Goal: Task Accomplishment & Management: Complete application form

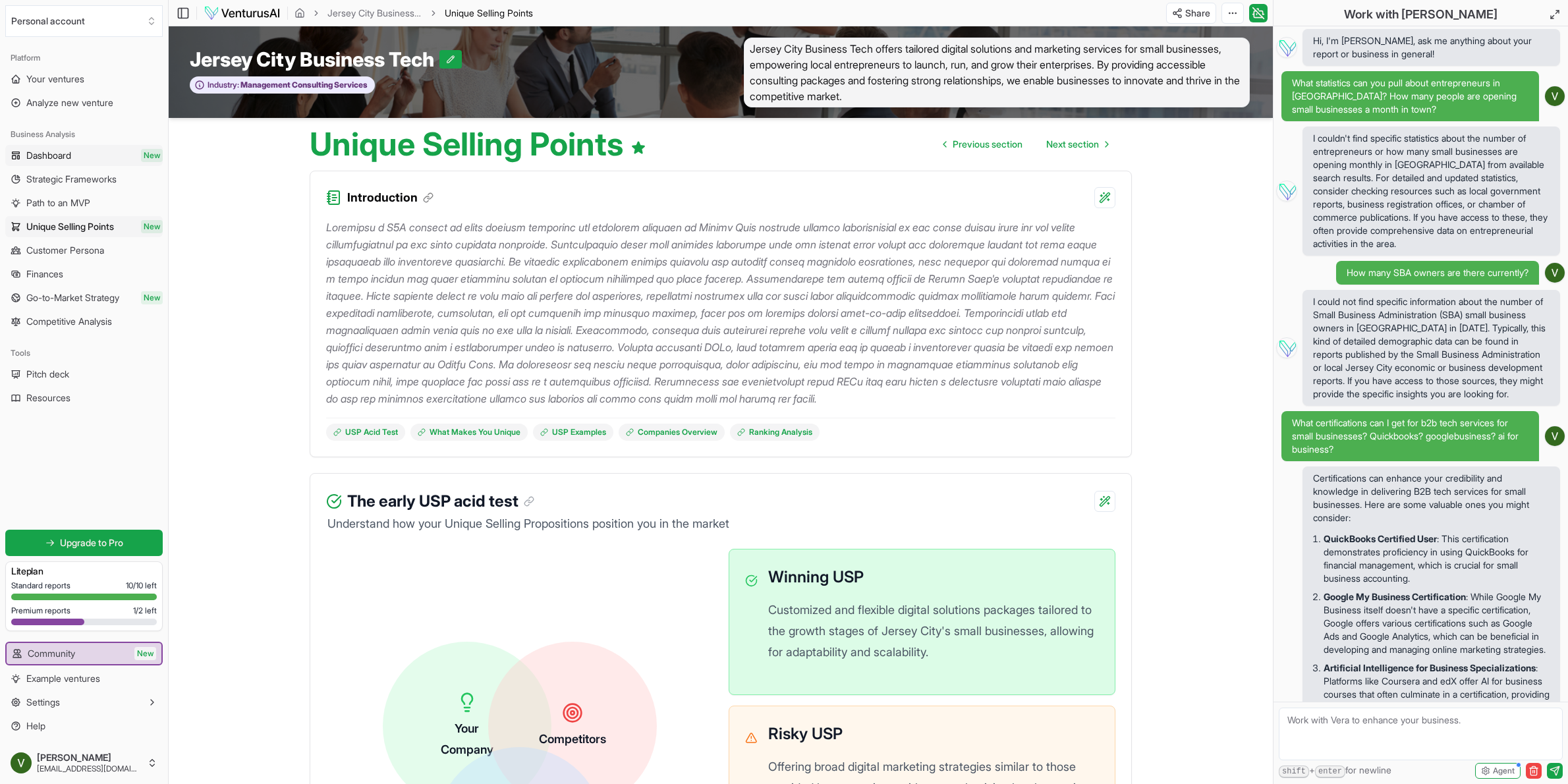
click at [62, 158] on span "Dashboard" at bounding box center [49, 155] width 45 height 13
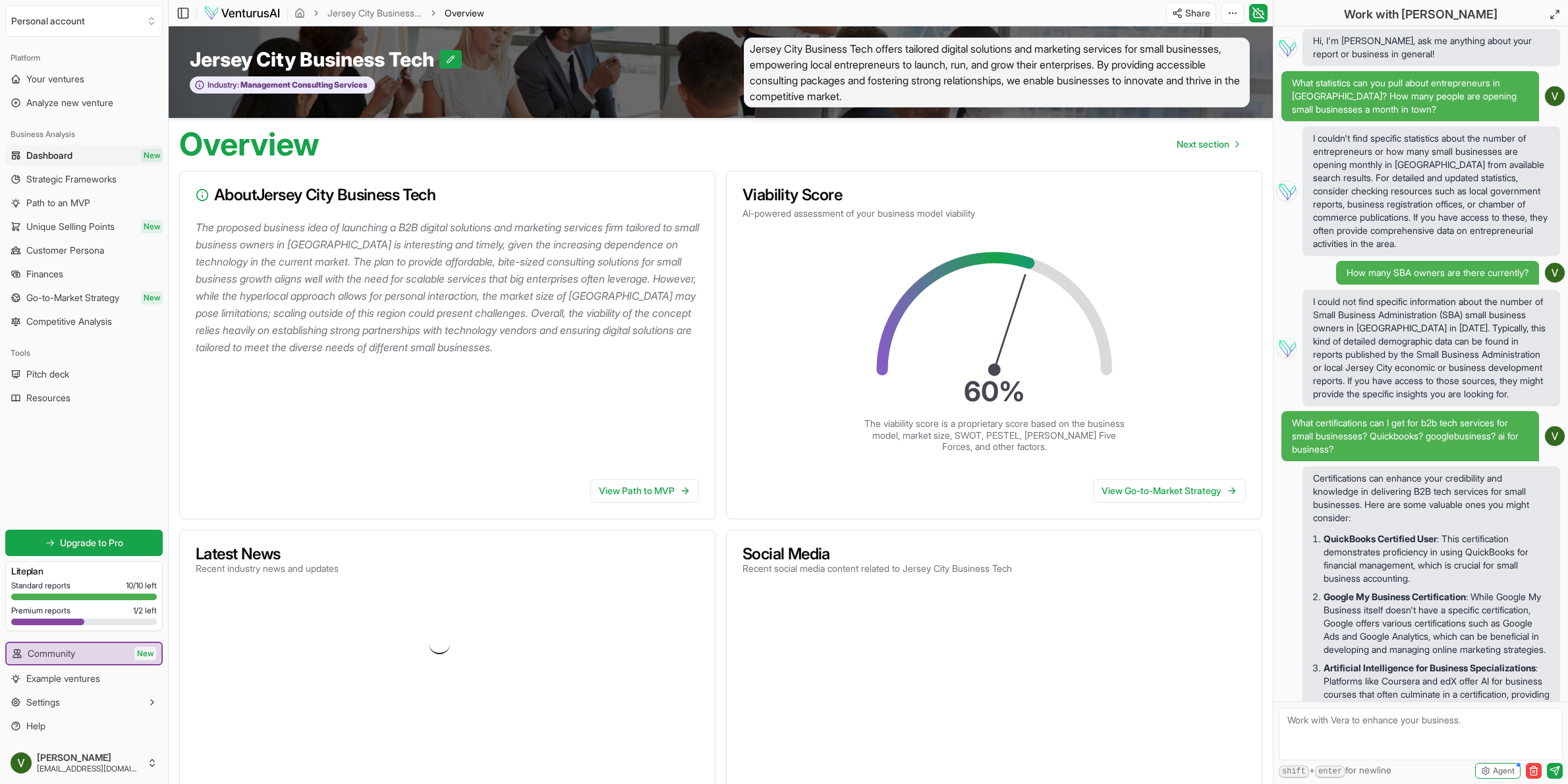
click at [1425, 722] on textarea at bounding box center [1421, 734] width 284 height 53
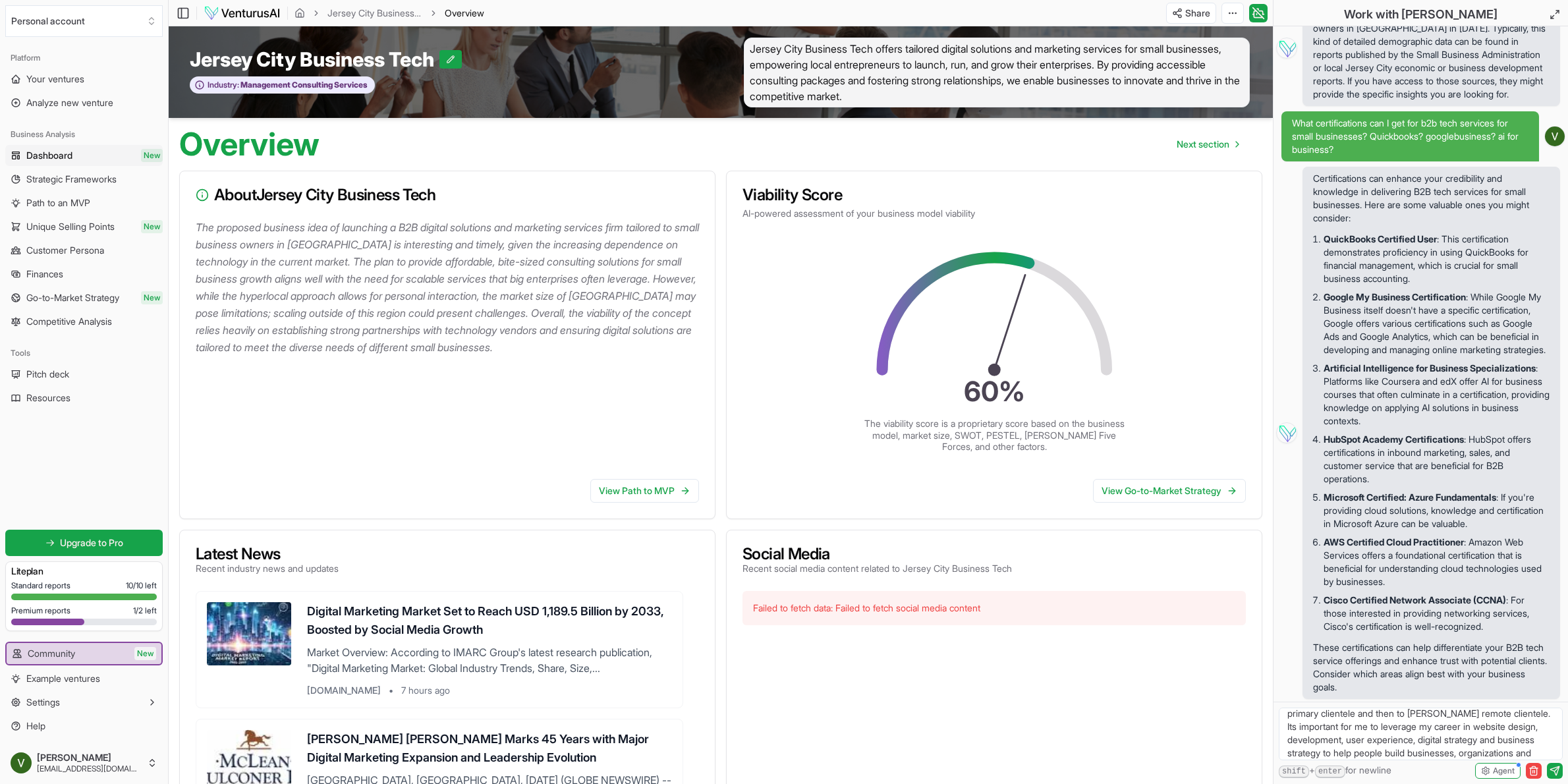
scroll to position [59, 0]
type textarea "I want to improve the viability score of the business I start. Help me start so…"
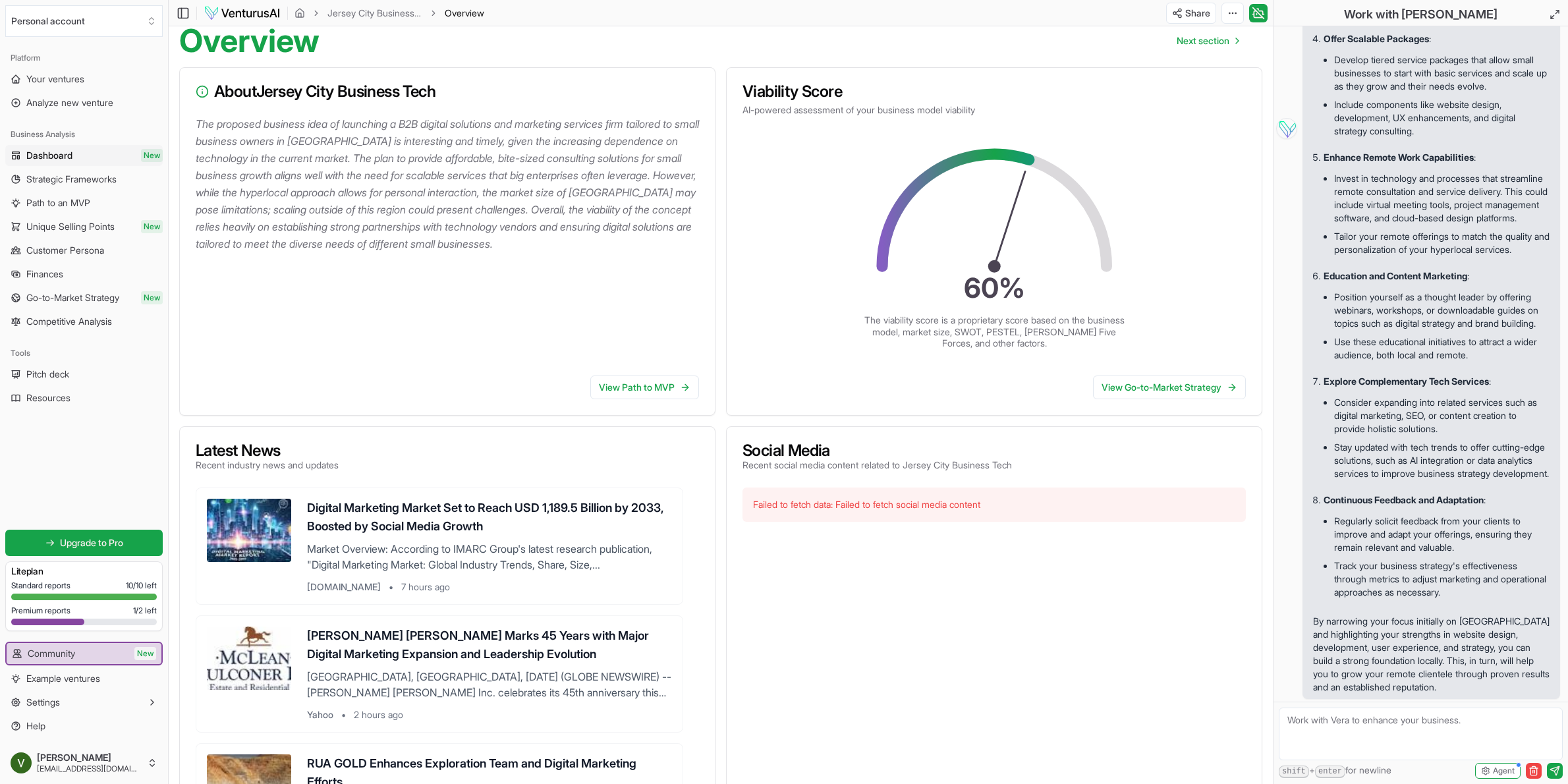
scroll to position [1637, 0]
click at [1410, 738] on textarea at bounding box center [1421, 734] width 284 height 53
type textarea "Pull the data for me, which sector should I focus on?"
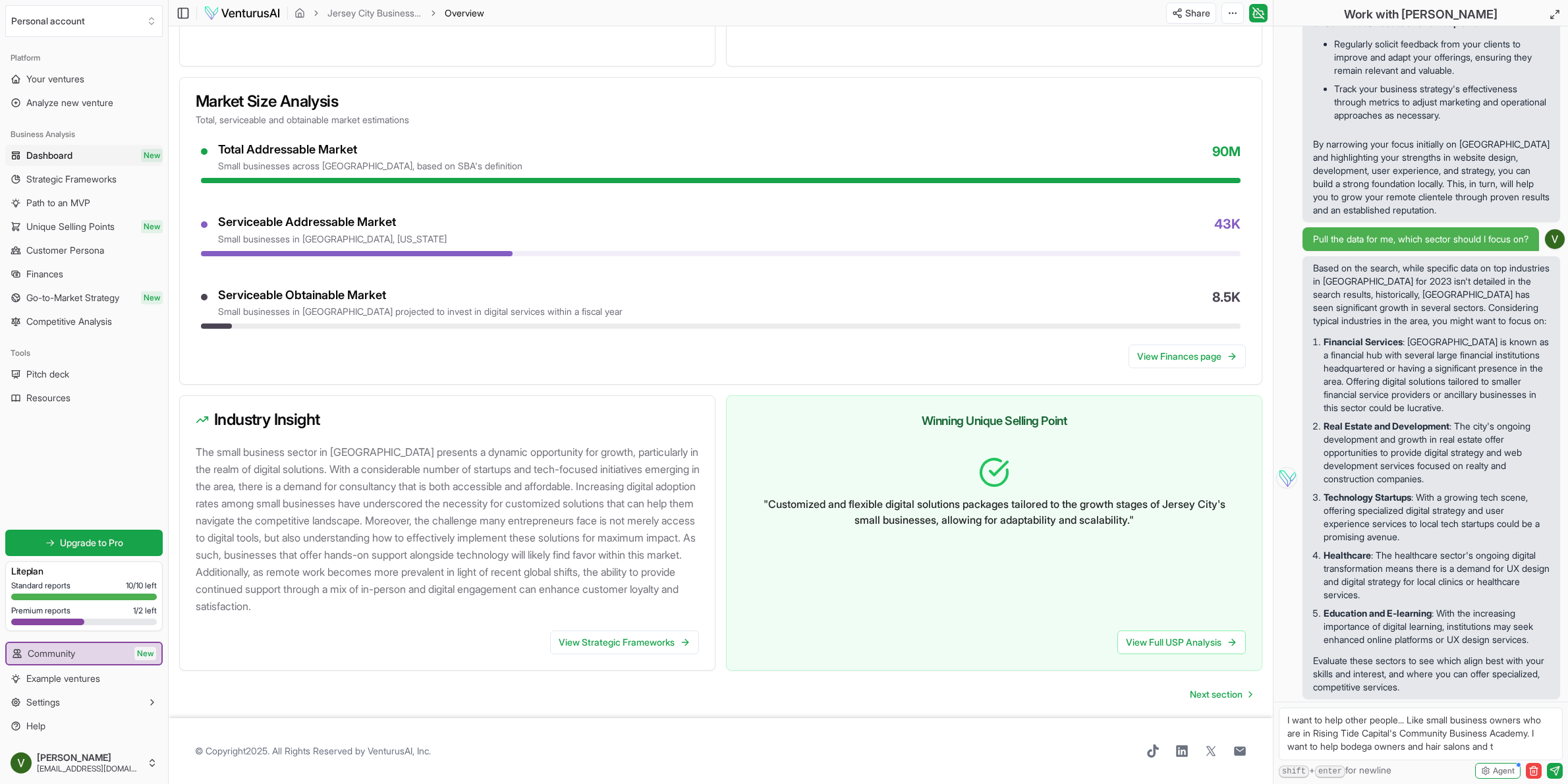
scroll to position [7, 0]
type textarea "I want to help other people... Like small business owners who are in Rising Tid…"
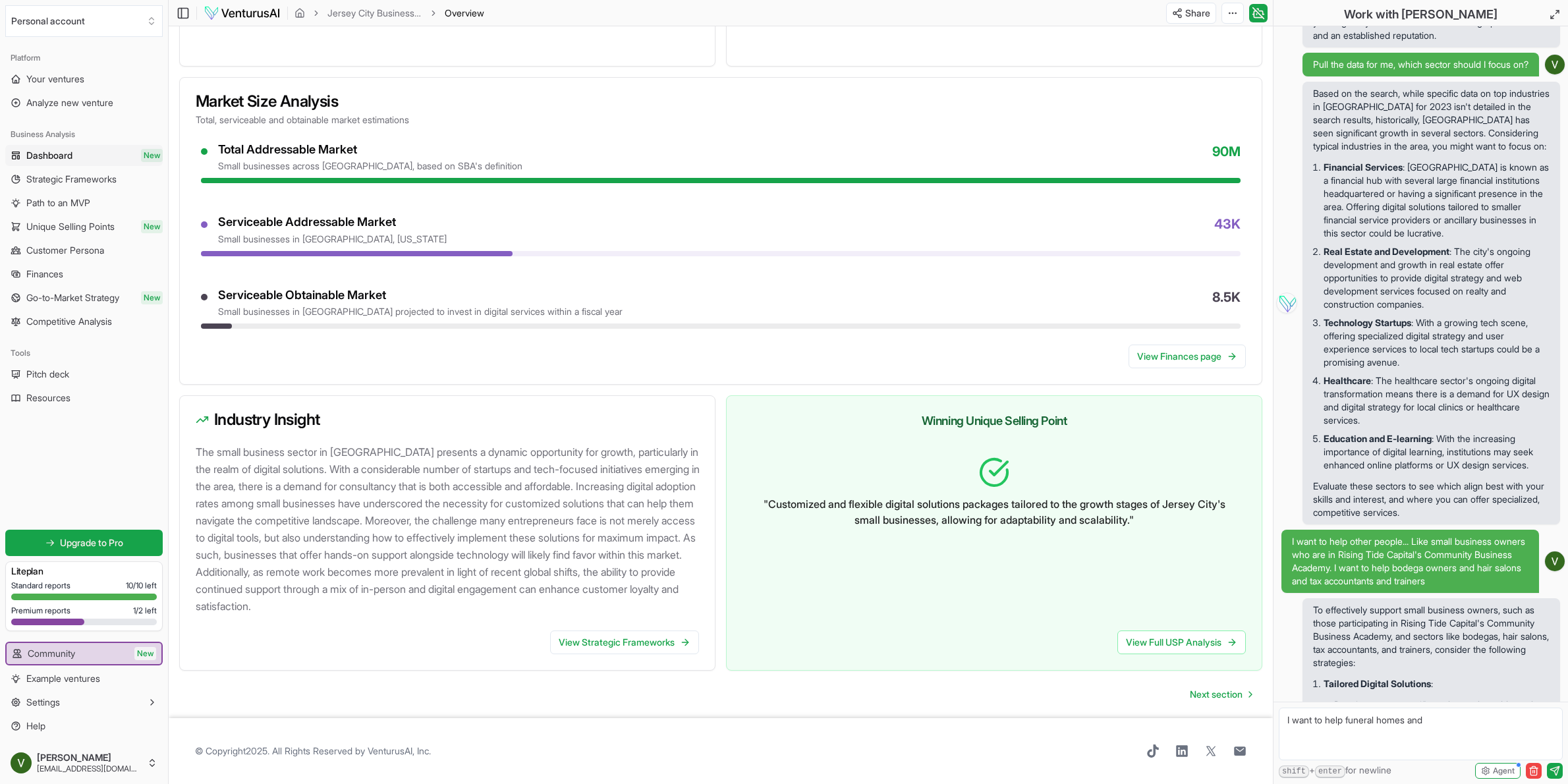
scroll to position [3003, 0]
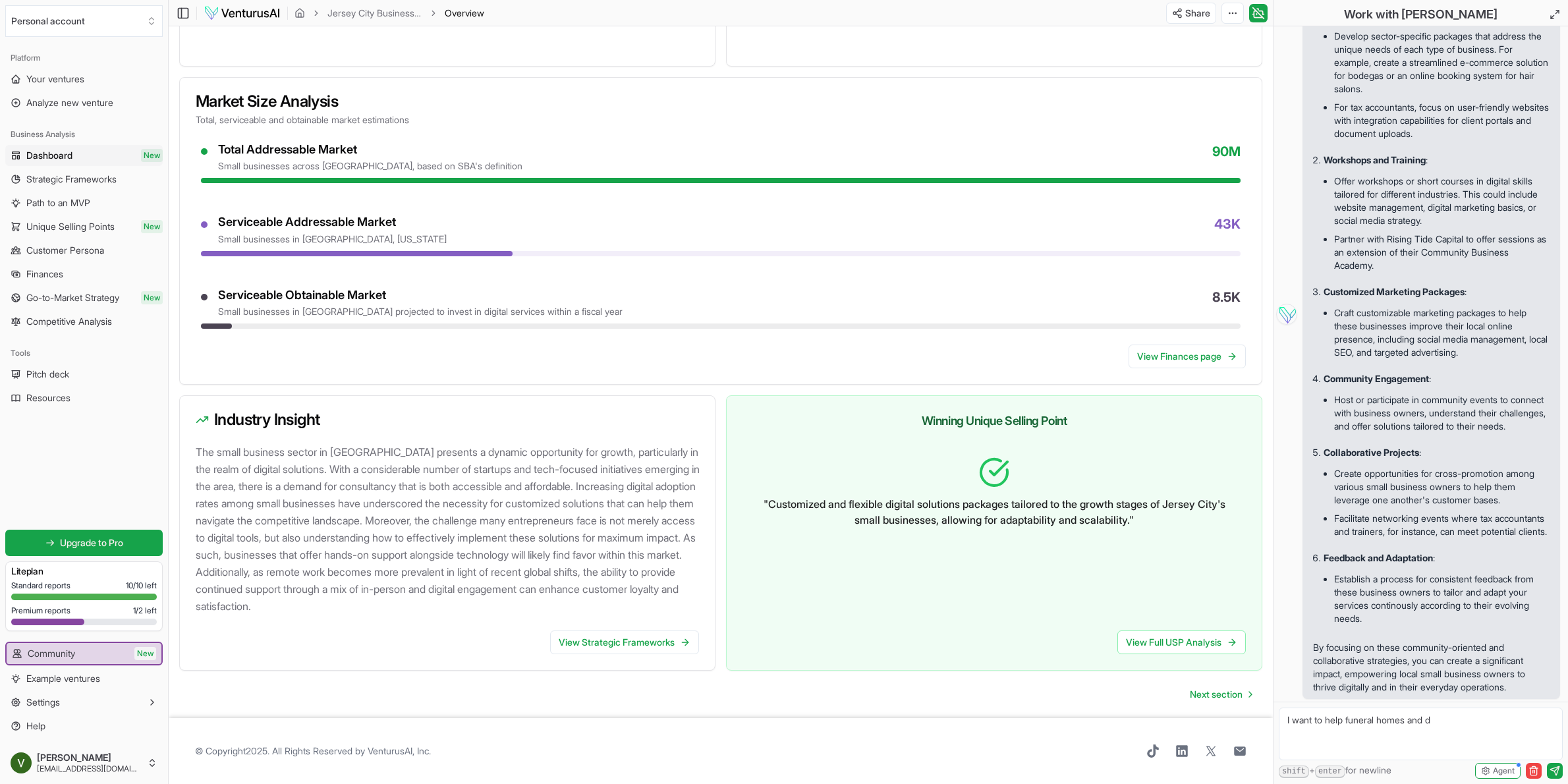
type textarea "I want to help funeral homes and dr"
click at [1475, 738] on textarea at bounding box center [1421, 734] width 284 height 53
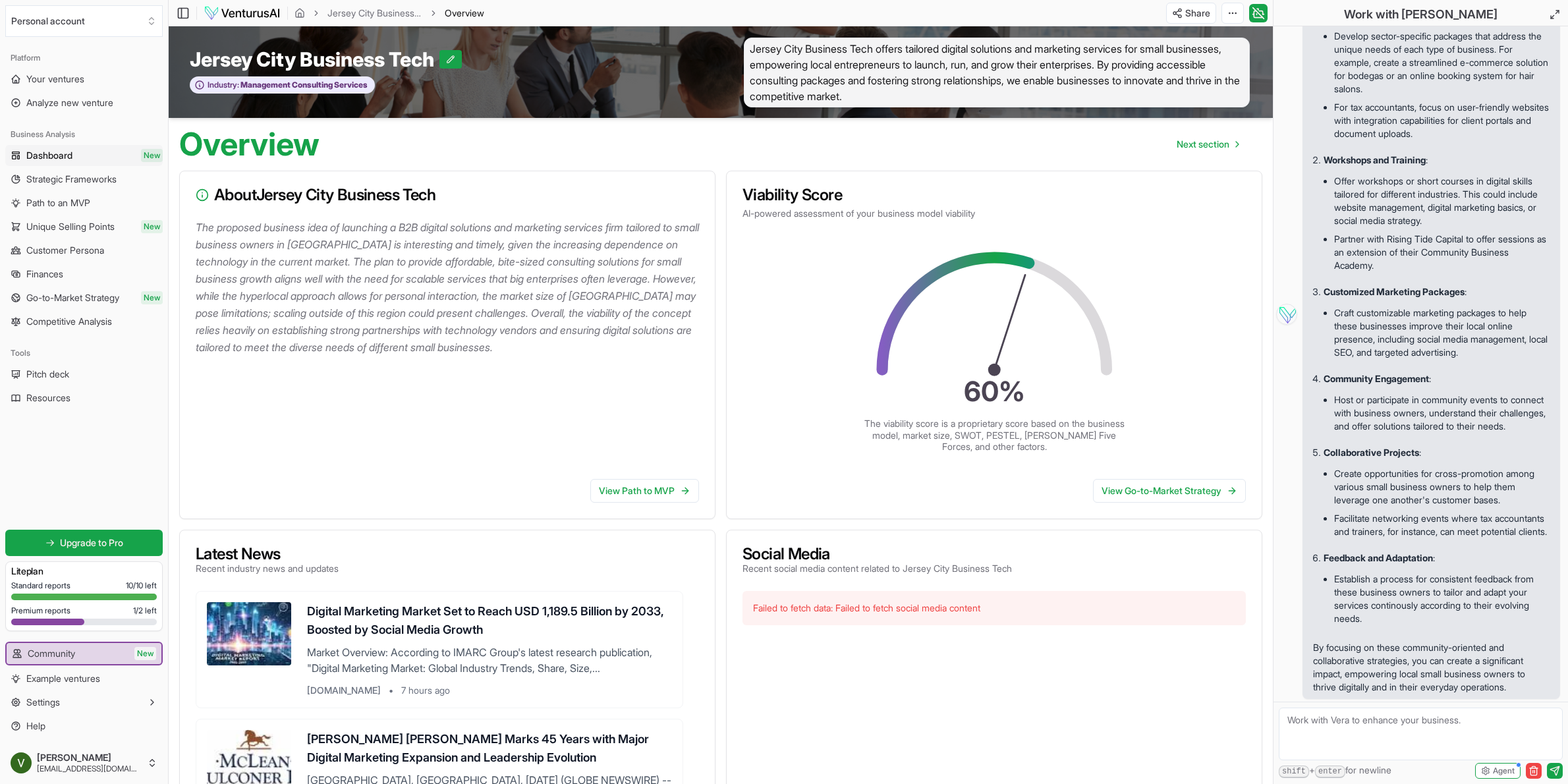
click at [1409, 729] on textarea at bounding box center [1421, 734] width 284 height 53
type textarea "Okay so should I create a new venture within VenturusAI platform to try to crea…"
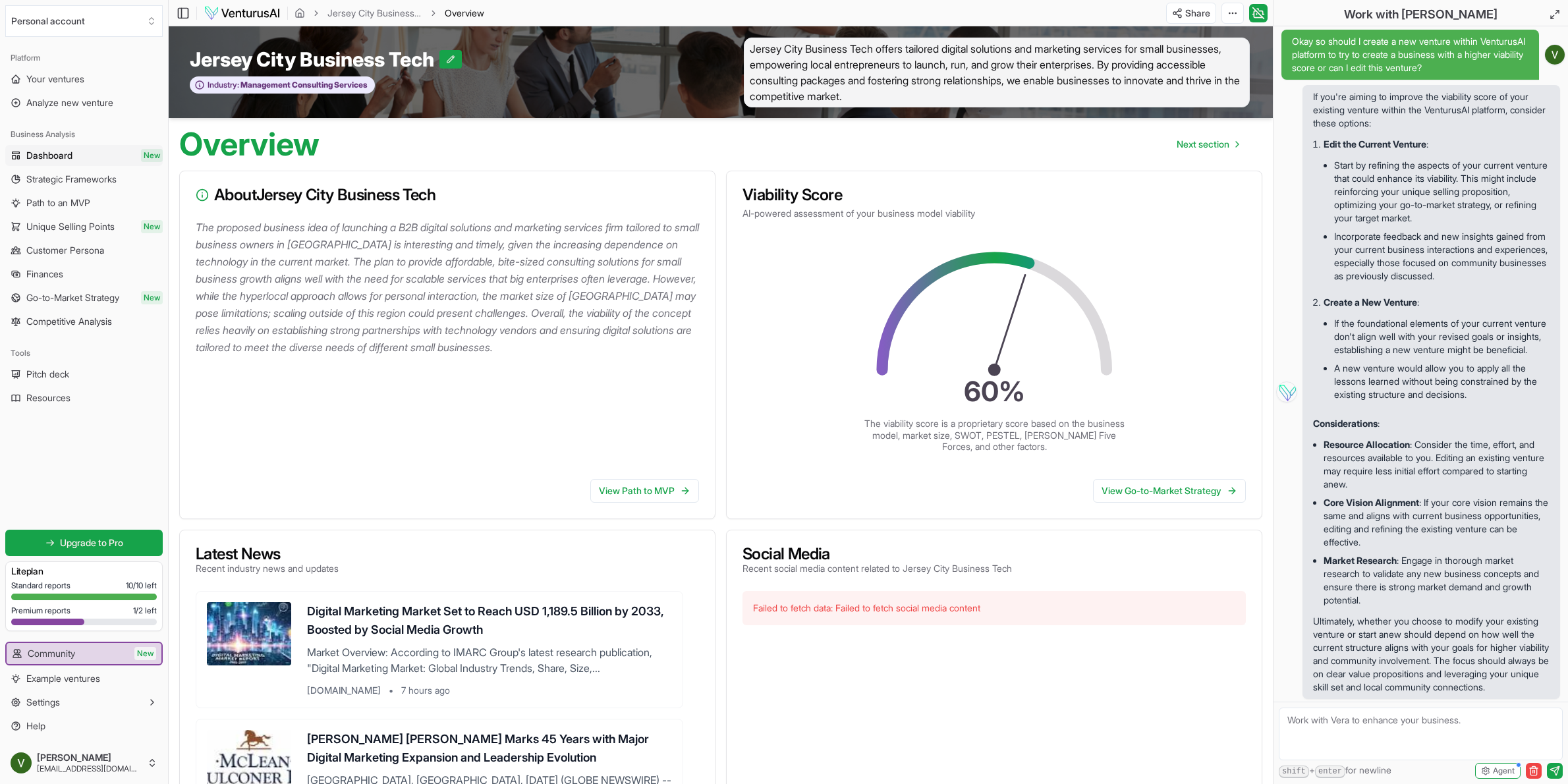
scroll to position [1, 0]
click at [897, 59] on span "Jersey City Business Tech offers tailored digital solutions and marketing servi…" at bounding box center [996, 72] width 506 height 70
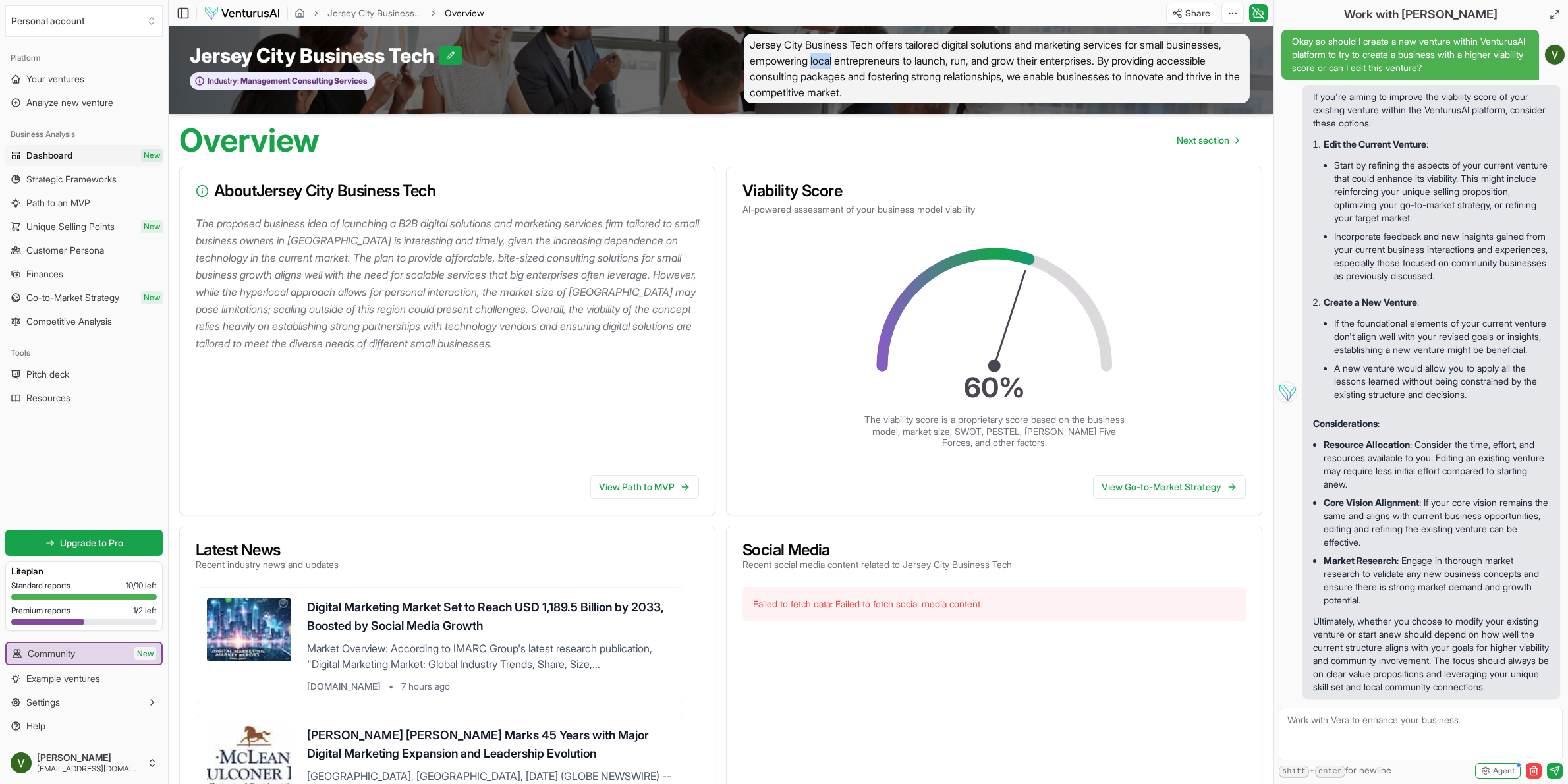
click at [897, 59] on span "Jersey City Business Tech offers tailored digital solutions and marketing servi…" at bounding box center [996, 68] width 506 height 70
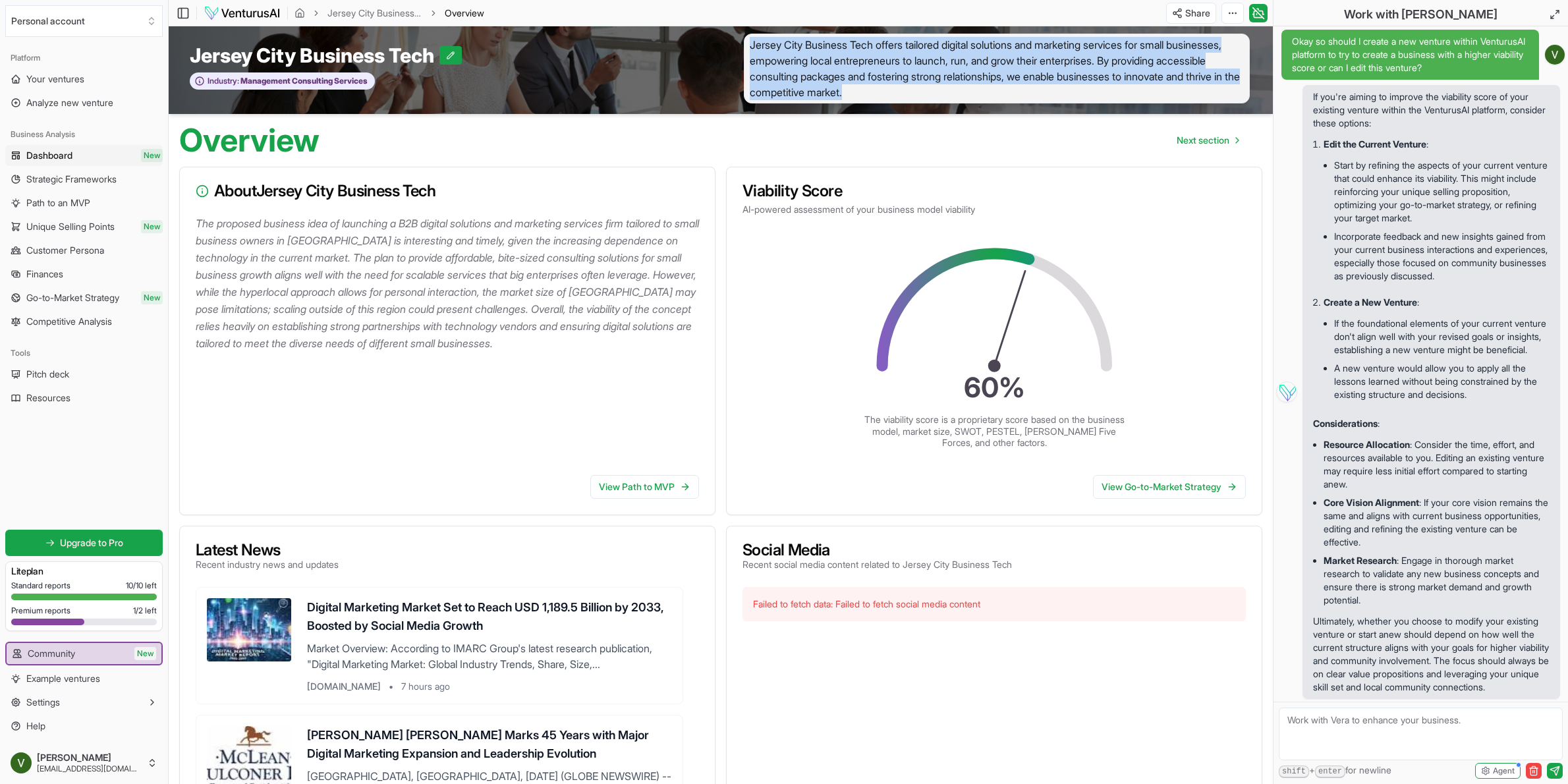
scroll to position [2, 0]
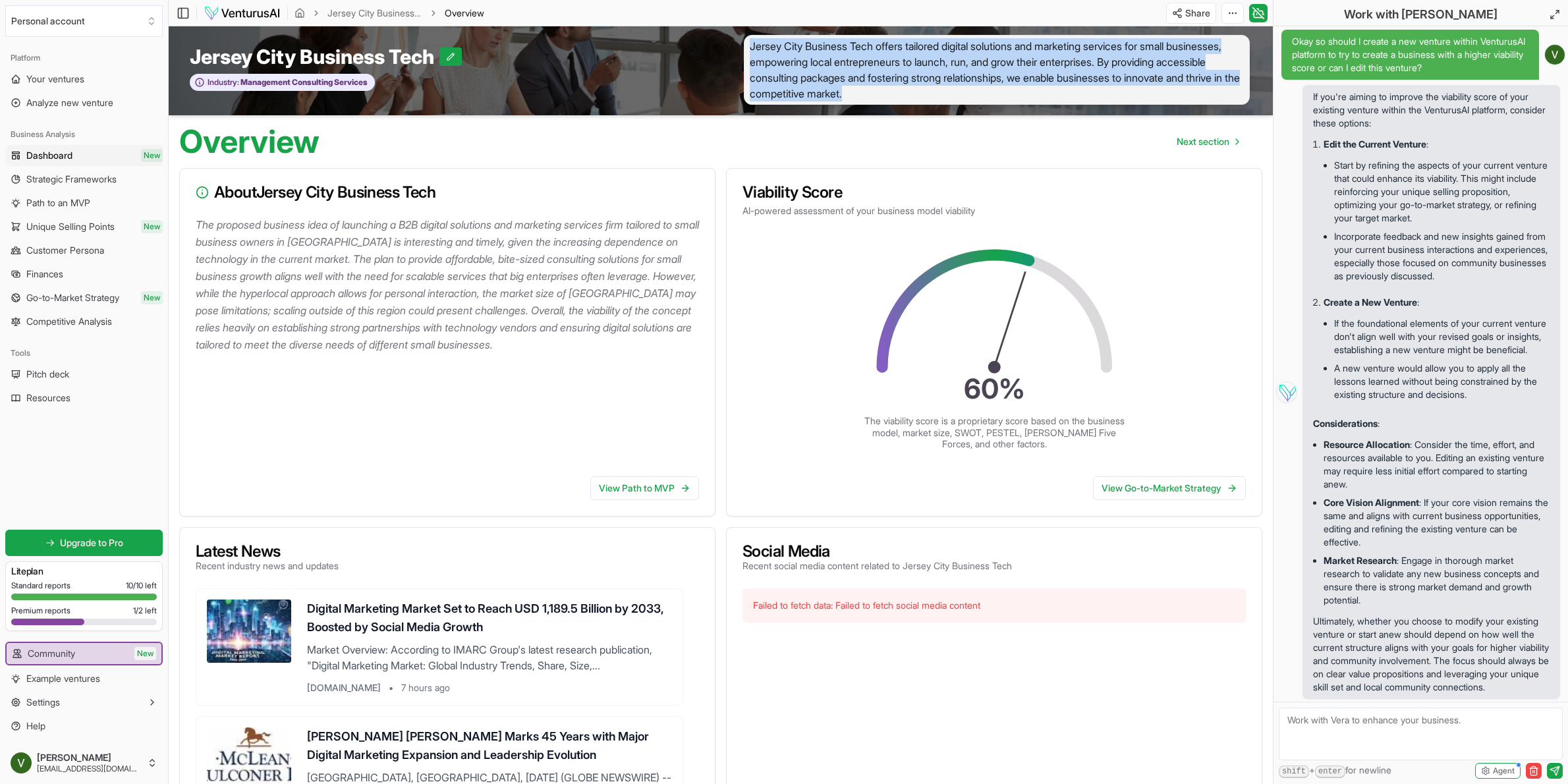
click at [897, 59] on span "Jersey City Business Tech offers tailored digital solutions and marketing servi…" at bounding box center [996, 69] width 506 height 70
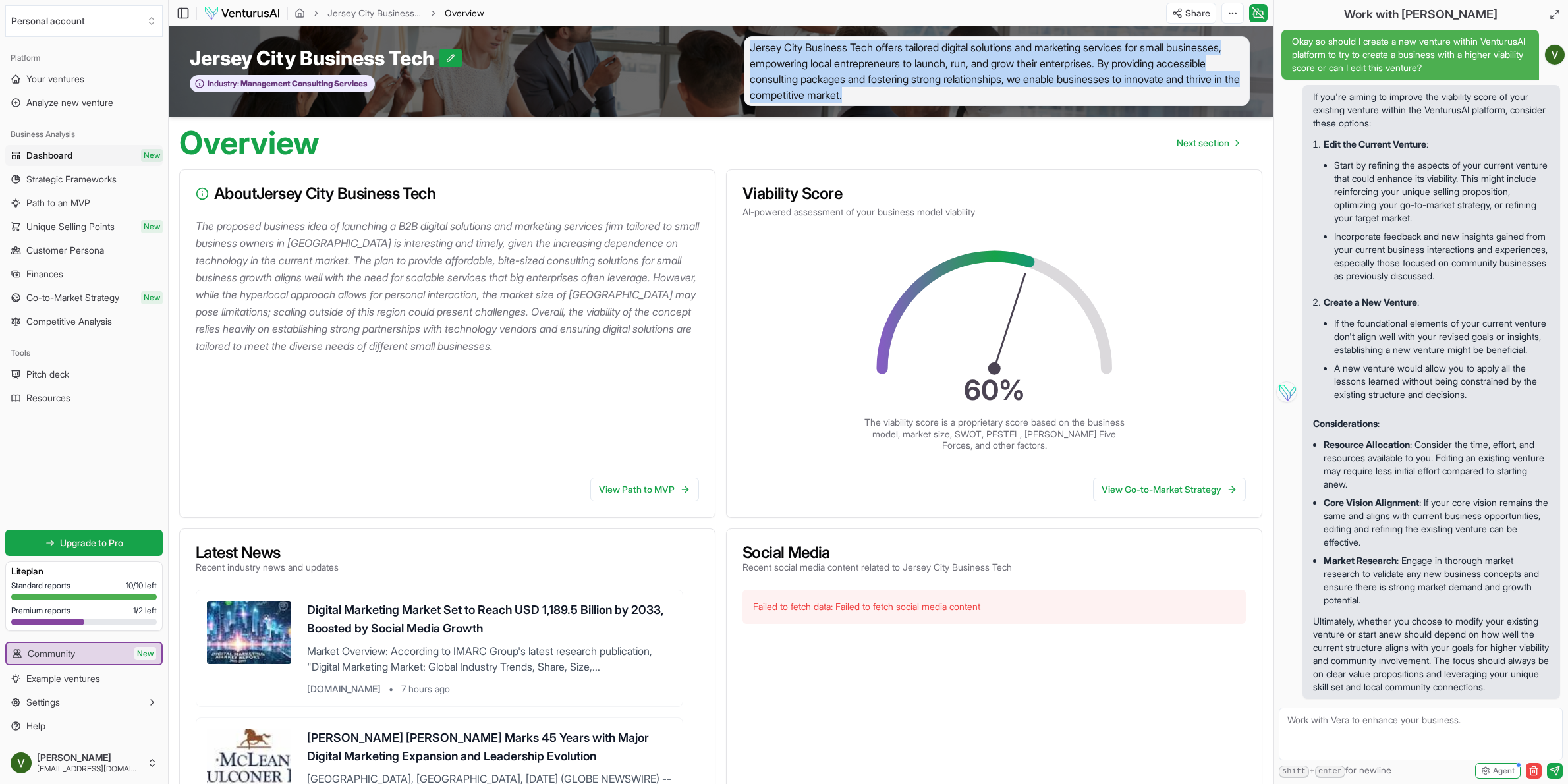
click at [896, 59] on span "Jersey City Business Tech offers tailored digital solutions and marketing servi…" at bounding box center [996, 71] width 506 height 70
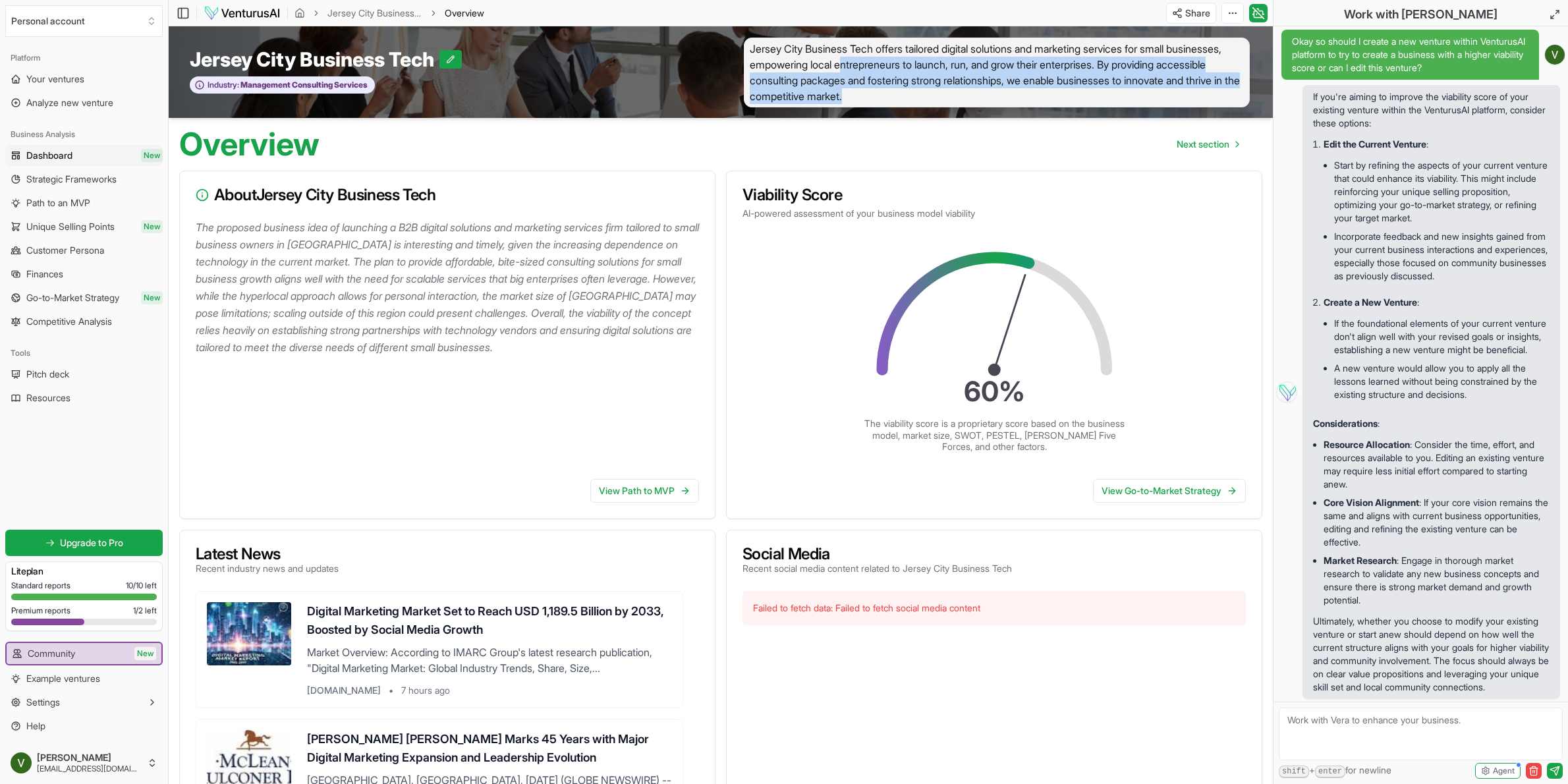
click at [906, 65] on span "Jersey City Business Tech offers tailored digital solutions and marketing servi…" at bounding box center [996, 72] width 506 height 70
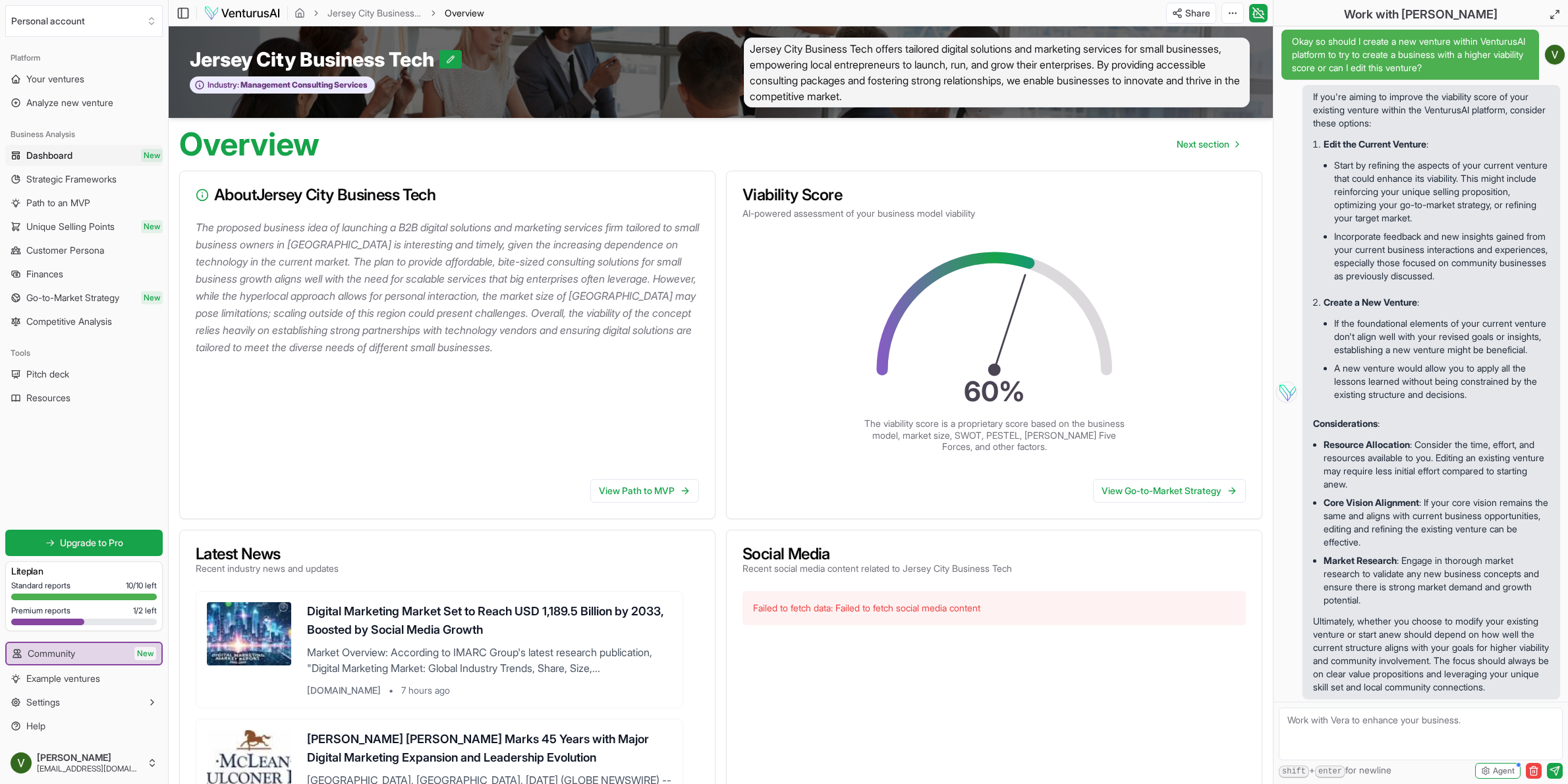
click at [885, 48] on span "Jersey City Business Tech offers tailored digital solutions and marketing servi…" at bounding box center [996, 72] width 506 height 70
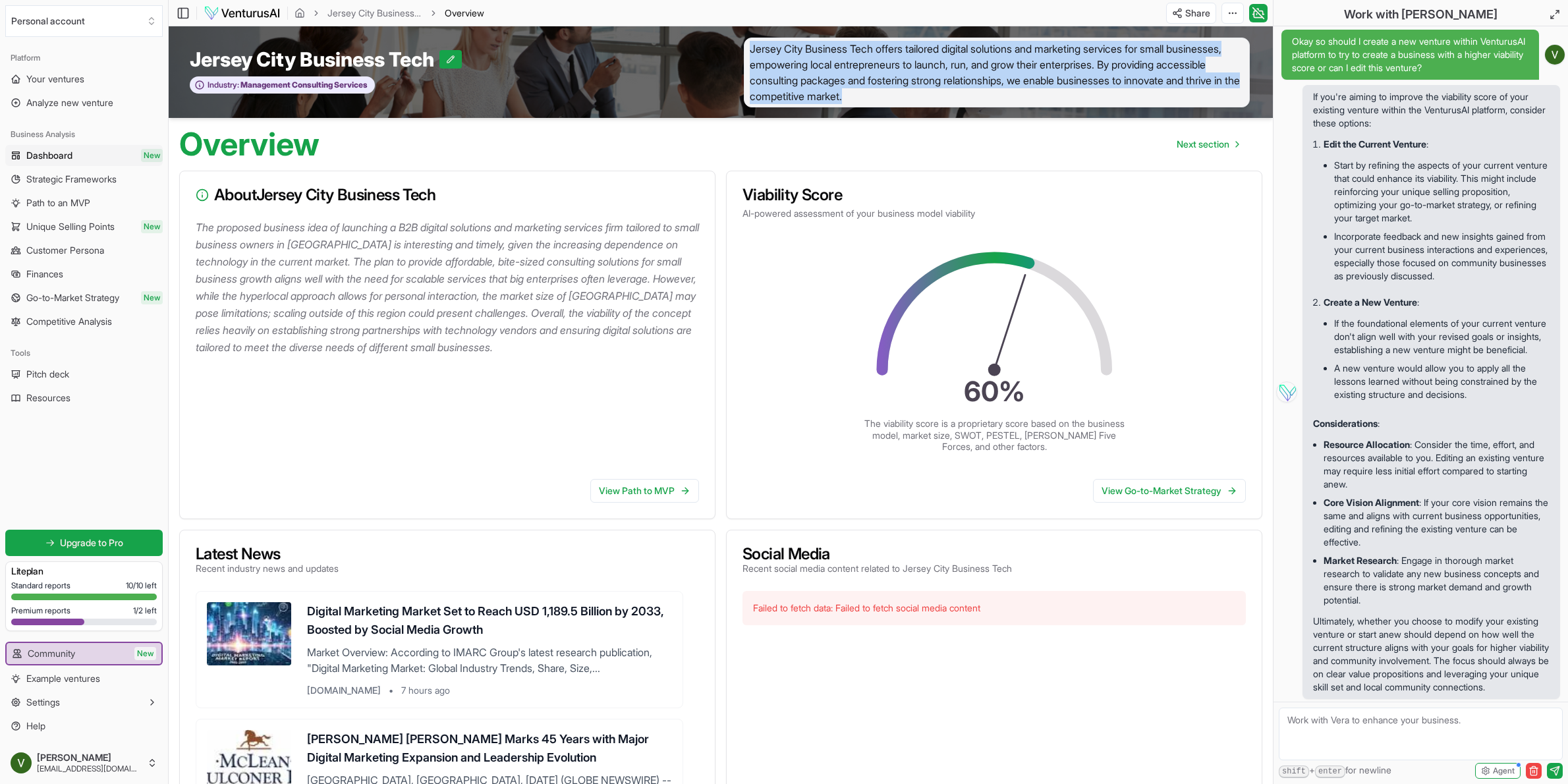
drag, startPoint x: 1016, startPoint y: 93, endPoint x: 743, endPoint y: 48, distance: 276.7
click at [736, 44] on div "Jersey City Business Tech offers tailored digital solutions and marketing servi…" at bounding box center [996, 72] width 552 height 70
copy span "Jersey City Business Tech offers tailored digital solutions and marketing servi…"
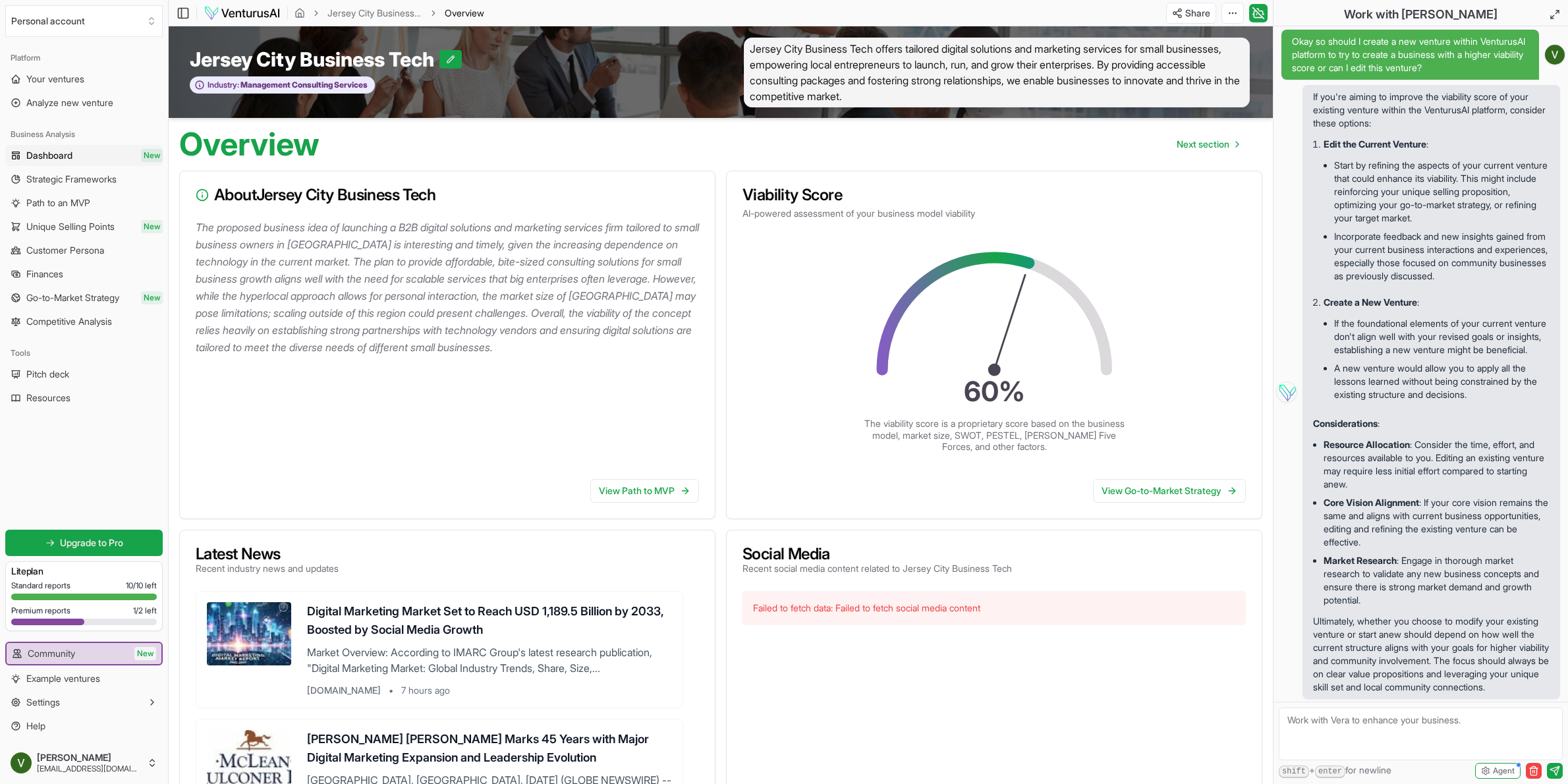
click at [1129, 248] on div "60 % The viability score is a proprietary score based on the business model, ma…" at bounding box center [994, 344] width 493 height 217
click at [535, 243] on p "The proposed business idea of launching a B2B digital solutions and marketing s…" at bounding box center [450, 287] width 509 height 137
click at [919, 75] on span "Jersey City Business Tech offers tailored digital solutions and marketing servi…" at bounding box center [996, 72] width 506 height 70
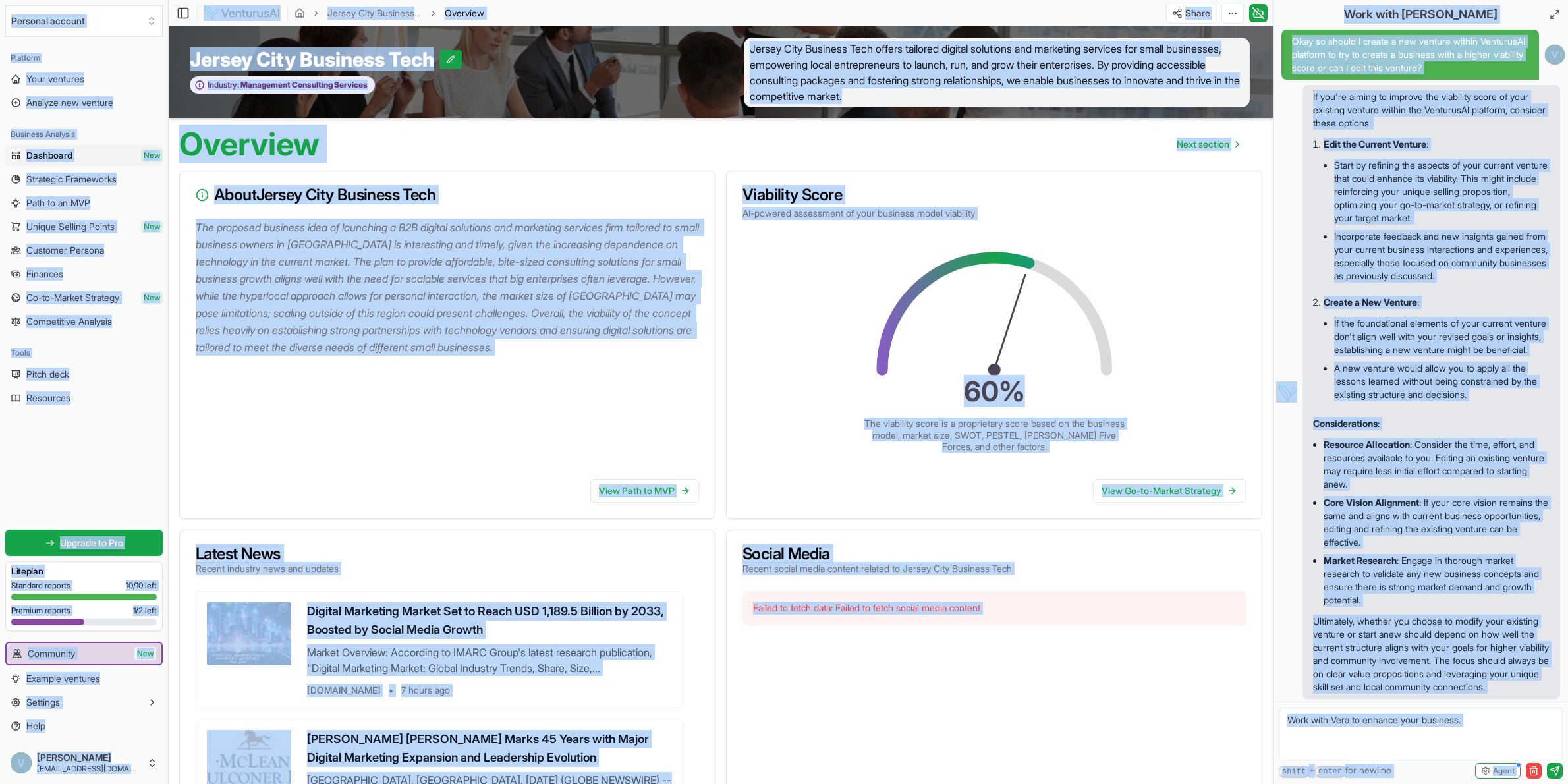
copy body "Personal account Platform Your ventures Analyze new venture Business Analysis D…"
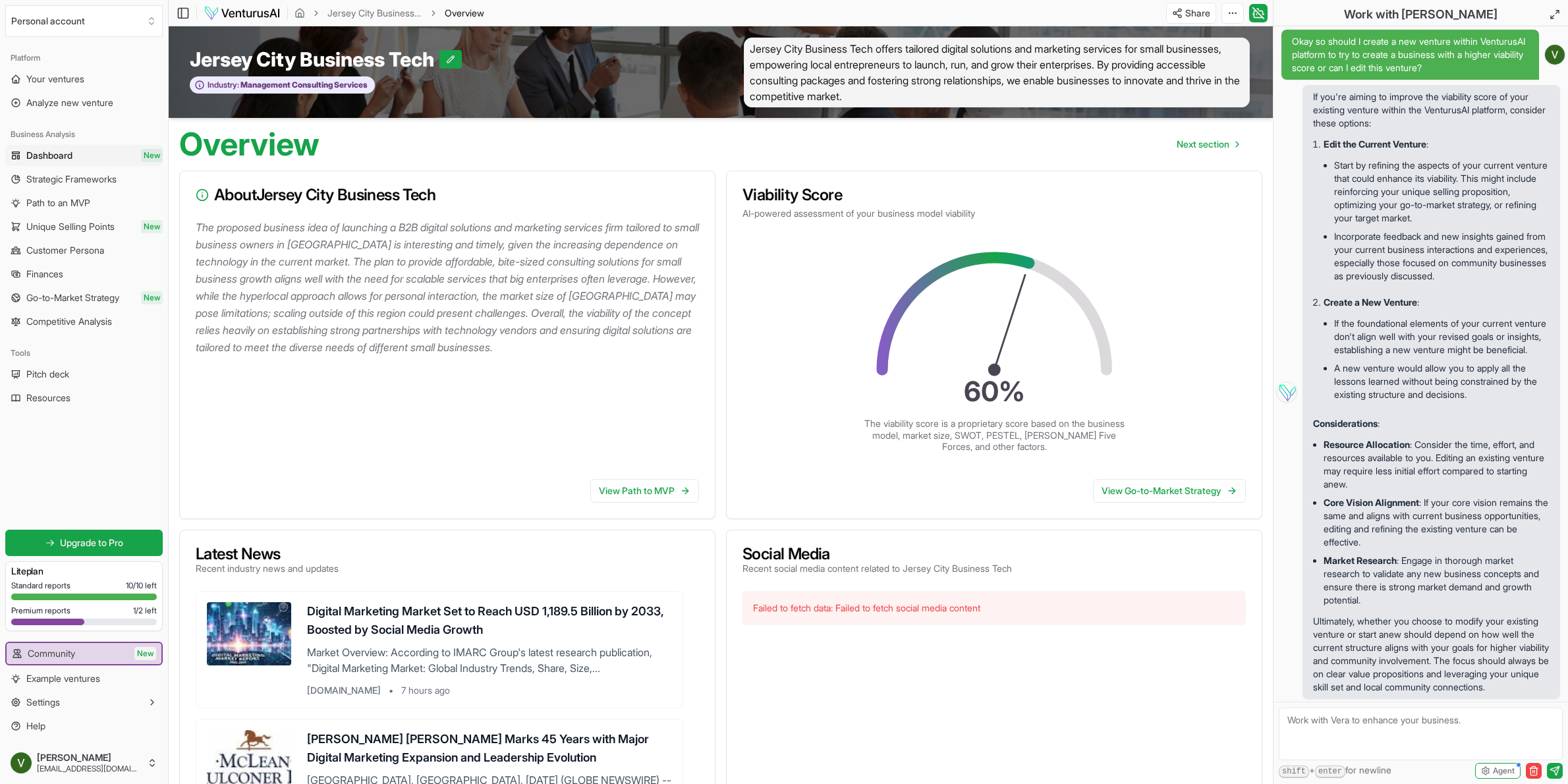
click at [963, 57] on span "Jersey City Business Tech offers tailored digital solutions and marketing servi…" at bounding box center [996, 72] width 506 height 70
click at [959, 81] on span "Jersey City Business Tech offers tailored digital solutions and marketing servi…" at bounding box center [996, 72] width 506 height 70
click at [958, 81] on span "Jersey City Business Tech offers tailored digital solutions and marketing servi…" at bounding box center [996, 72] width 506 height 70
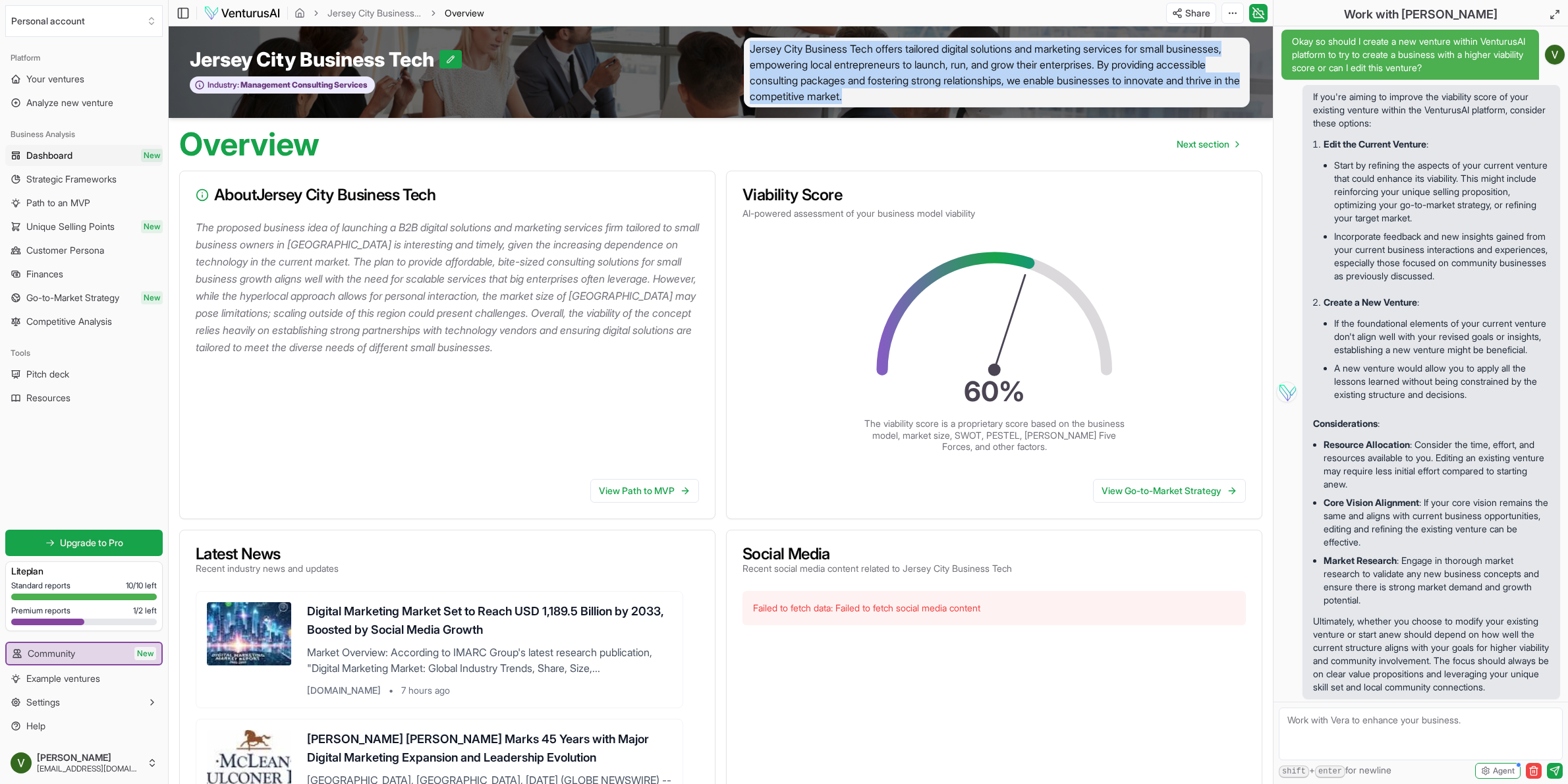
click at [958, 81] on span "Jersey City Business Tech offers tailored digital solutions and marketing servi…" at bounding box center [996, 72] width 506 height 70
copy span "Jersey City Business Tech offers tailored digital solutions and marketing servi…"
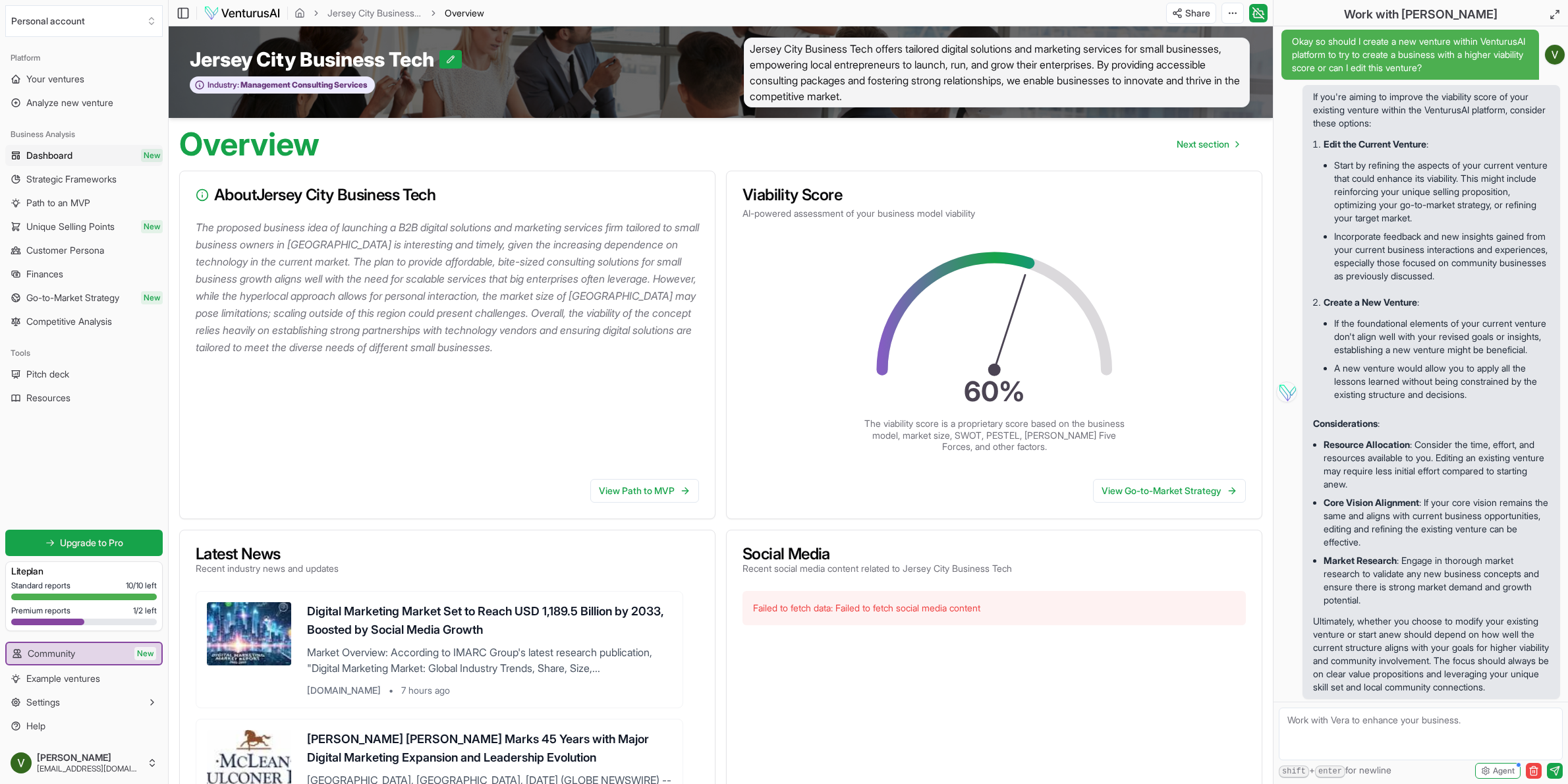
click at [590, 75] on div "Jersey City Business Tech Industry: Management Consulting Services" at bounding box center [444, 72] width 552 height 70
click at [452, 60] on icon at bounding box center [450, 59] width 10 height 10
drag, startPoint x: 591, startPoint y: 80, endPoint x: 598, endPoint y: 81, distance: 7.1
click at [598, 81] on div "Jersey City Business Tech Jersey City Business Tech Industry: Management Consul…" at bounding box center [444, 72] width 552 height 70
click at [1028, 84] on span "Jersey City Business Tech offers tailored digital solutions and marketing servi…" at bounding box center [996, 72] width 506 height 70
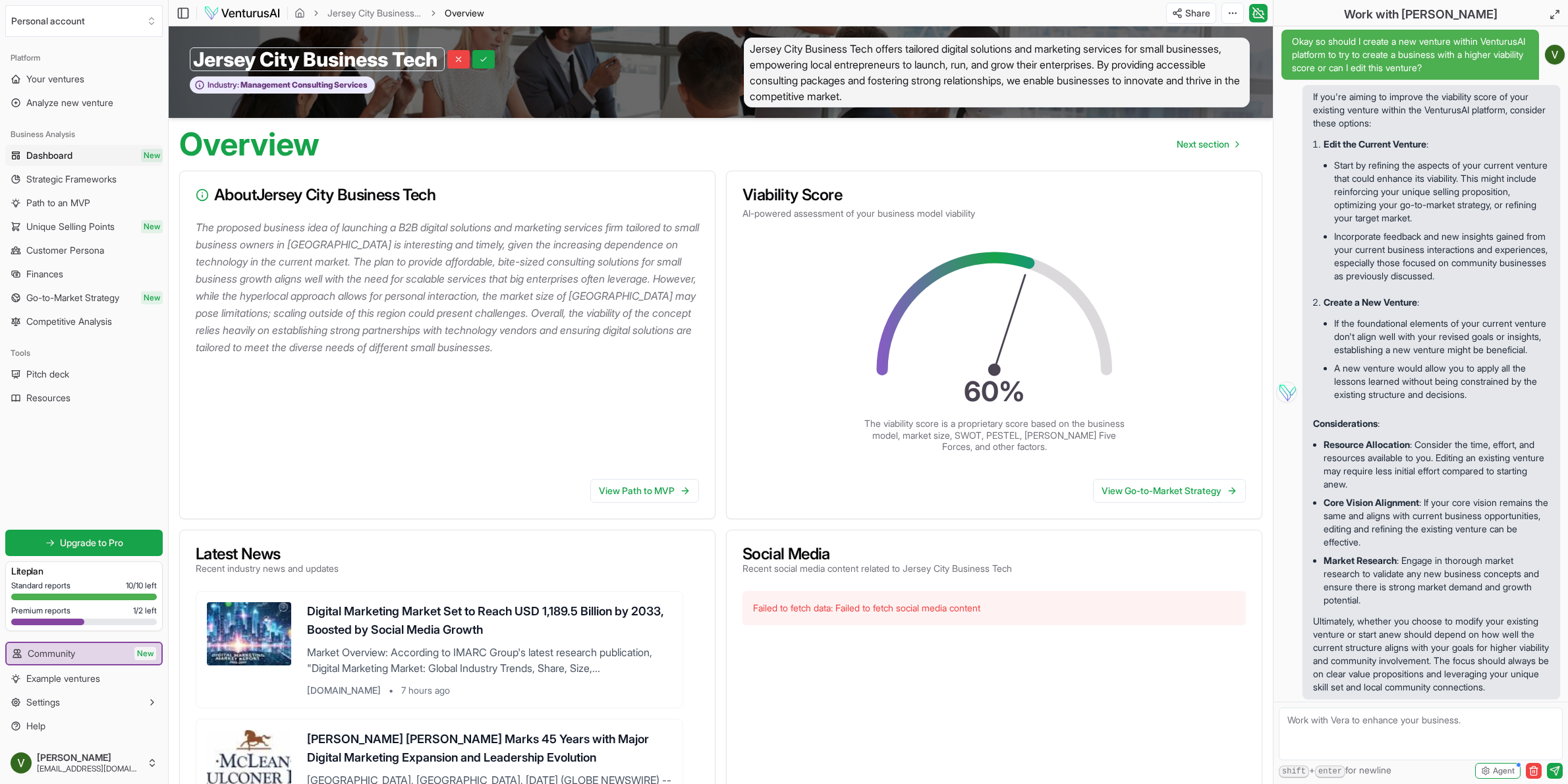
click at [1027, 84] on span "Jersey City Business Tech offers tailored digital solutions and marketing servi…" at bounding box center [996, 72] width 506 height 70
click at [1027, 83] on span "Jersey City Business Tech offers tailored digital solutions and marketing servi…" at bounding box center [996, 72] width 506 height 70
click at [1016, 98] on span "Jersey City Business Tech offers tailored digital solutions and marketing servi…" at bounding box center [996, 72] width 506 height 70
click at [1002, 92] on span "Jersey City Business Tech offers tailored digital solutions and marketing servi…" at bounding box center [996, 72] width 506 height 70
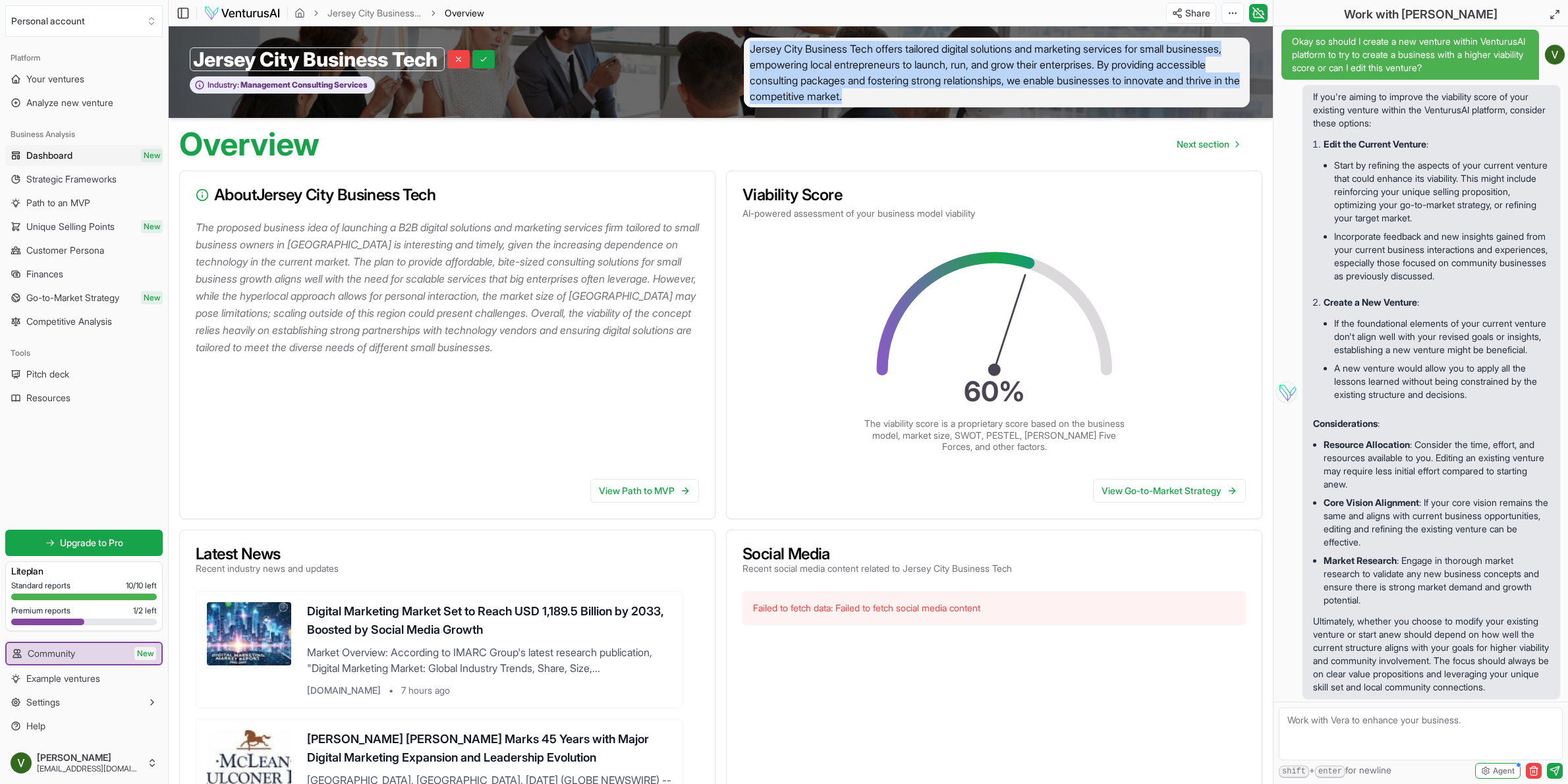
drag, startPoint x: 1002, startPoint y: 92, endPoint x: 947, endPoint y: 122, distance: 62.6
click at [1002, 92] on span "Jersey City Business Tech offers tailored digital solutions and marketing servi…" at bounding box center [996, 72] width 506 height 70
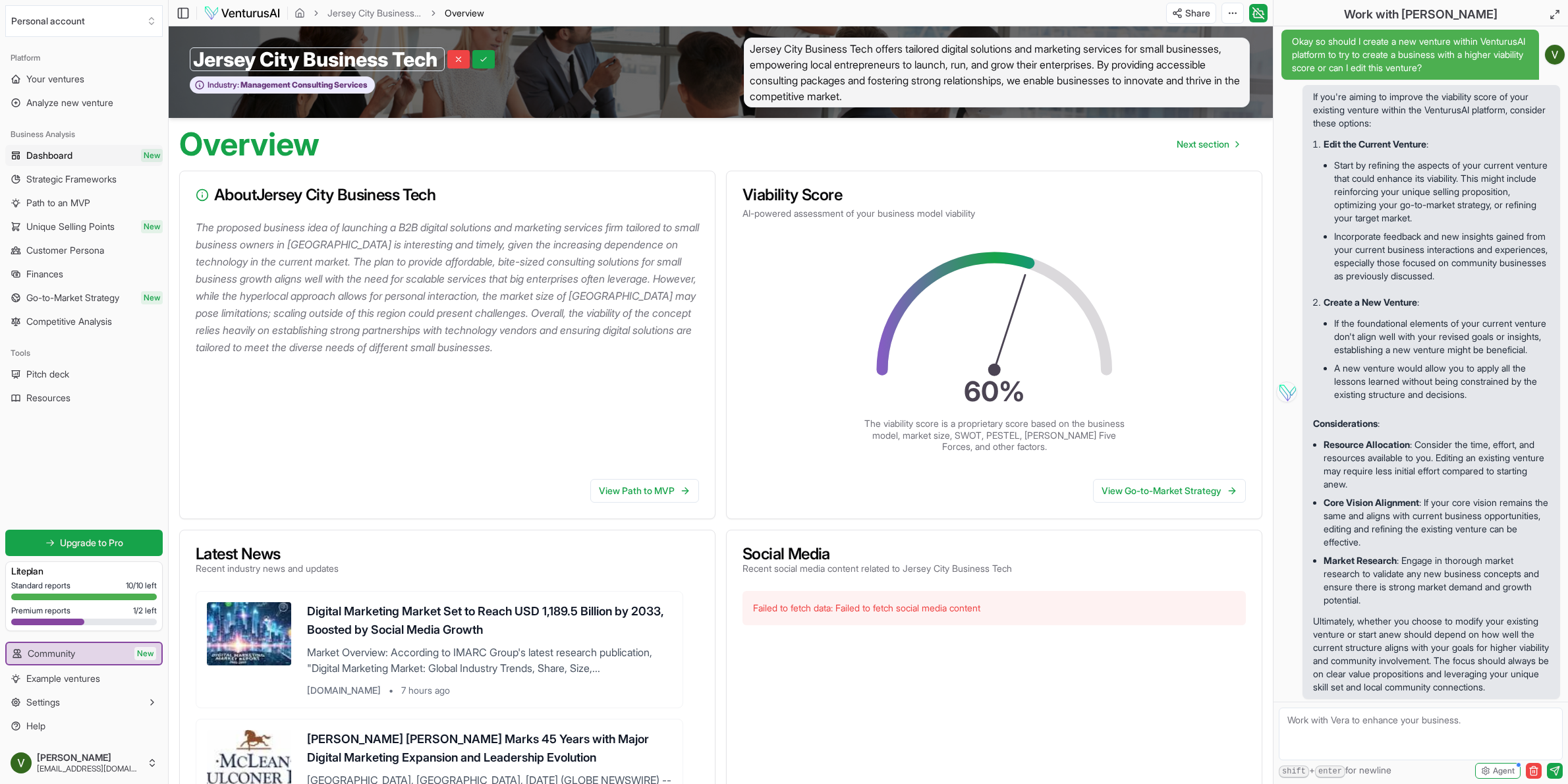
click at [373, 287] on p "The proposed business idea of launching a B2B digital solutions and marketing s…" at bounding box center [450, 287] width 509 height 137
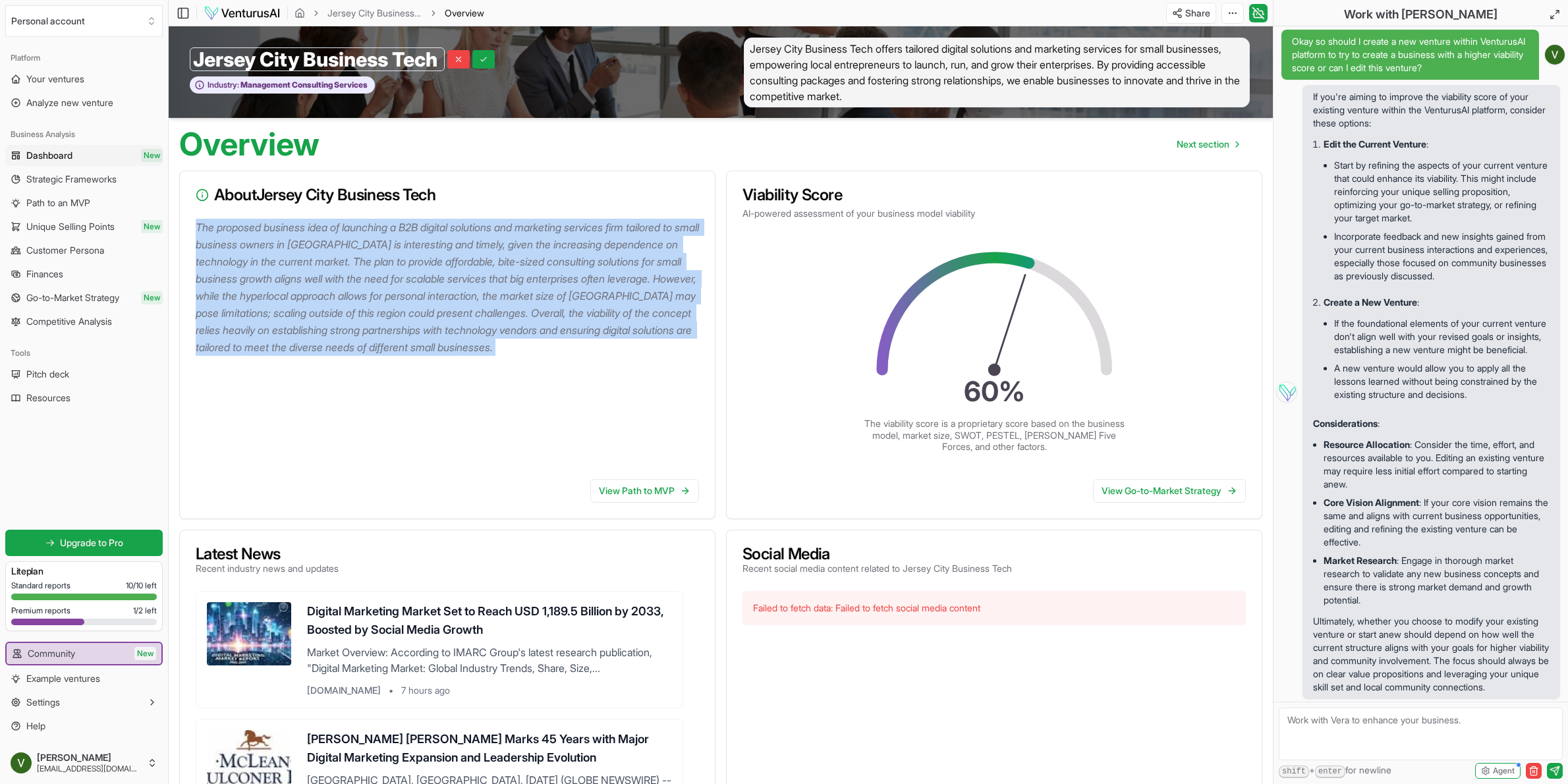
click at [373, 287] on p "The proposed business idea of launching a B2B digital solutions and marketing s…" at bounding box center [450, 287] width 509 height 137
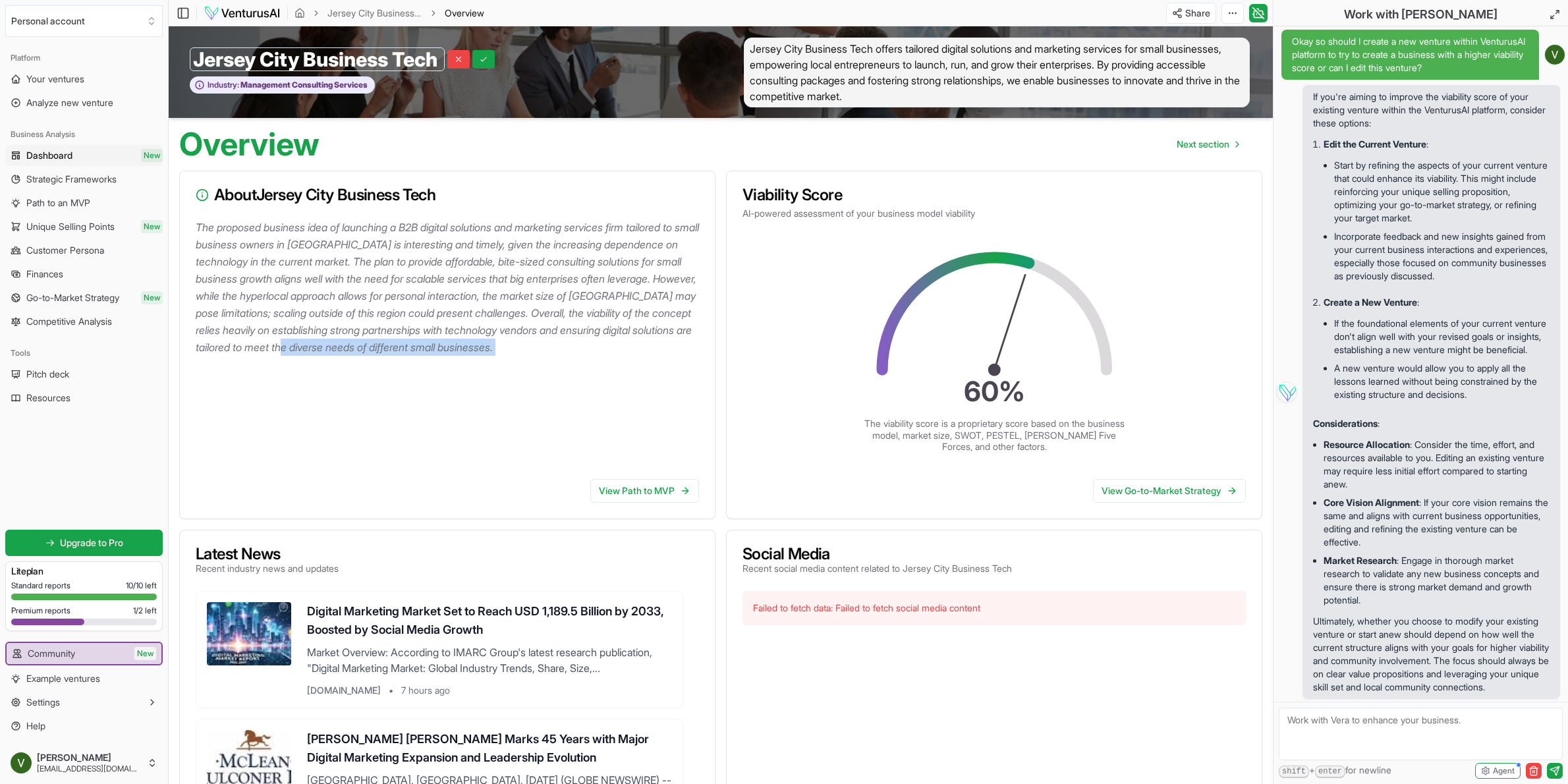
drag, startPoint x: 492, startPoint y: 340, endPoint x: 527, endPoint y: 342, distance: 35.1
click at [492, 340] on p "The proposed business idea of launching a B2B digital solutions and marketing s…" at bounding box center [450, 287] width 509 height 137
click at [58, 73] on span "Your ventures" at bounding box center [55, 79] width 58 height 13
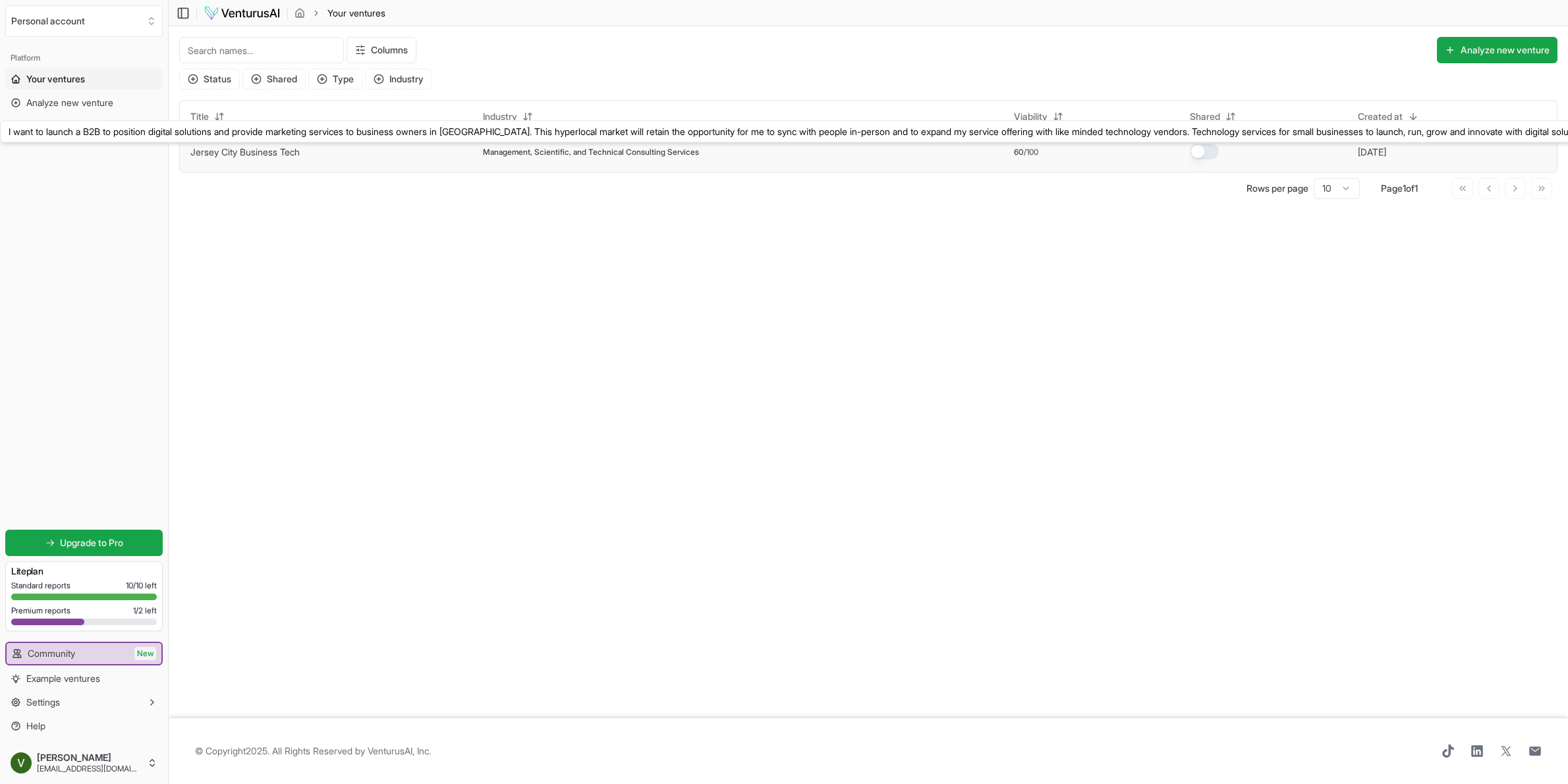
click at [274, 154] on link "Jersey City Business Tech" at bounding box center [245, 152] width 109 height 11
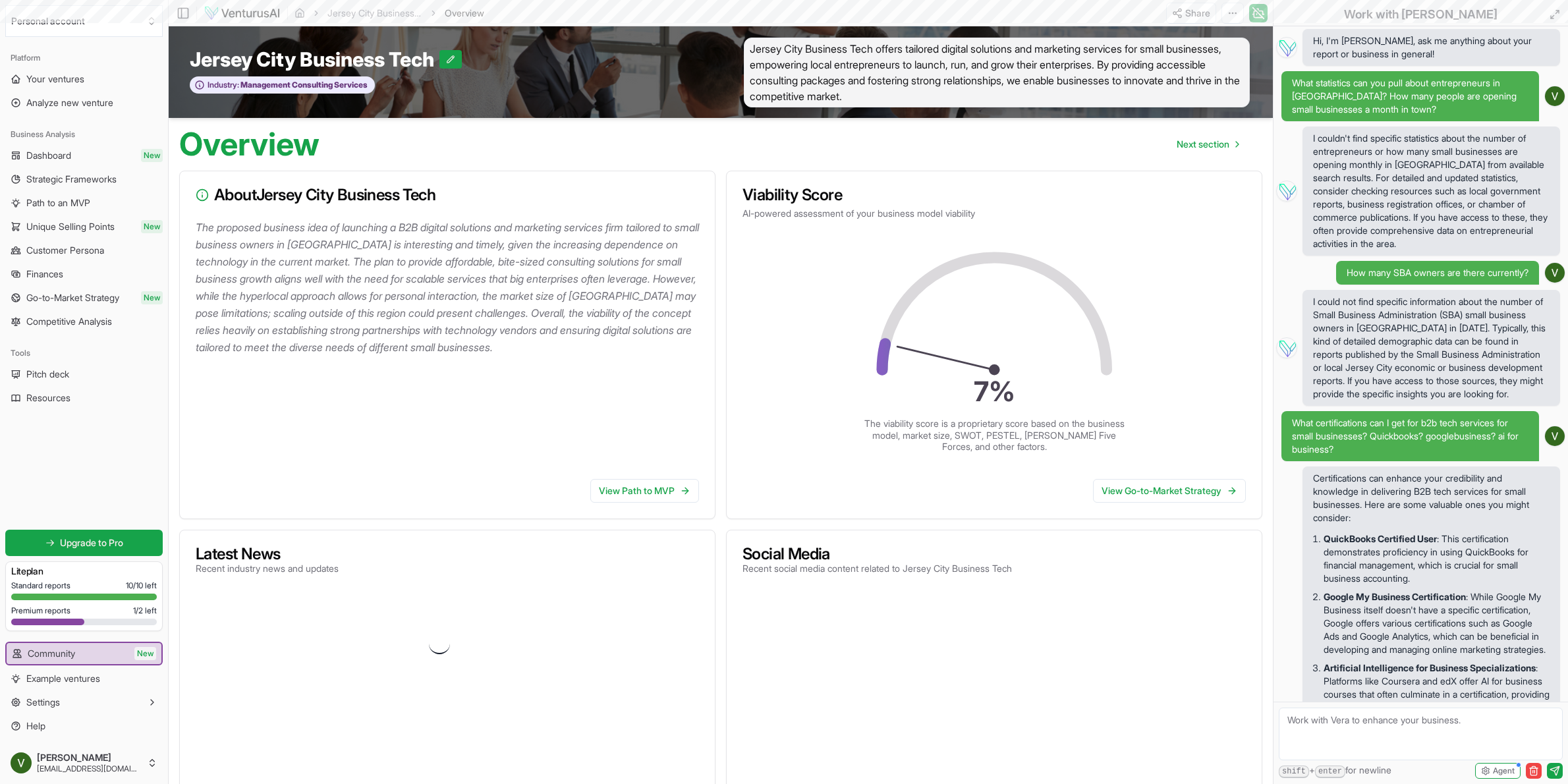
scroll to position [3704, 0]
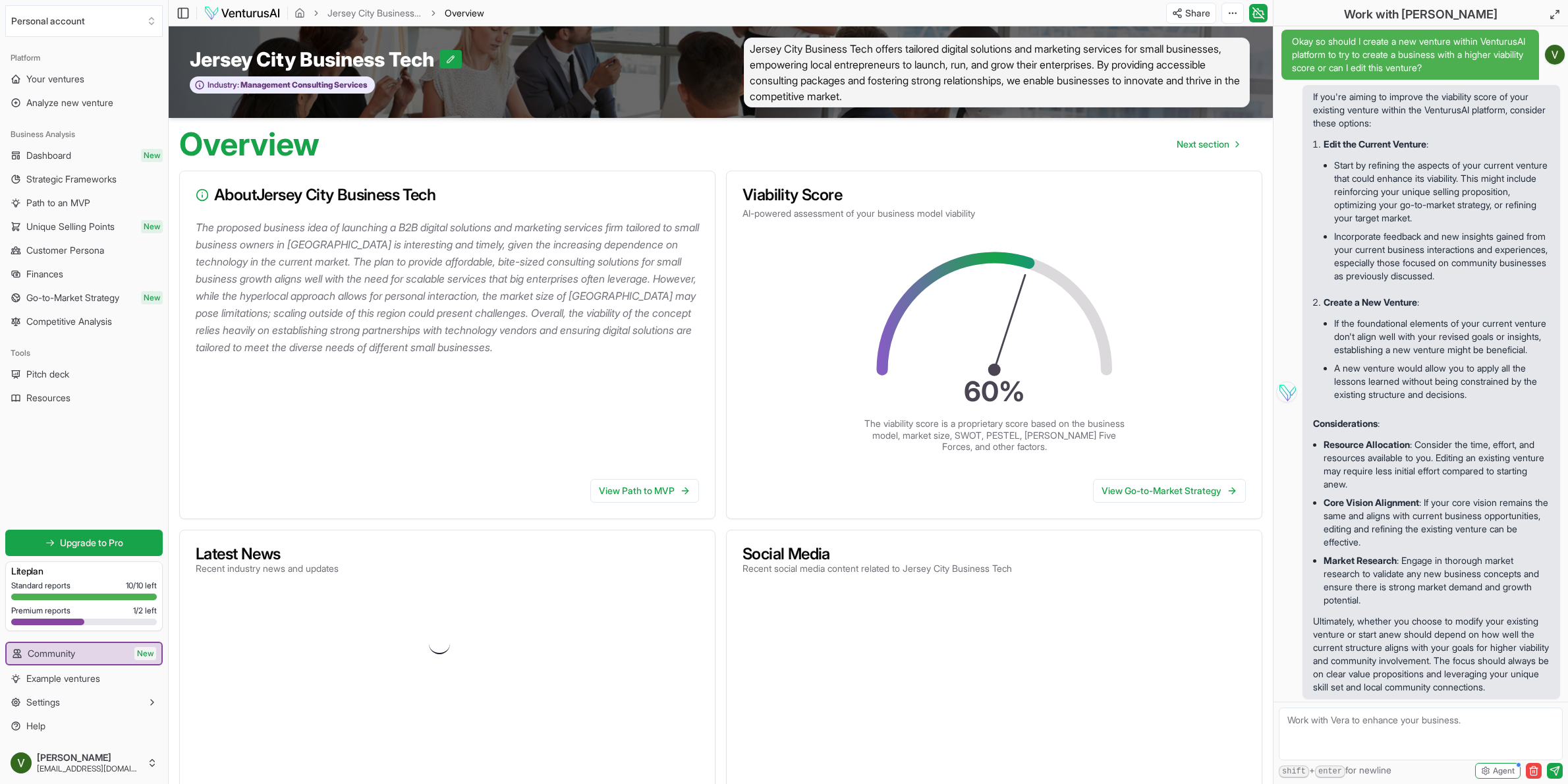
click at [1051, 70] on span "Jersey City Business Tech offers tailored digital solutions and marketing servi…" at bounding box center [996, 72] width 506 height 70
click at [1052, 70] on span "Jersey City Business Tech offers tailored digital solutions and marketing servi…" at bounding box center [996, 72] width 506 height 70
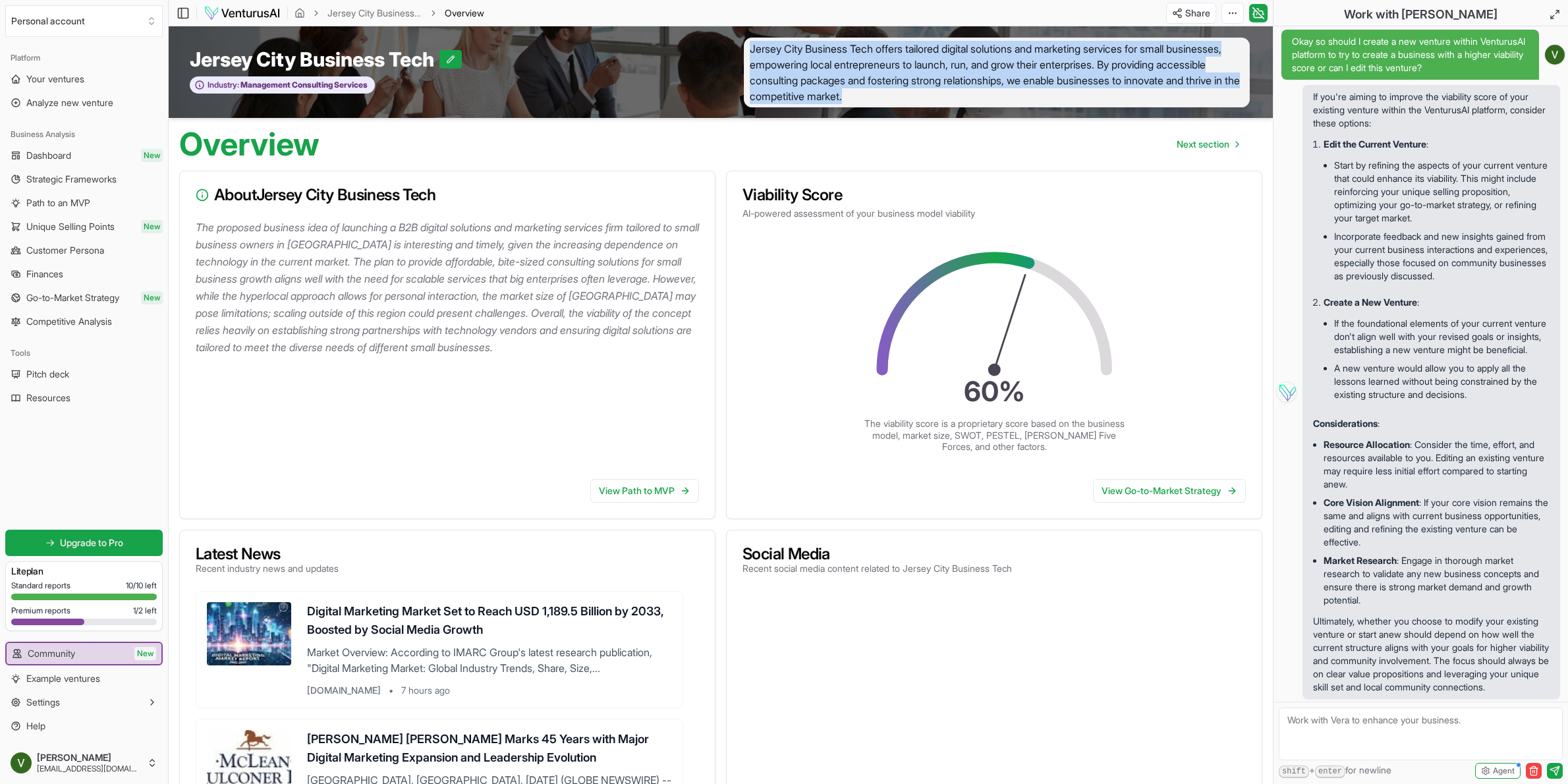
click at [1051, 70] on span "Jersey City Business Tech offers tailored digital solutions and marketing servi…" at bounding box center [996, 72] width 506 height 70
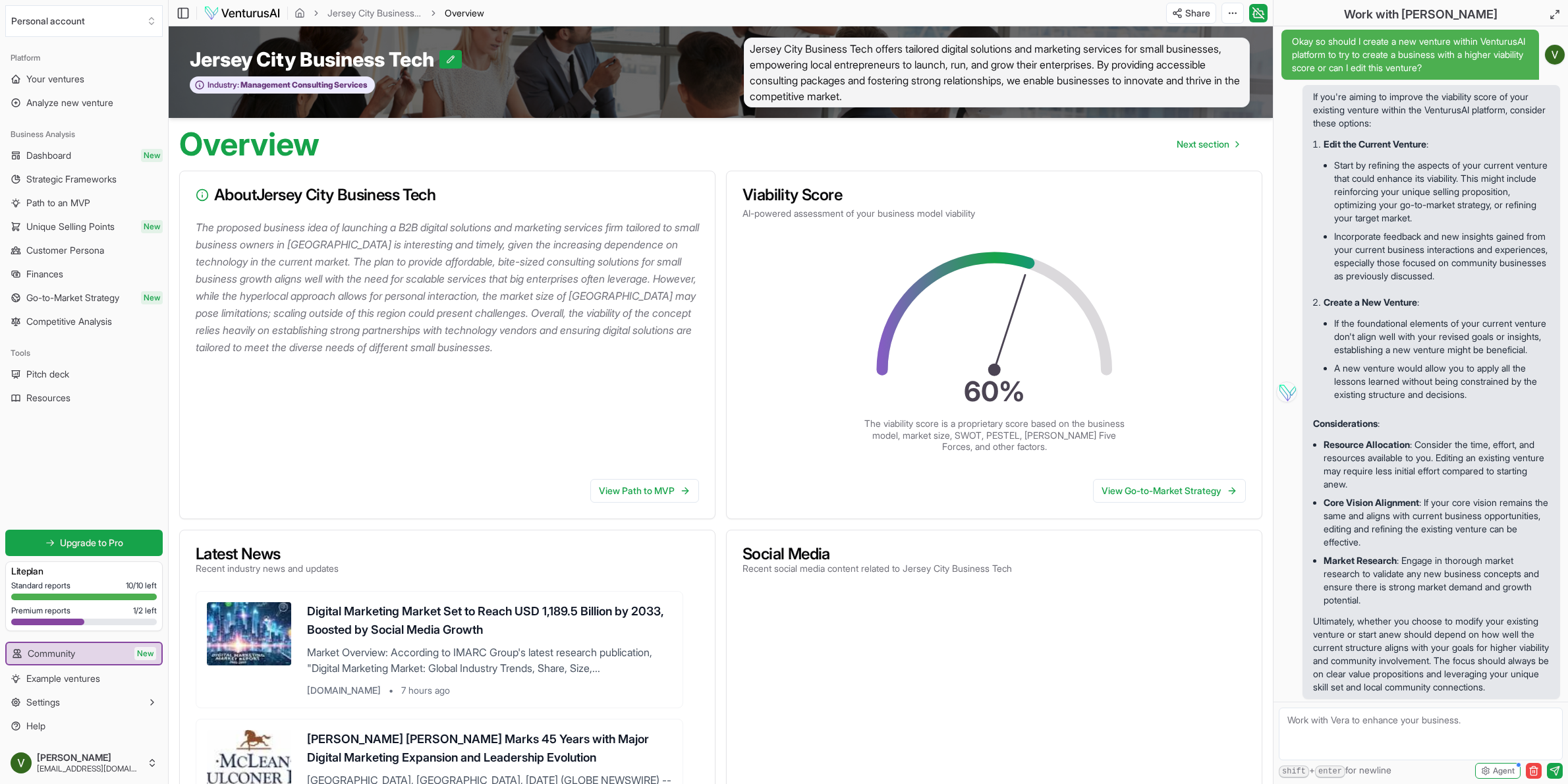
click at [573, 305] on p "The proposed business idea of launching a B2B digital solutions and marketing s…" at bounding box center [450, 287] width 509 height 137
click at [1260, 12] on icon at bounding box center [1258, 13] width 13 height 16
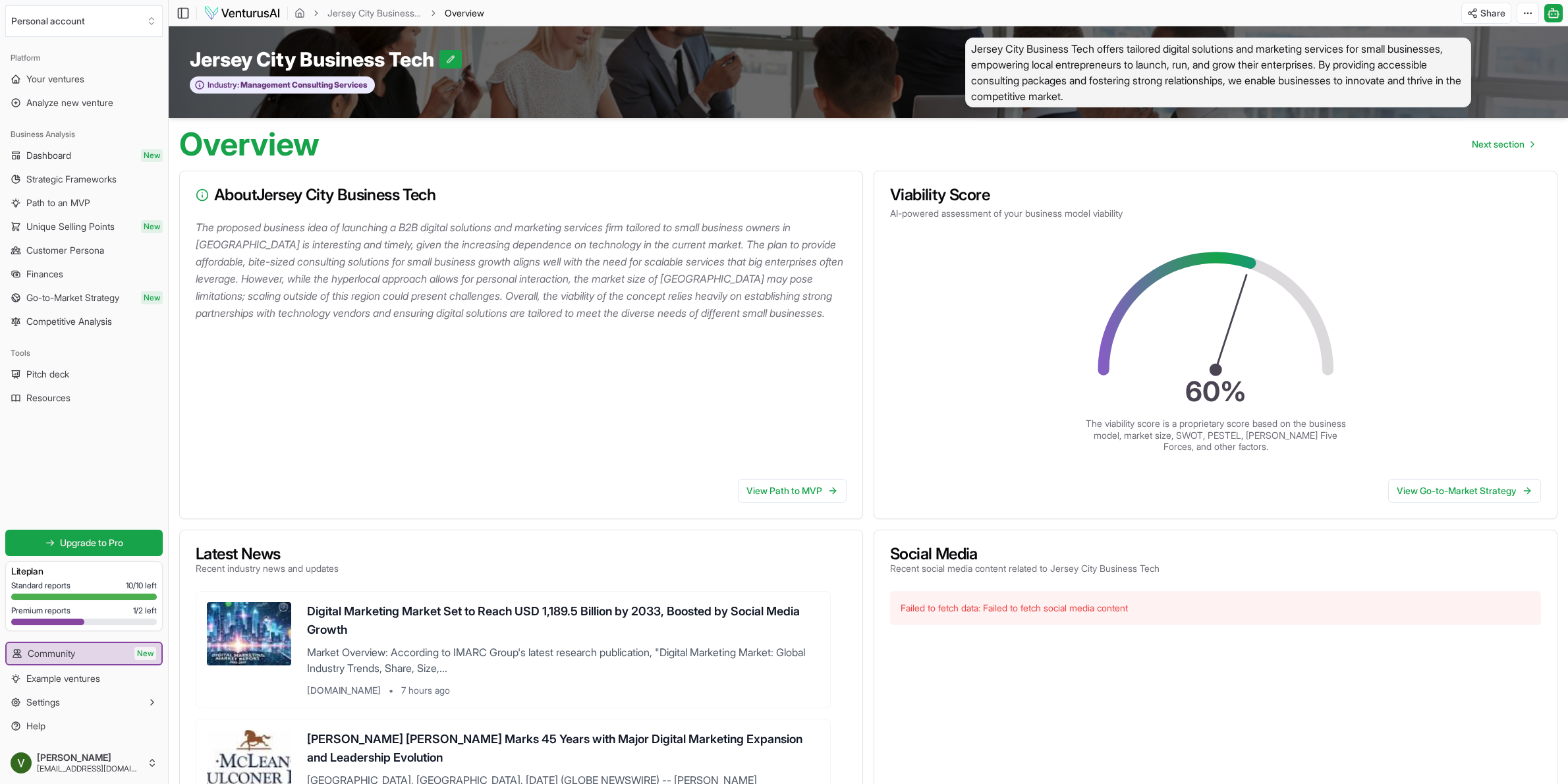
click at [1294, 74] on span "Jersey City Business Tech offers tailored digital solutions and marketing servi…" at bounding box center [1218, 72] width 506 height 70
drag, startPoint x: 1292, startPoint y: 73, endPoint x: 1182, endPoint y: 75, distance: 110.0
click at [1182, 75] on span "Jersey City Business Tech offers tailored digital solutions and marketing servi…" at bounding box center [1218, 72] width 506 height 70
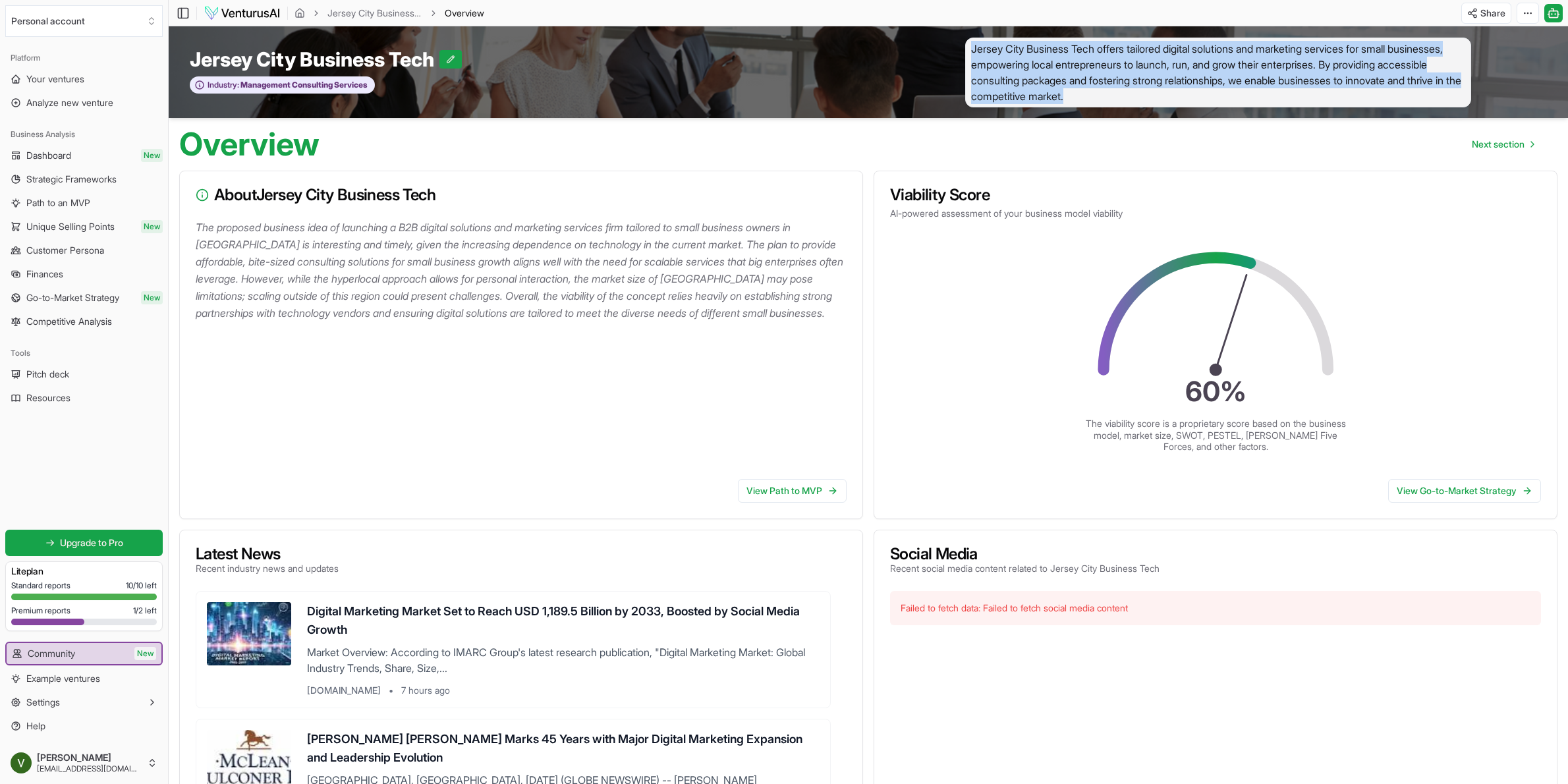
click at [1182, 75] on span "Jersey City Business Tech offers tailored digital solutions and marketing servi…" at bounding box center [1218, 72] width 506 height 70
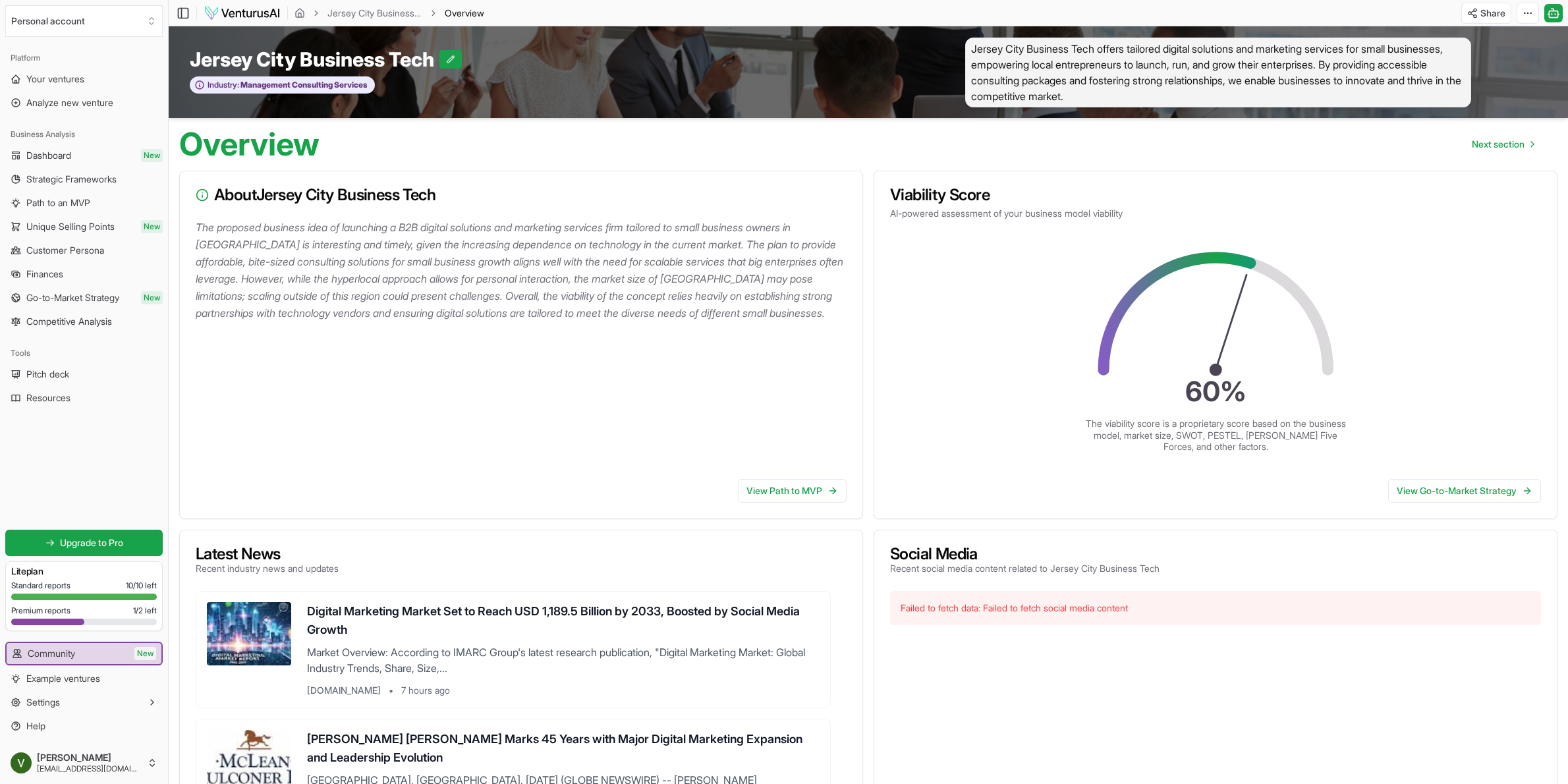
click at [512, 275] on p "The proposed business idea of launching a B2B digital solutions and marketing s…" at bounding box center [523, 269] width 656 height 103
drag, startPoint x: 513, startPoint y: 275, endPoint x: 496, endPoint y: 235, distance: 43.5
click at [512, 275] on p "The proposed business idea of launching a B2B digital solutions and marketing s…" at bounding box center [523, 269] width 656 height 103
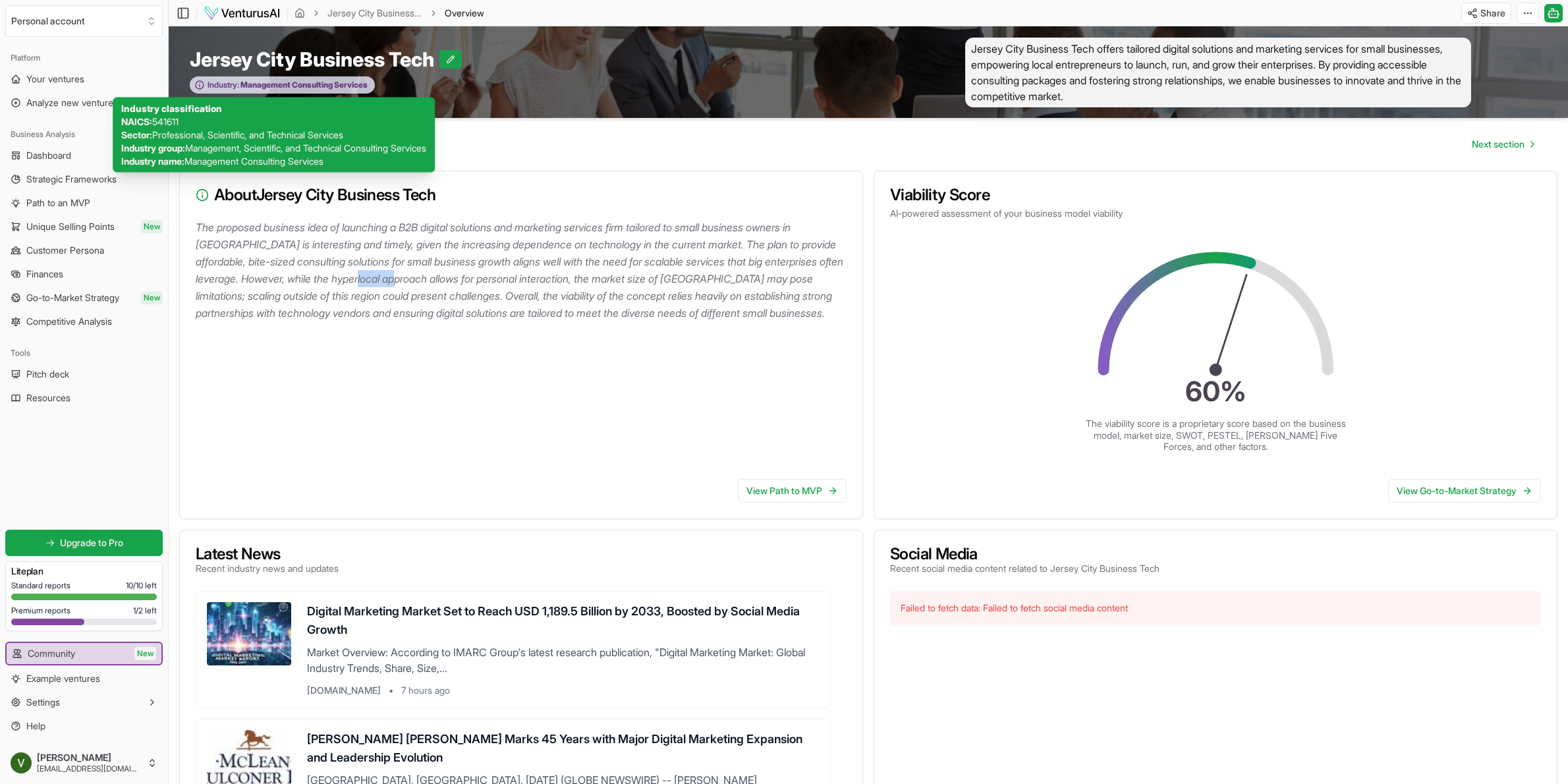
click at [367, 81] on span "Management Consulting Services" at bounding box center [303, 85] width 128 height 10
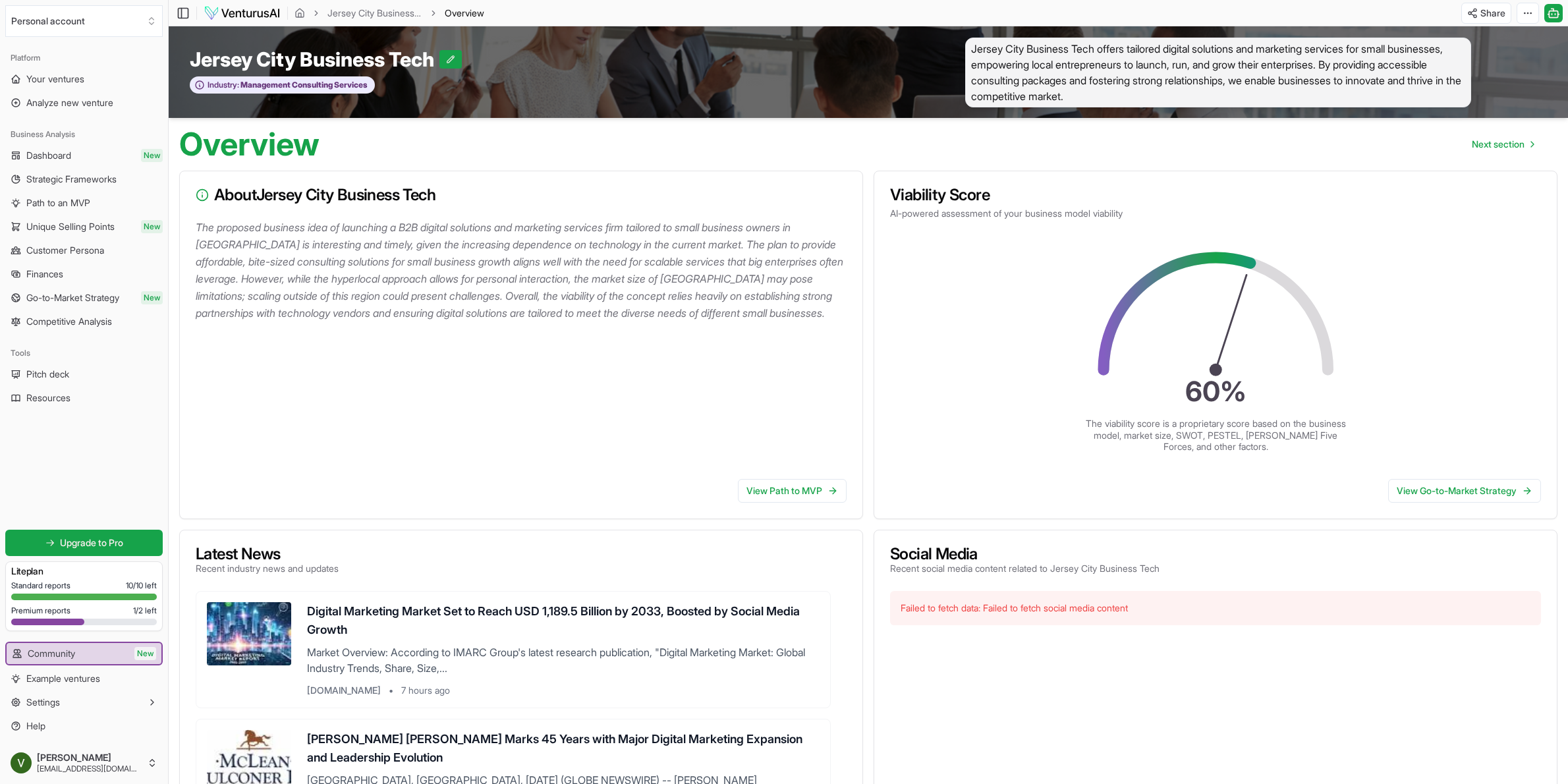
click at [522, 104] on div "Jersey City Business Tech Industry: Management Consulting Services" at bounding box center [519, 72] width 700 height 70
click at [68, 75] on span "Your ventures" at bounding box center [55, 79] width 58 height 13
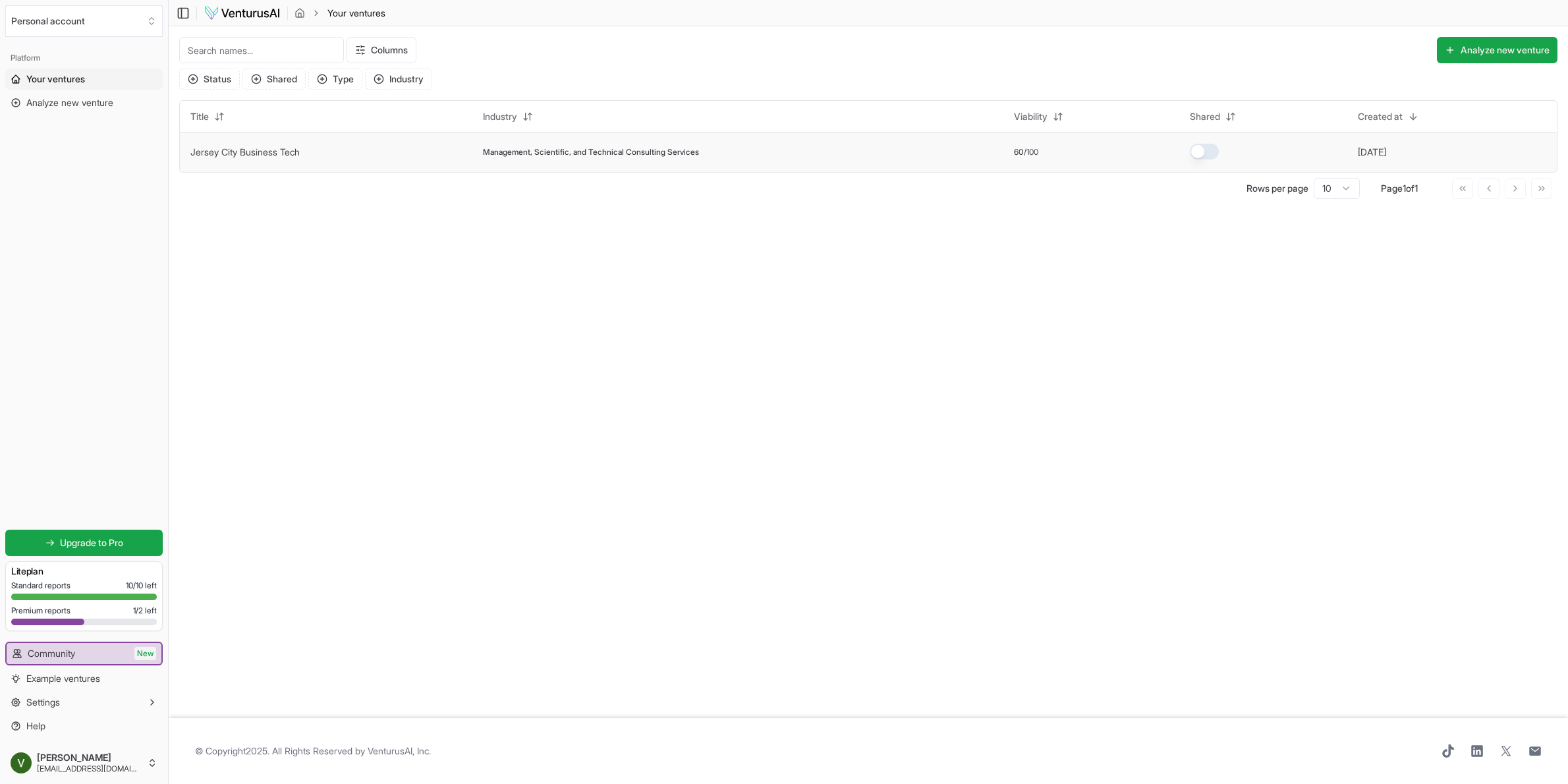
click at [1472, 151] on td "[DATE]" at bounding box center [1452, 152] width 210 height 40
click at [300, 155] on link "Jersey City Business Tech" at bounding box center [245, 152] width 109 height 11
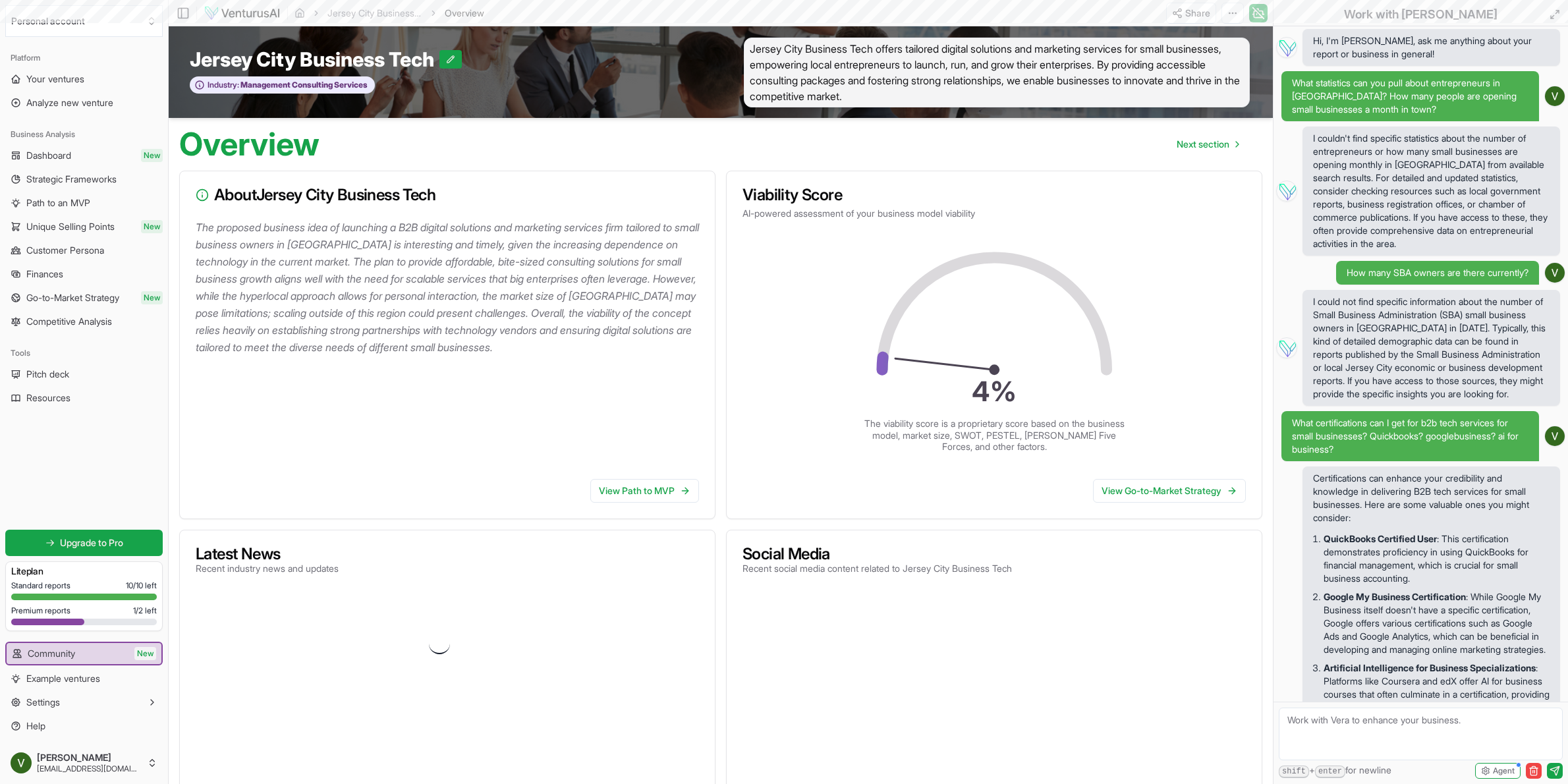
scroll to position [3704, 0]
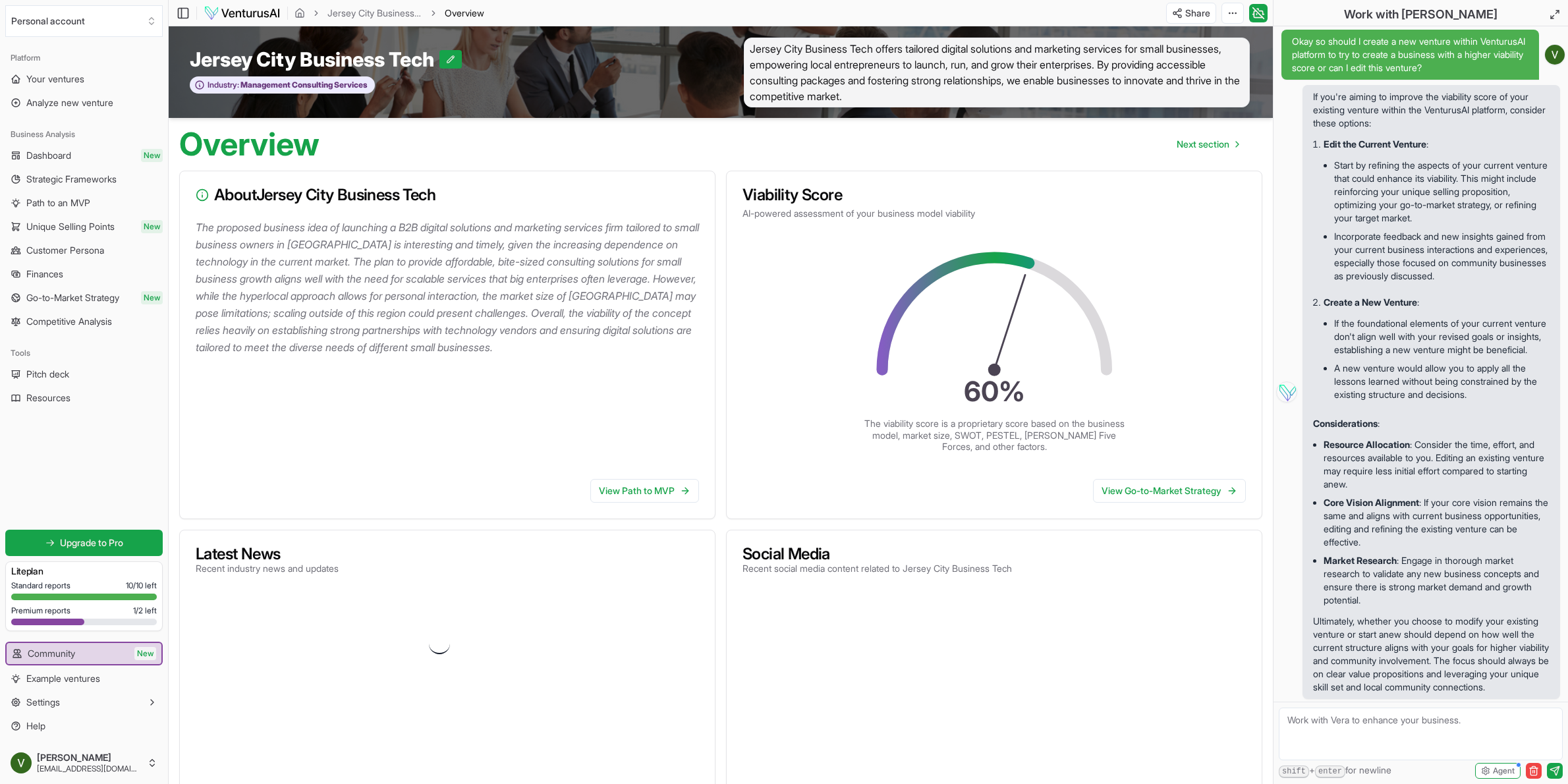
click at [398, 229] on p "The proposed business idea of launching a B2B digital solutions and marketing s…" at bounding box center [450, 287] width 509 height 137
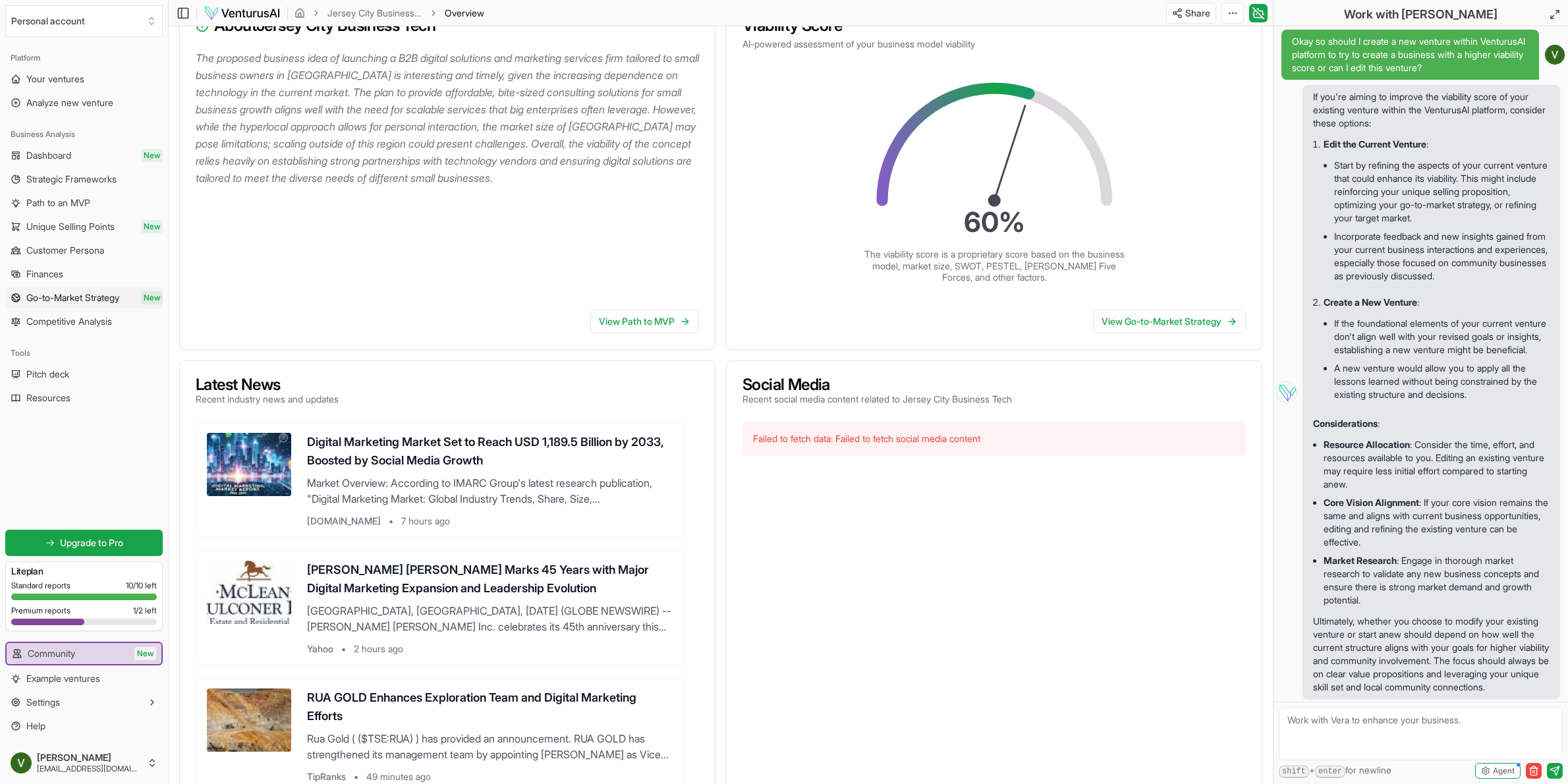
scroll to position [0, 0]
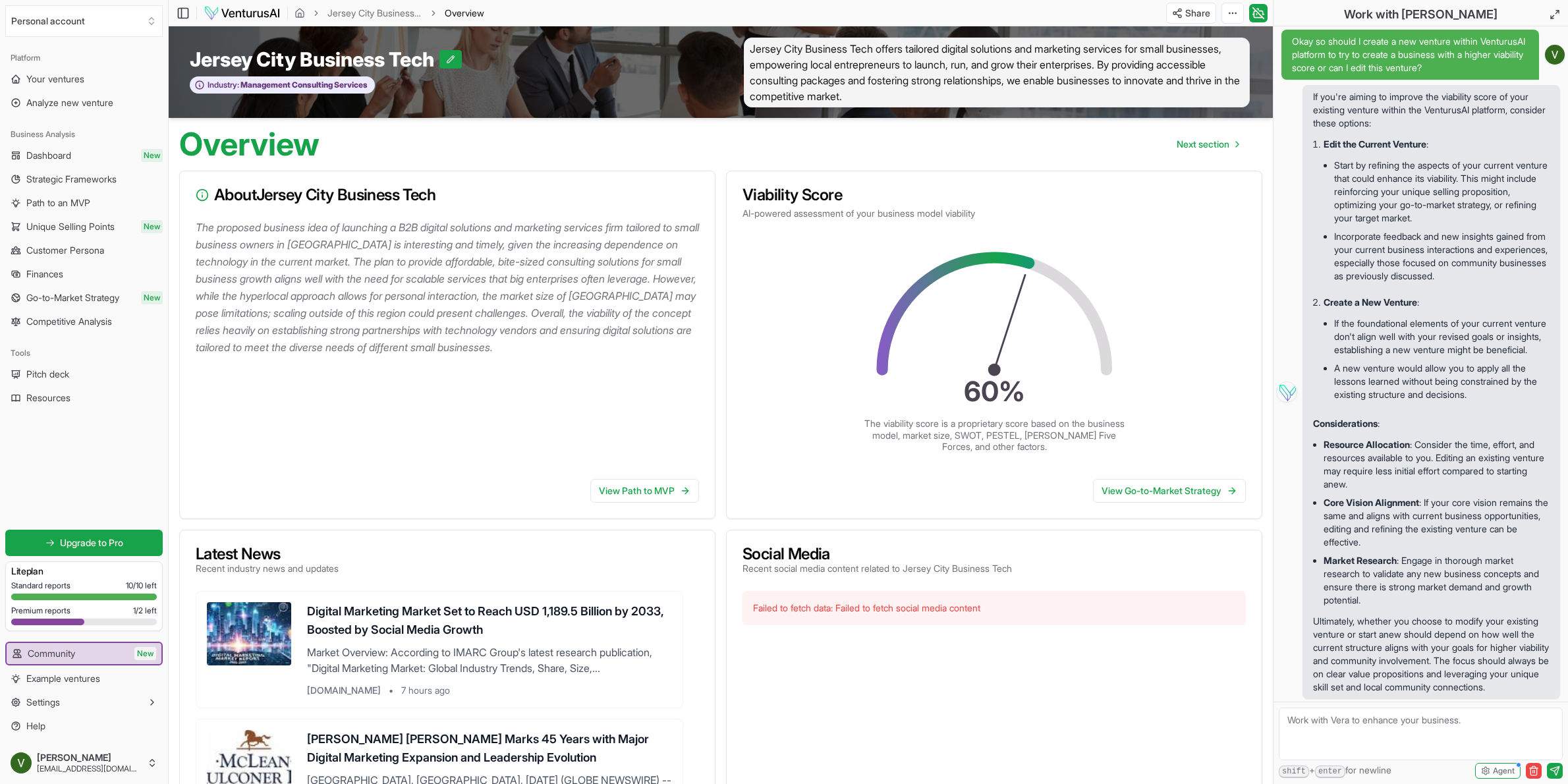
click at [370, 281] on p "The proposed business idea of launching a B2B digital solutions and marketing s…" at bounding box center [450, 287] width 509 height 137
click at [53, 625] on div at bounding box center [48, 622] width 73 height 7
click at [139, 614] on span "1 / 2 left" at bounding box center [145, 611] width 23 height 10
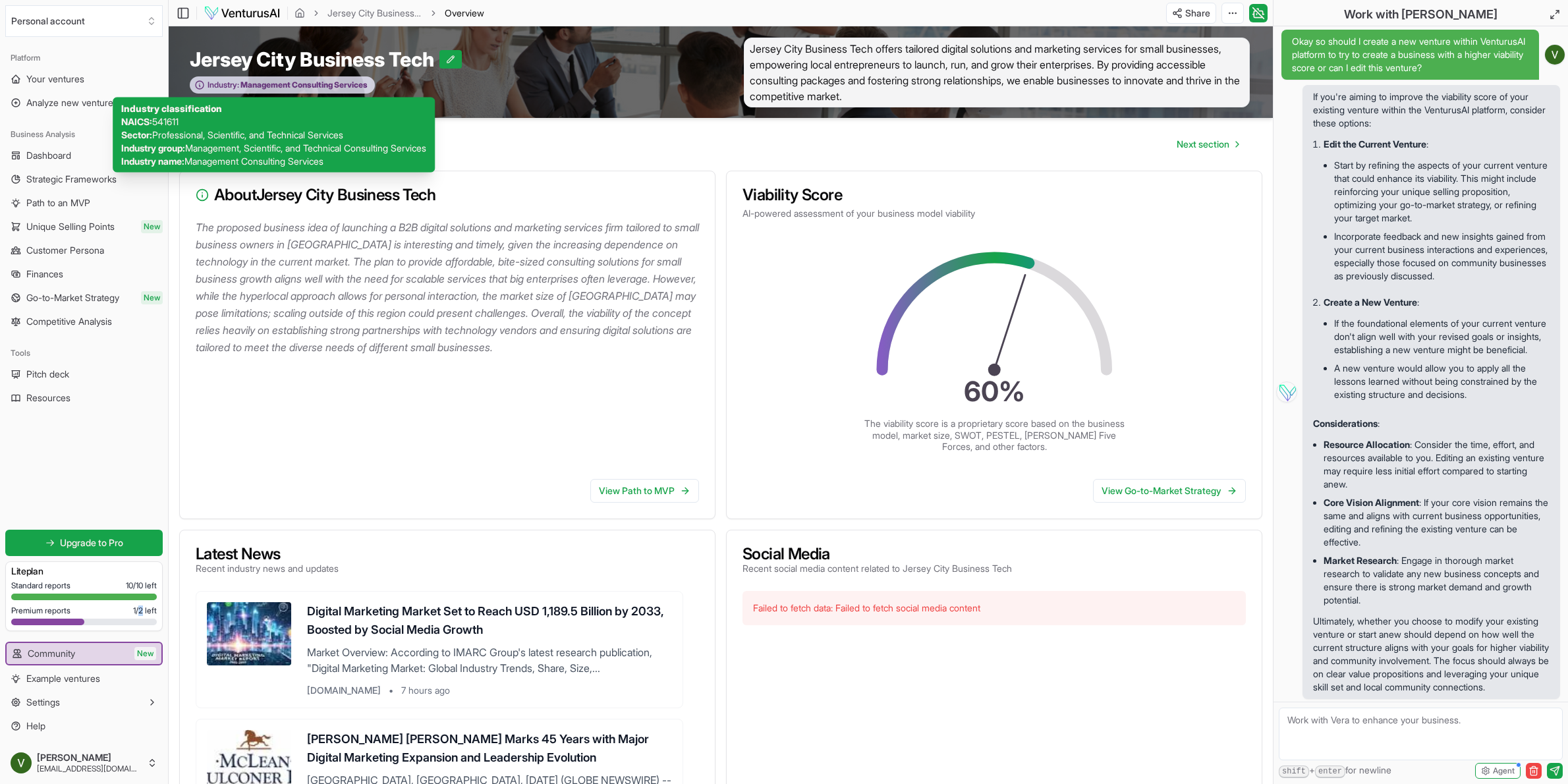
click at [249, 85] on span "Management Consulting Services" at bounding box center [303, 85] width 128 height 10
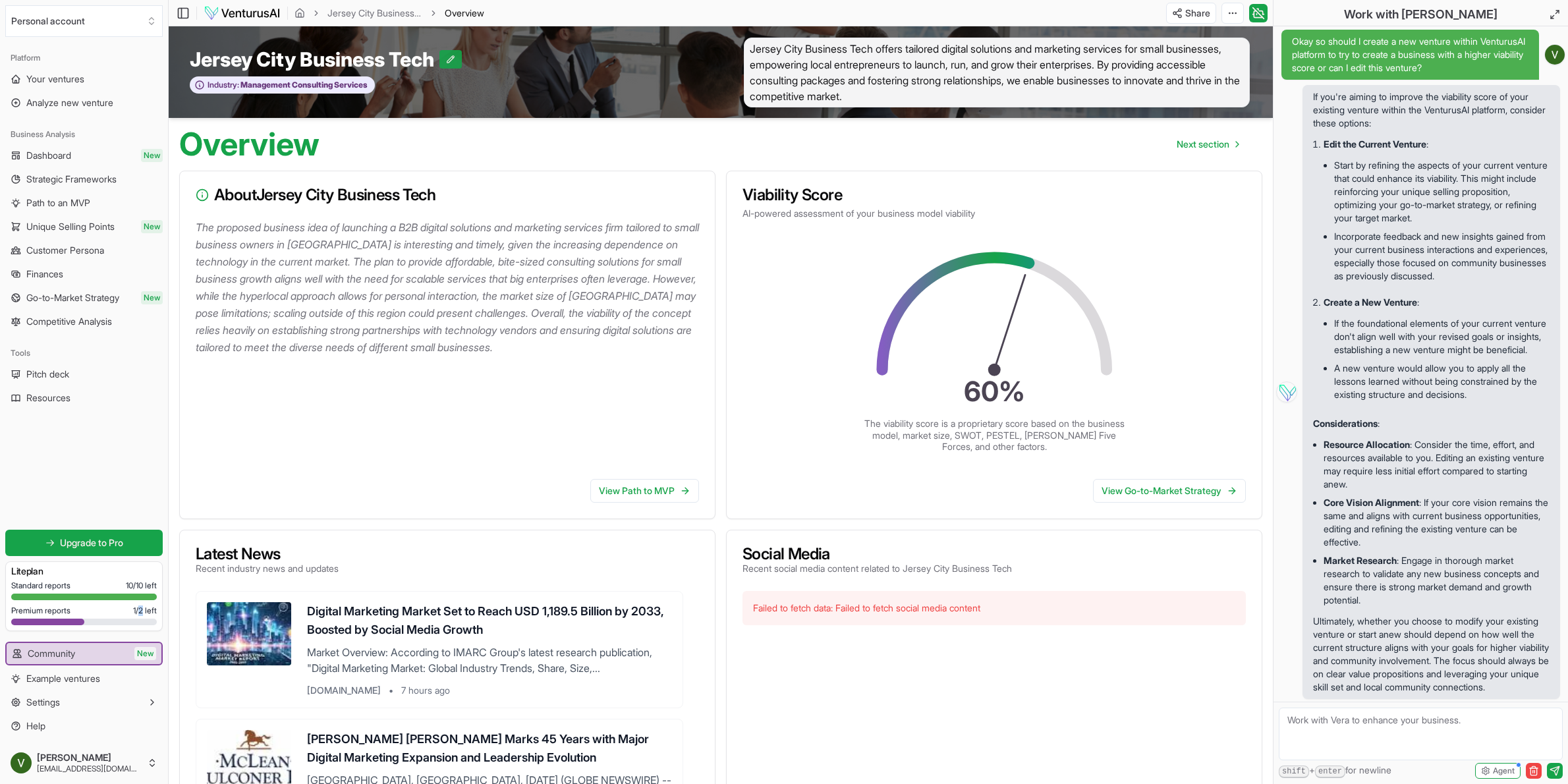
click at [454, 59] on icon at bounding box center [450, 59] width 10 height 10
click at [454, 59] on icon at bounding box center [458, 59] width 10 height 10
click at [963, 34] on div "Jersey City Business Tech Industry: Management Consulting Services Jersey City …" at bounding box center [721, 72] width 1104 height 92
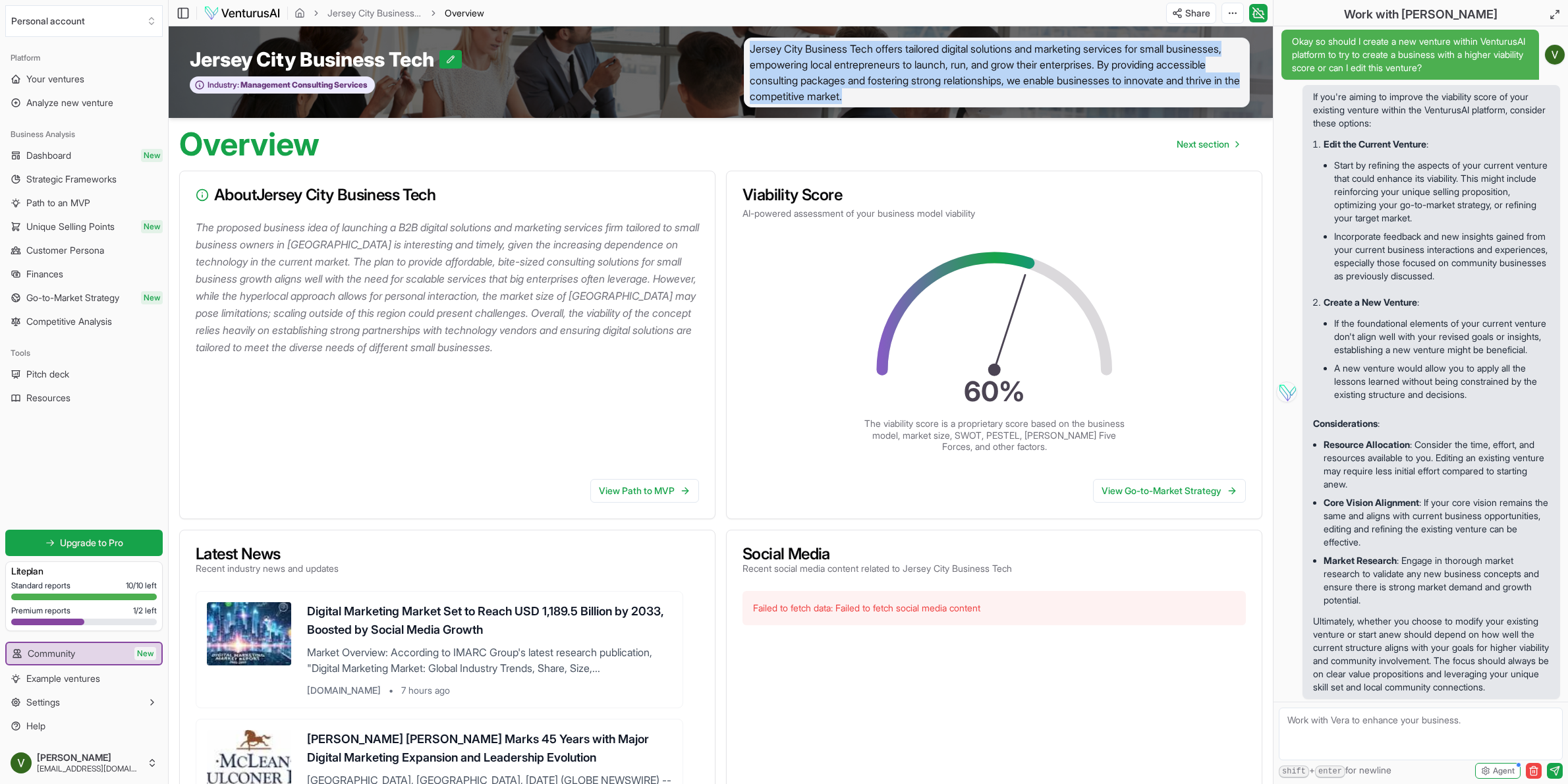
click at [963, 34] on div "Jersey City Business Tech Industry: Management Consulting Services Jersey City …" at bounding box center [721, 72] width 1104 height 92
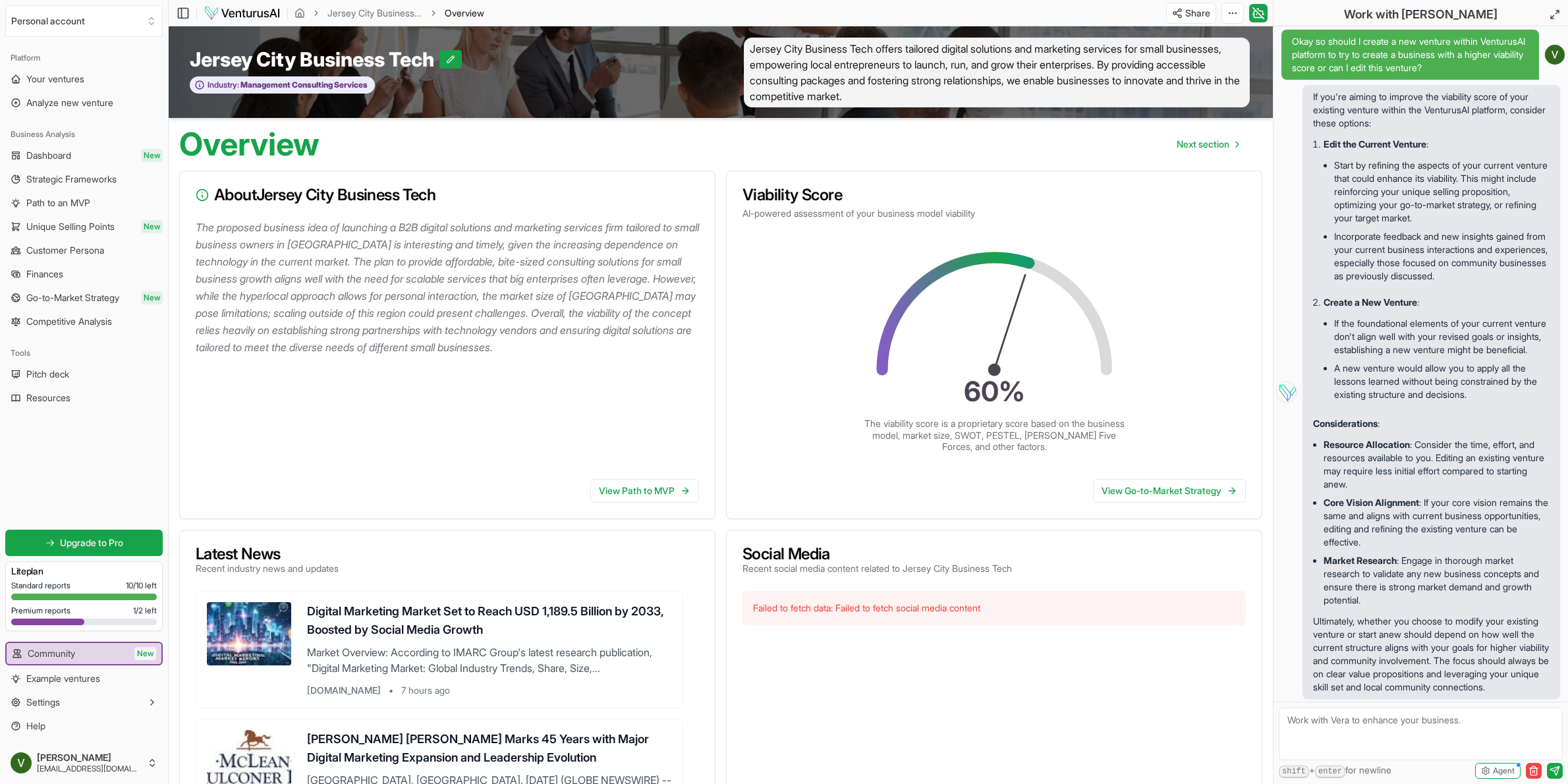
click at [512, 87] on div "Jersey City Business Tech Industry: Management Consulting Services" at bounding box center [444, 72] width 552 height 70
click at [397, 10] on link "Jersey City Business Tech" at bounding box center [374, 13] width 94 height 13
click at [385, 12] on link "Jersey City Business Tech" at bounding box center [374, 13] width 94 height 13
click at [55, 102] on span "Analyze new venture" at bounding box center [69, 102] width 87 height 13
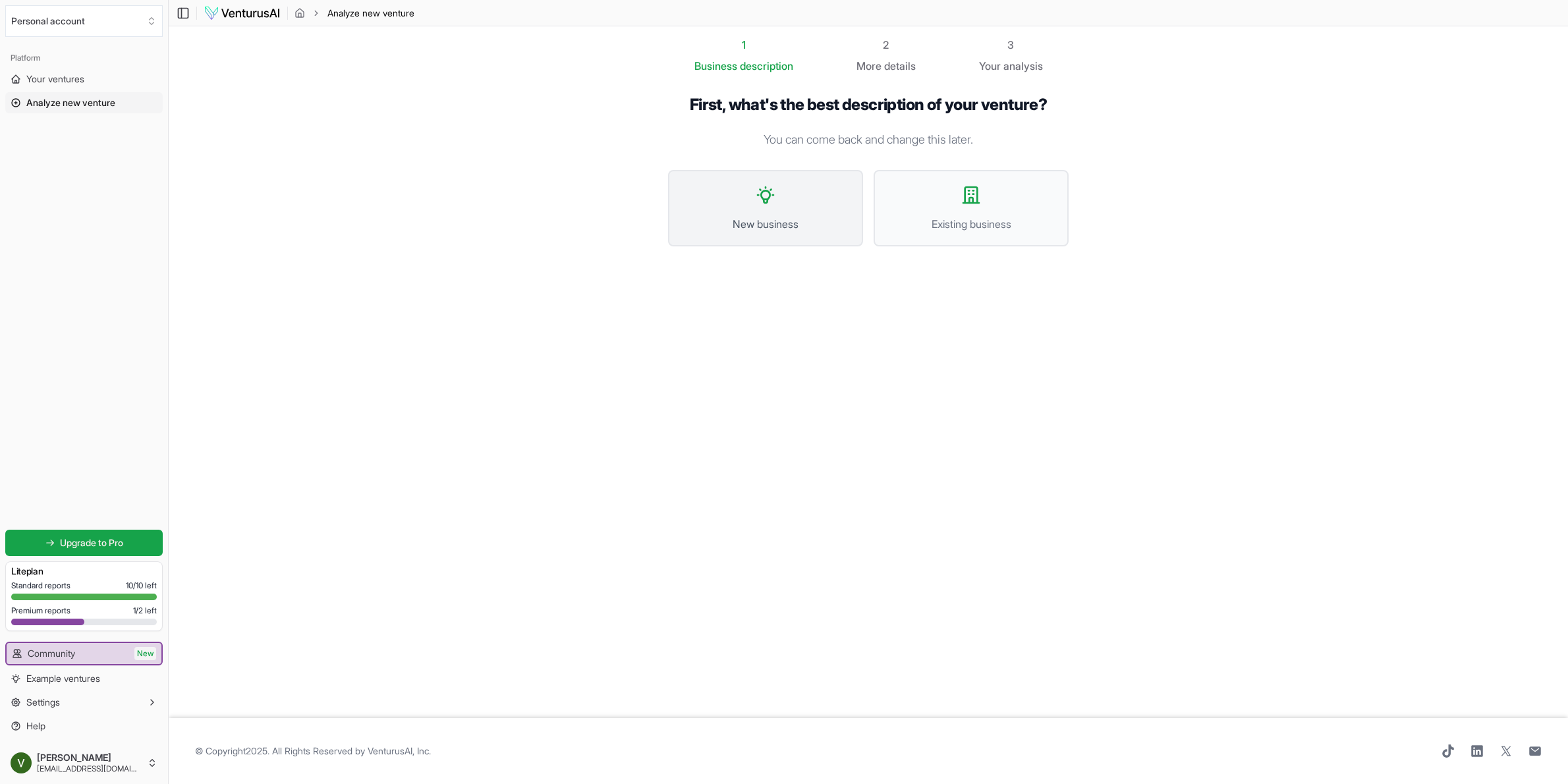
click at [797, 208] on button "New business" at bounding box center [765, 208] width 195 height 76
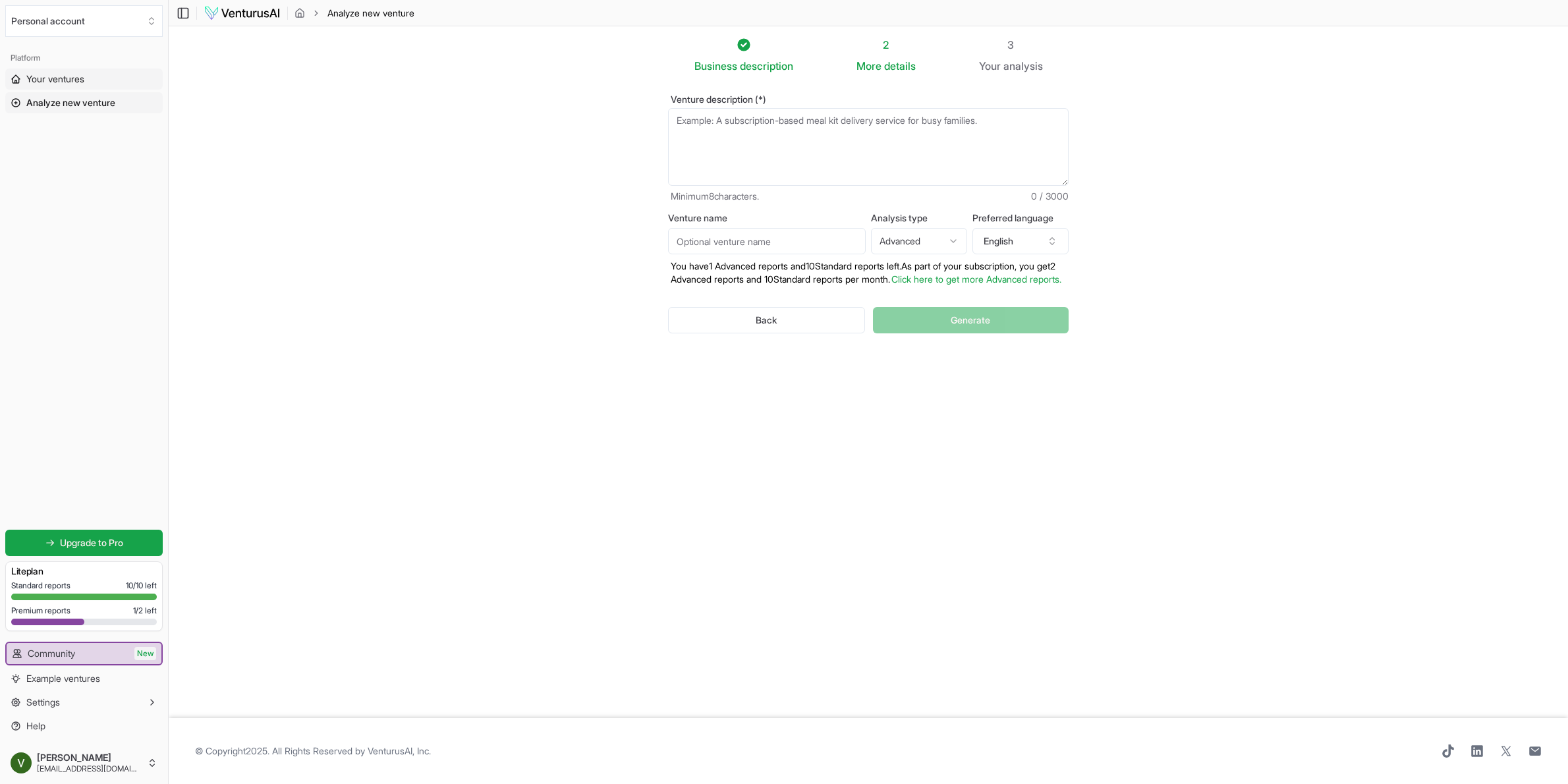
click at [66, 75] on span "Your ventures" at bounding box center [55, 79] width 58 height 13
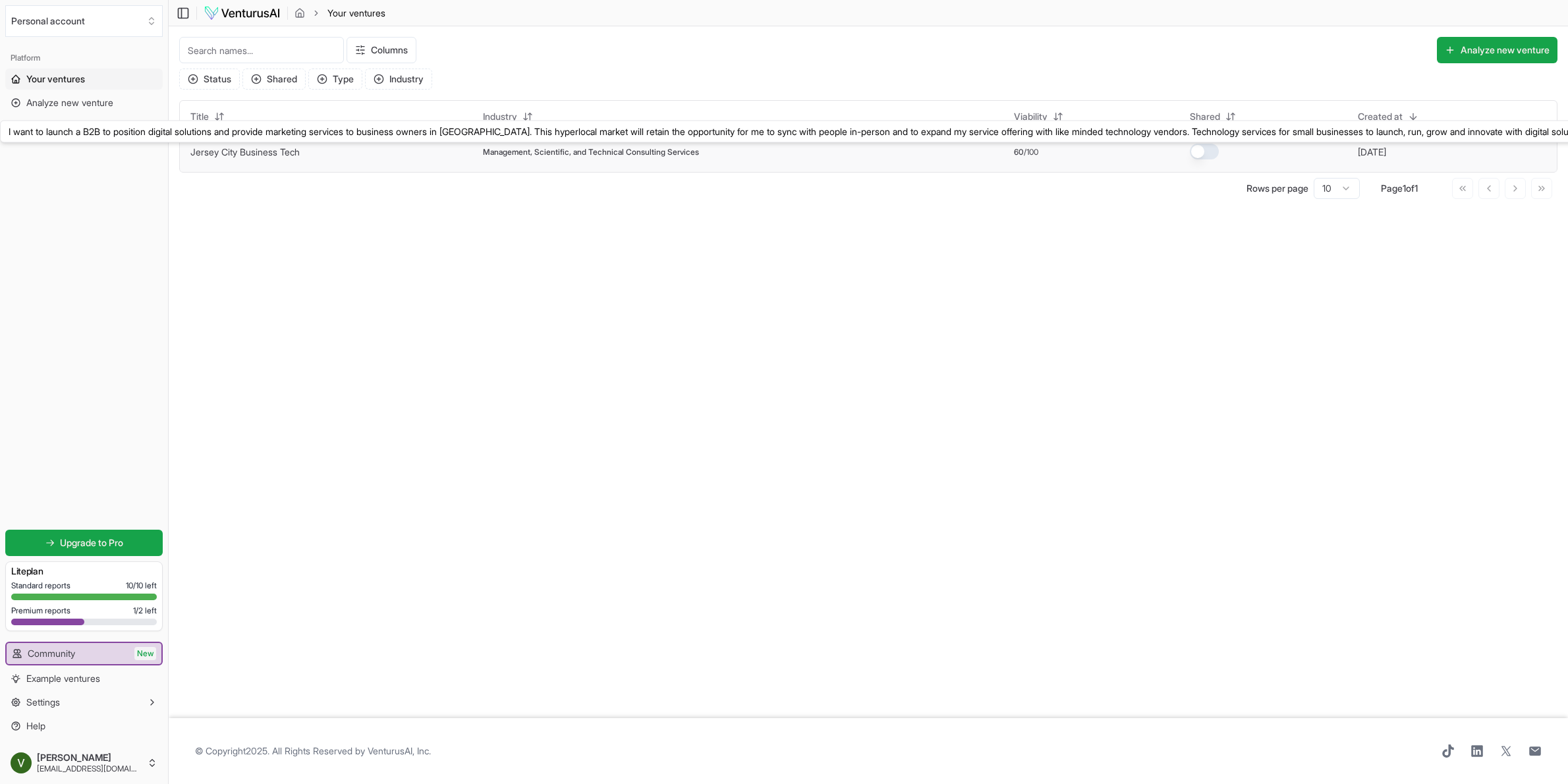
click at [275, 152] on link "Jersey City Business Tech" at bounding box center [245, 152] width 109 height 11
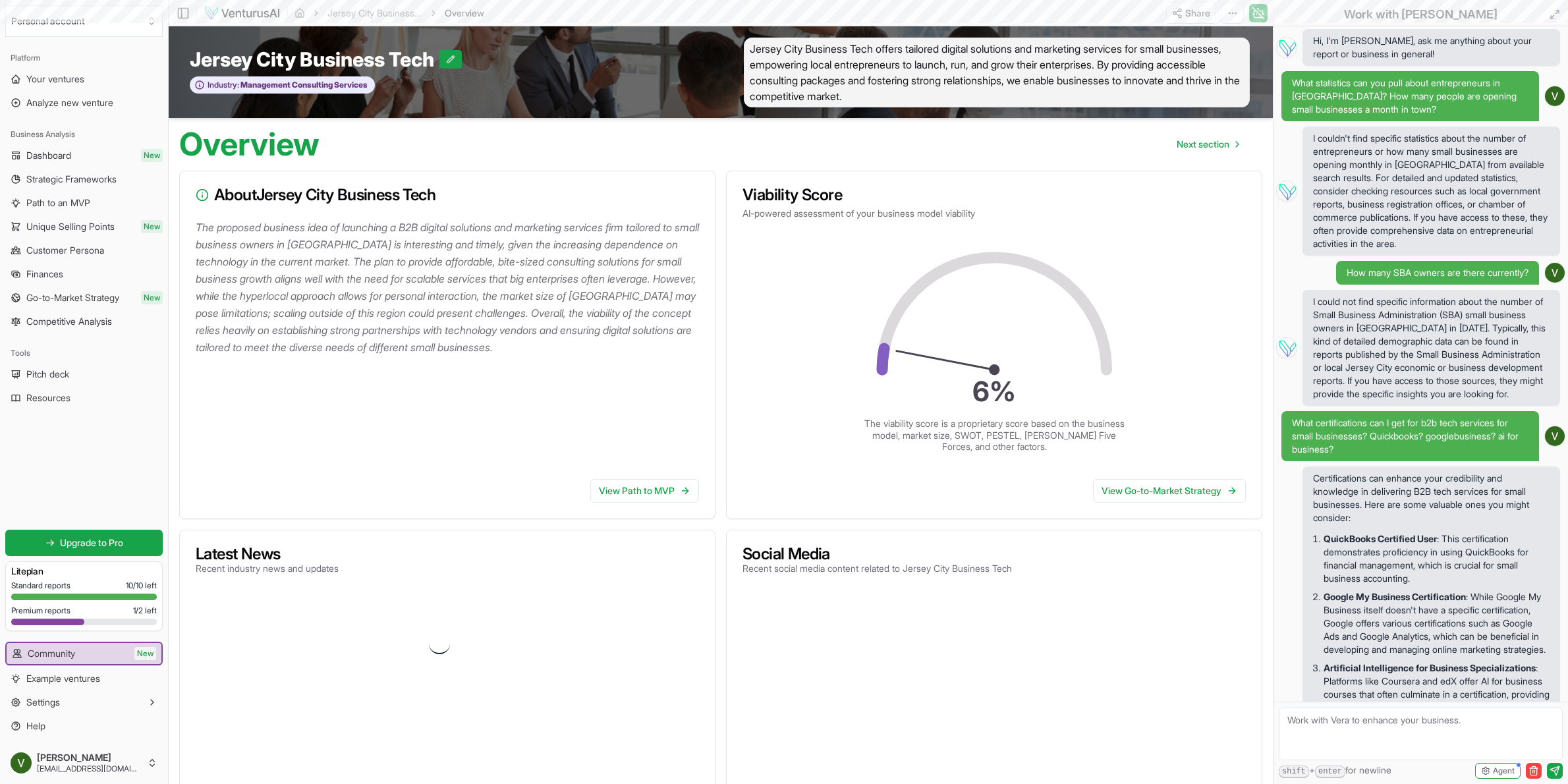
scroll to position [3704, 0]
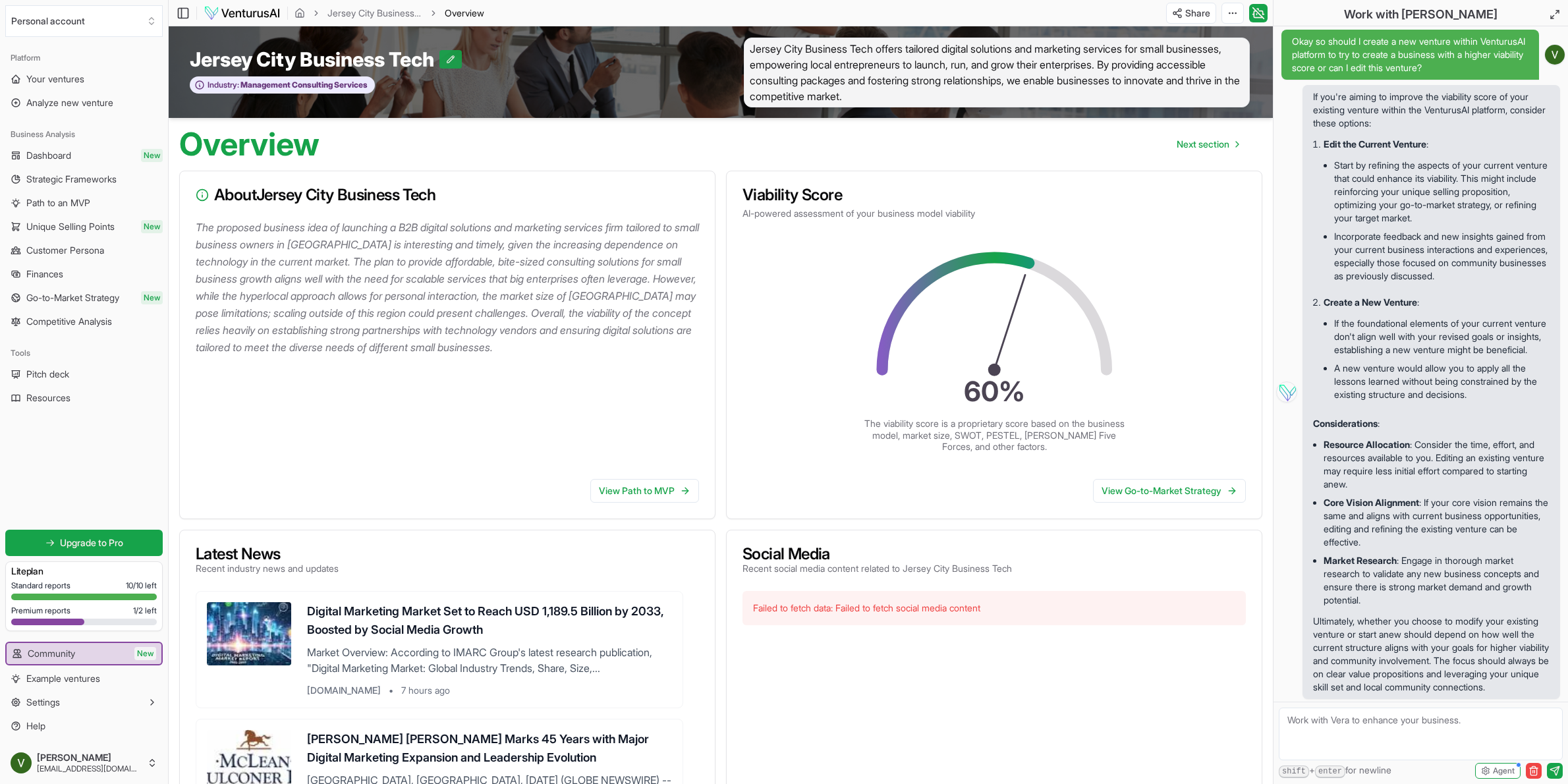
click at [450, 59] on icon at bounding box center [450, 59] width 10 height 10
click at [353, 60] on input "Jersey City Business Tech" at bounding box center [317, 59] width 255 height 23
click at [354, 60] on input "Jersey City Business Tech" at bounding box center [317, 59] width 255 height 23
type input "Jersey City Tech"
click at [394, 59] on icon at bounding box center [393, 59] width 10 height 10
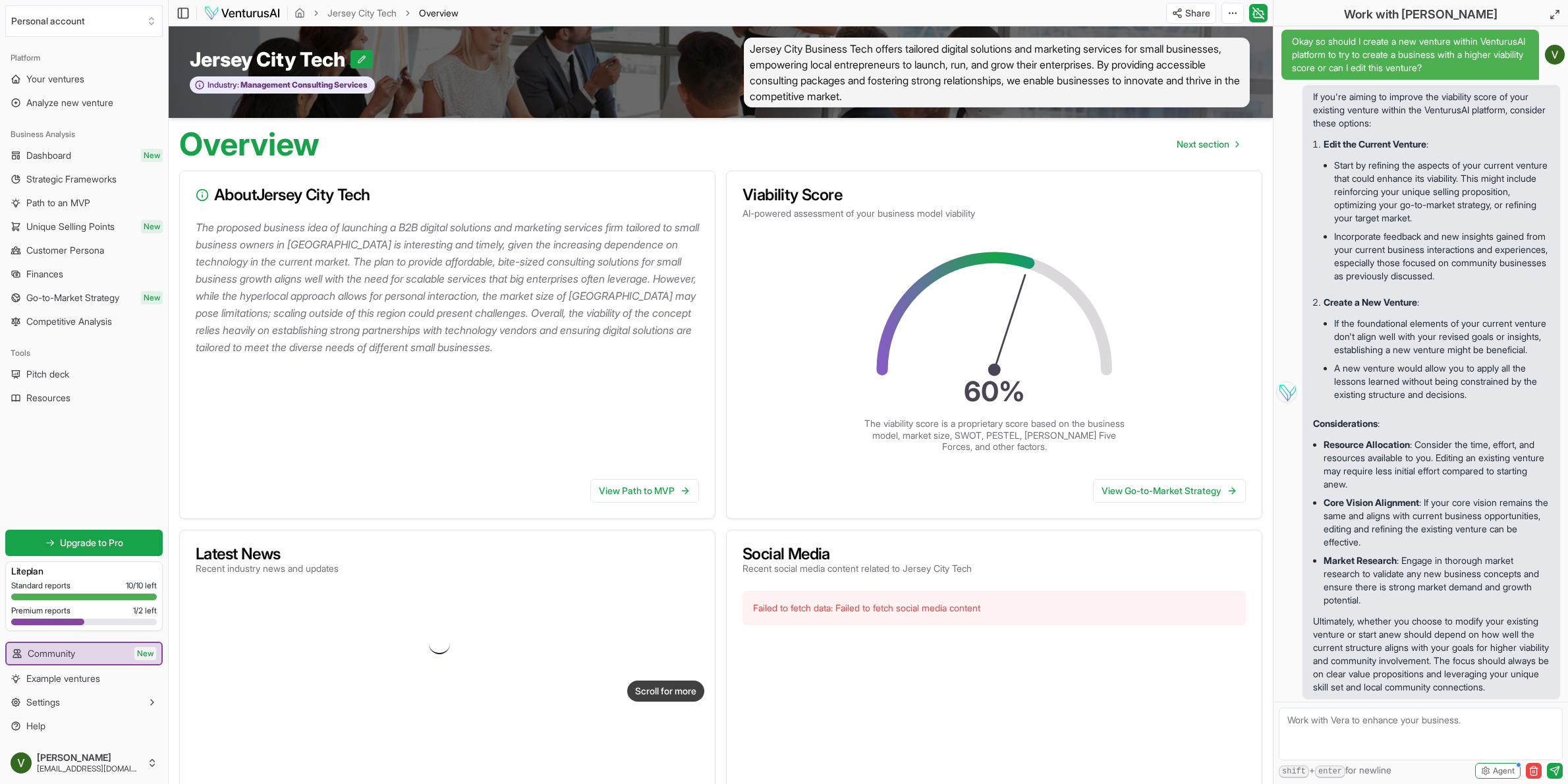
click at [977, 81] on span "Jersey City Business Tech offers tailored digital solutions and marketing servi…" at bounding box center [996, 72] width 506 height 70
click at [961, 68] on span "Jersey City Business Tech offers tailored digital solutions and marketing servi…" at bounding box center [996, 72] width 506 height 70
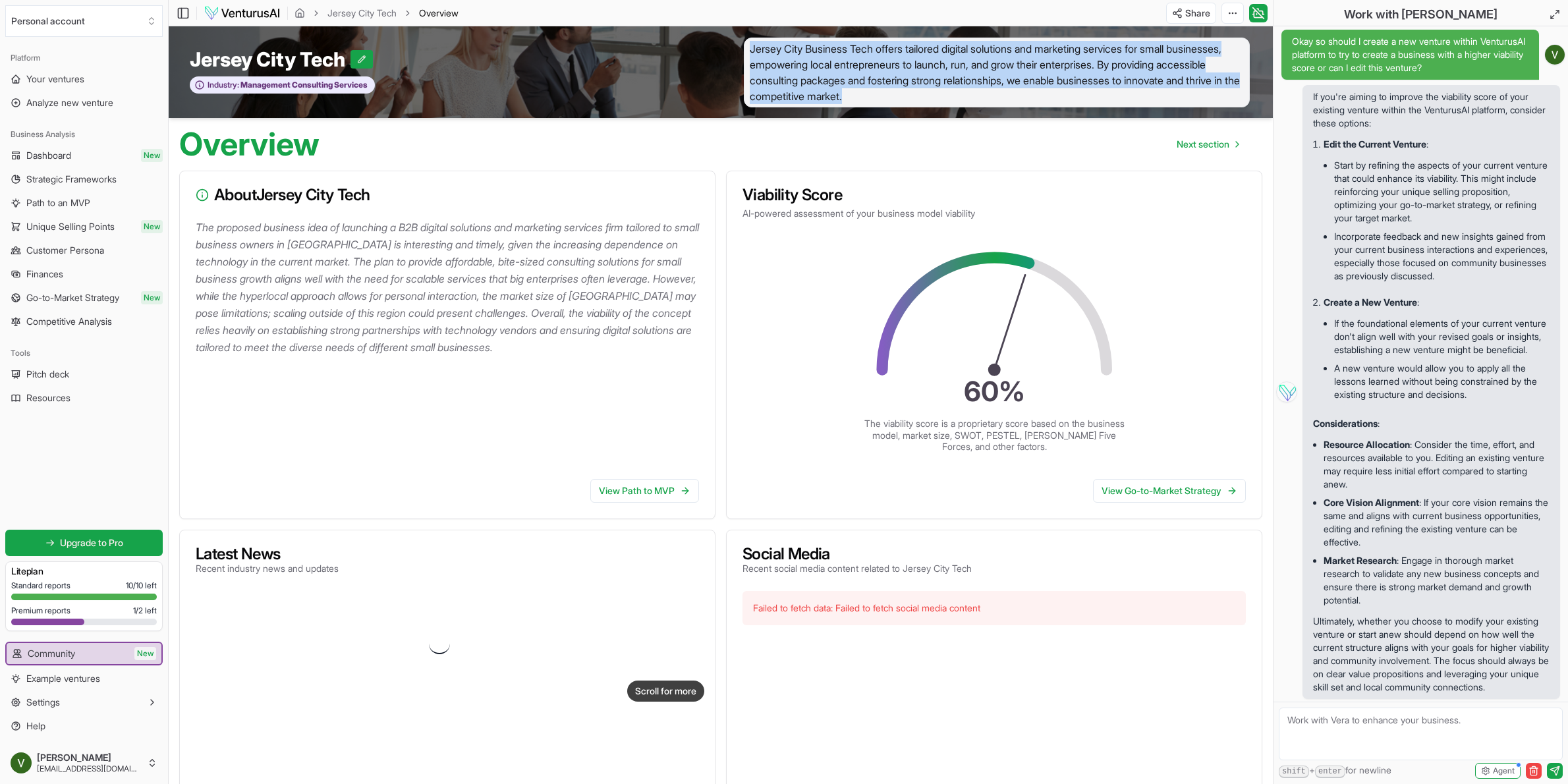
click at [961, 68] on span "Jersey City Business Tech offers tailored digital solutions and marketing servi…" at bounding box center [996, 72] width 506 height 70
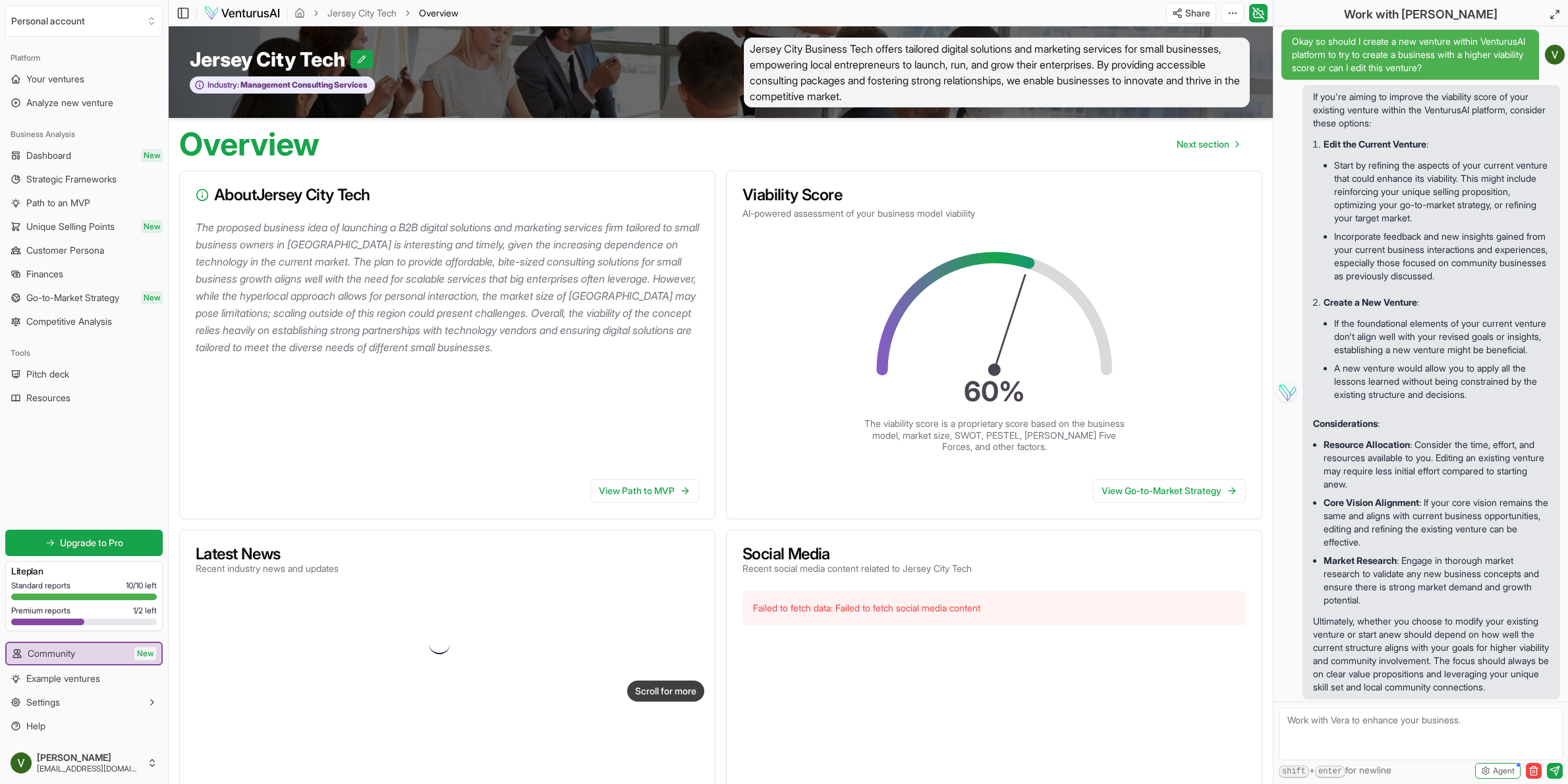
drag, startPoint x: 1028, startPoint y: 64, endPoint x: 1036, endPoint y: 65, distance: 8.1
click at [1033, 65] on span "Jersey City Business Tech offers tailored digital solutions and marketing servi…" at bounding box center [996, 72] width 506 height 70
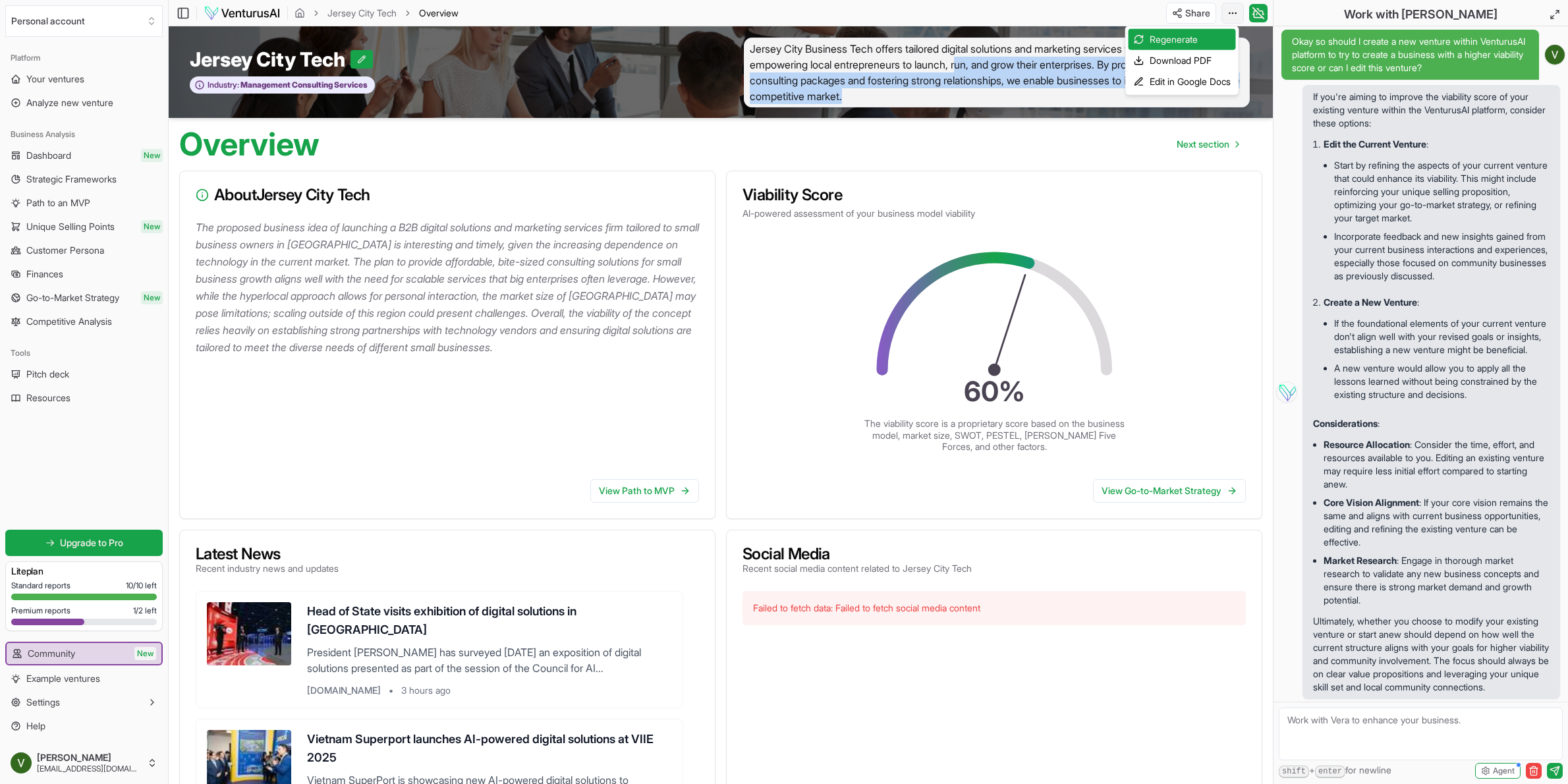
click at [1221, 10] on html "We value your privacy We use cookies to enhance your browsing experience, serve…" at bounding box center [784, 392] width 1568 height 784
click at [1191, 84] on div "Edit in Google Docs" at bounding box center [1182, 81] width 107 height 21
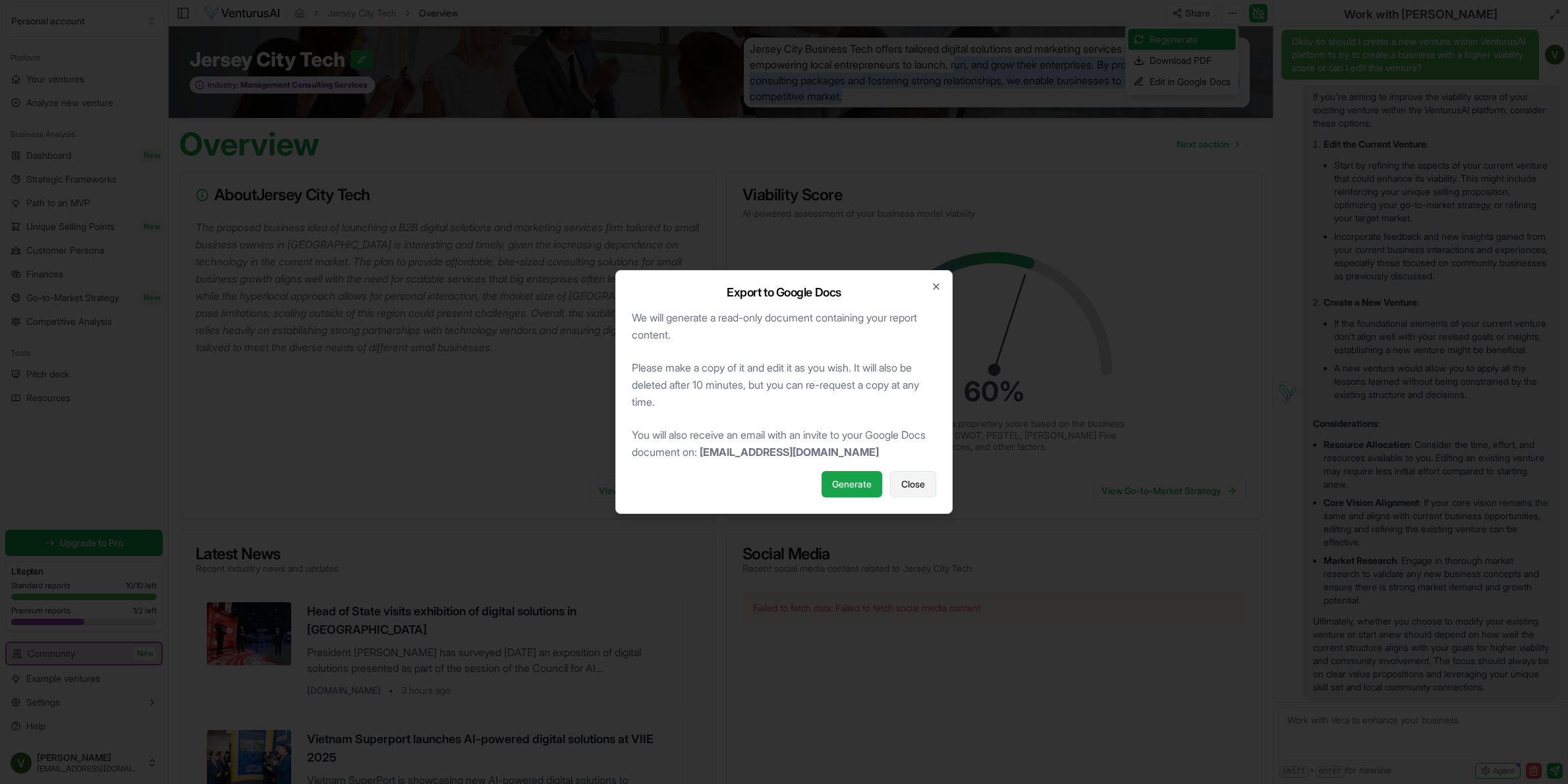
click at [926, 488] on button "Close" at bounding box center [912, 484] width 46 height 26
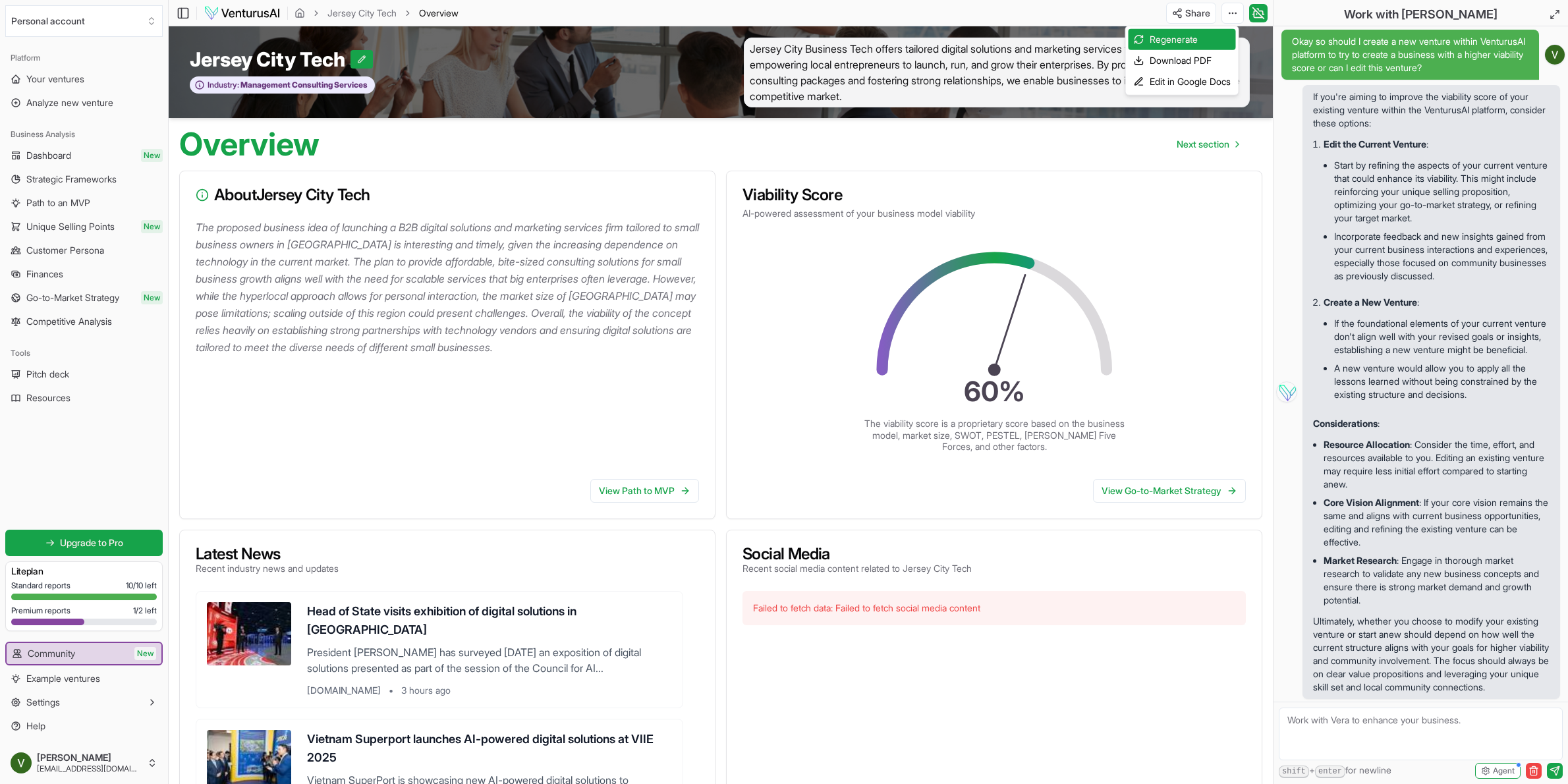
click at [595, 239] on html "We value your privacy We use cookies to enhance your browsing experience, serve…" at bounding box center [784, 392] width 1568 height 784
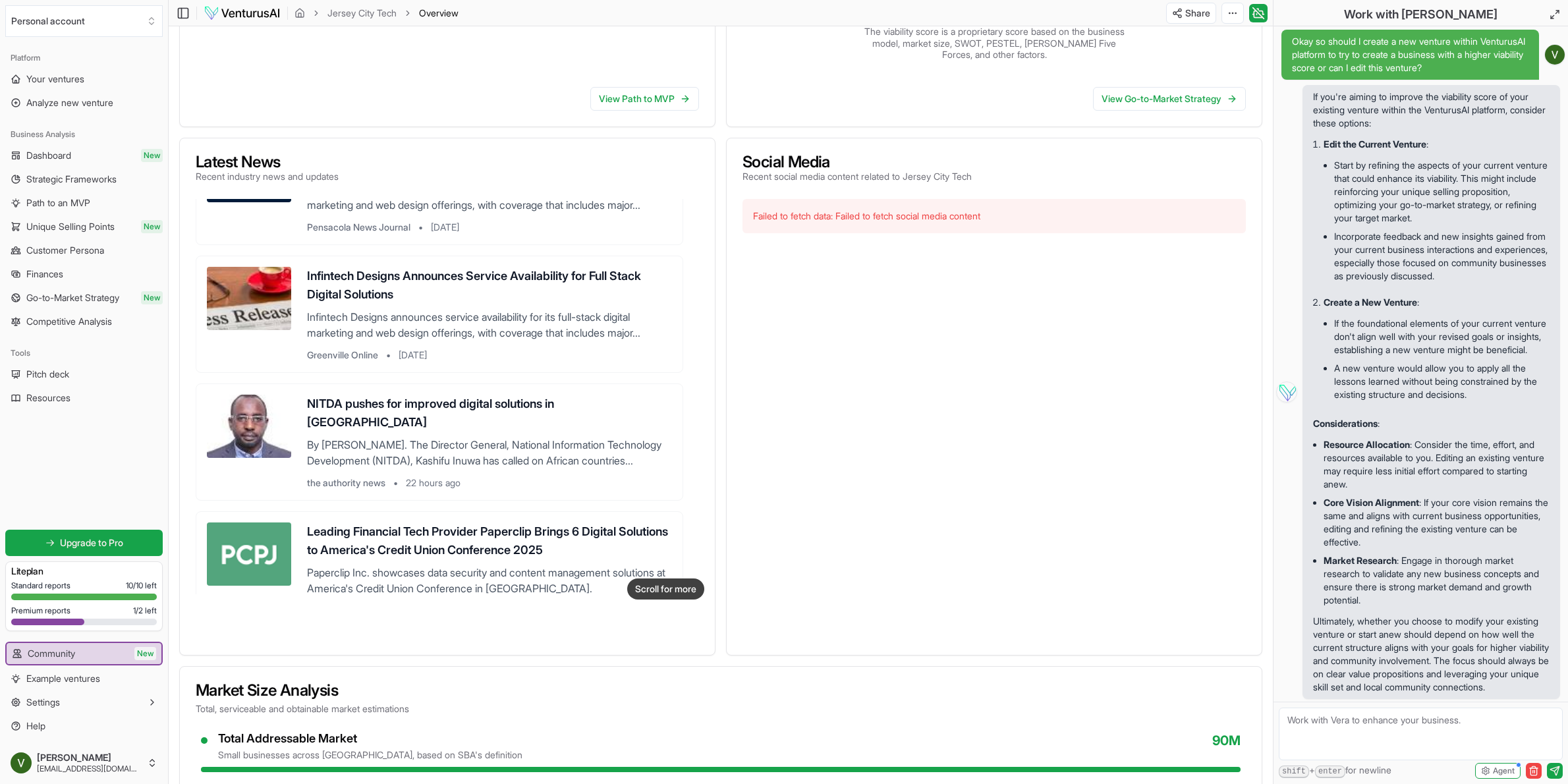
scroll to position [0, 0]
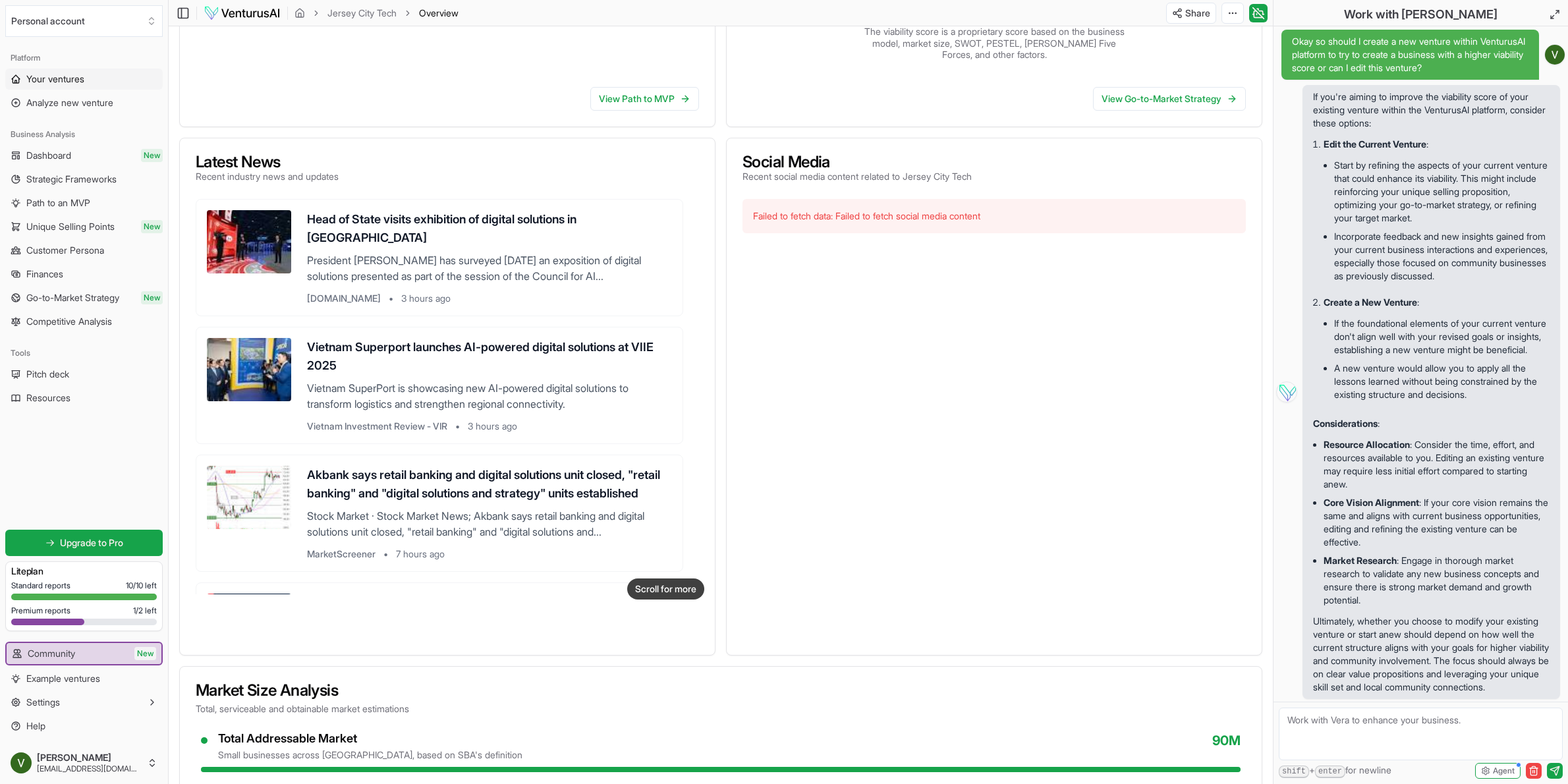
click at [82, 78] on span "Your ventures" at bounding box center [55, 79] width 58 height 13
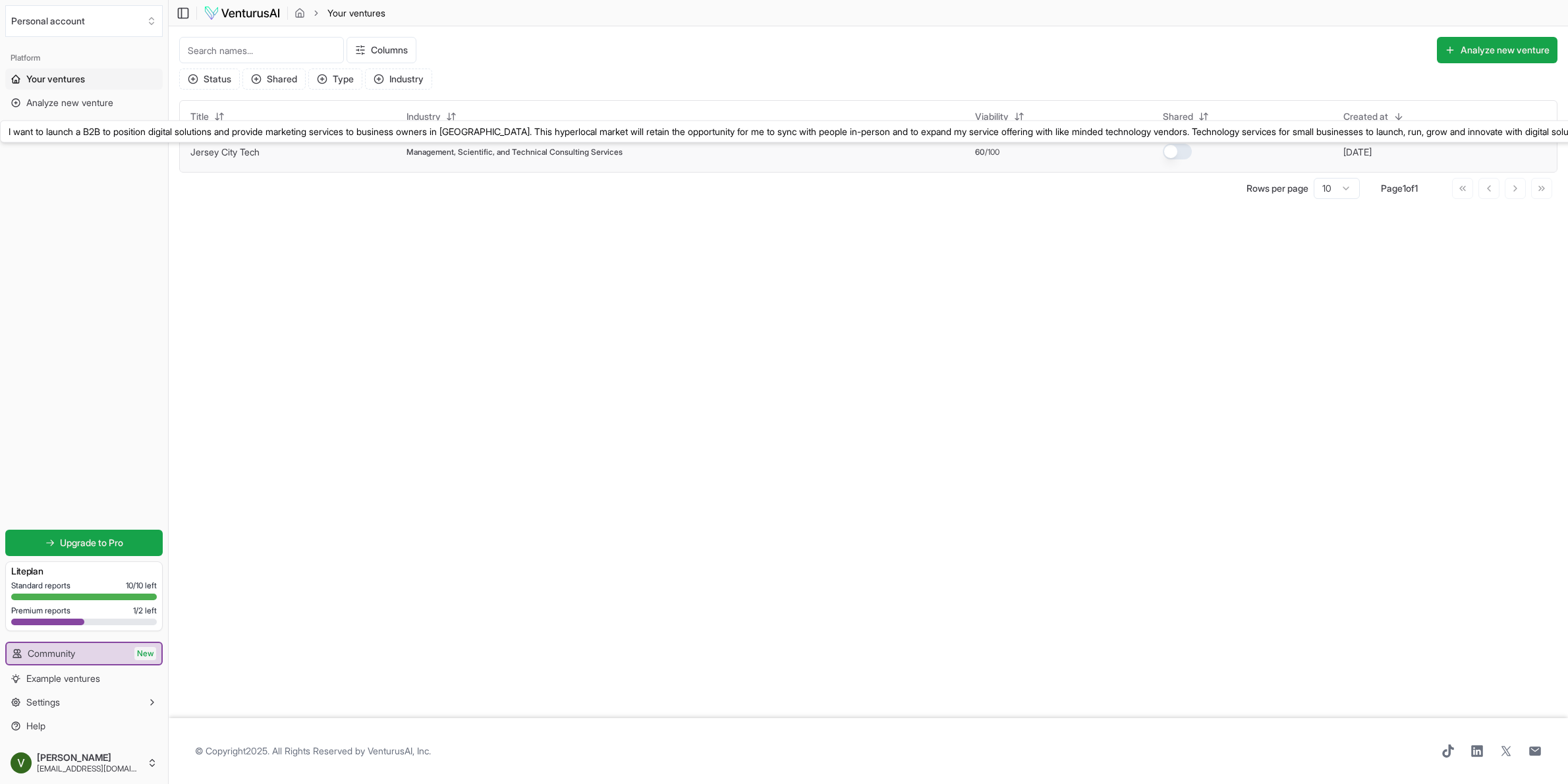
click at [232, 150] on link "Jersey City Tech" at bounding box center [225, 152] width 69 height 11
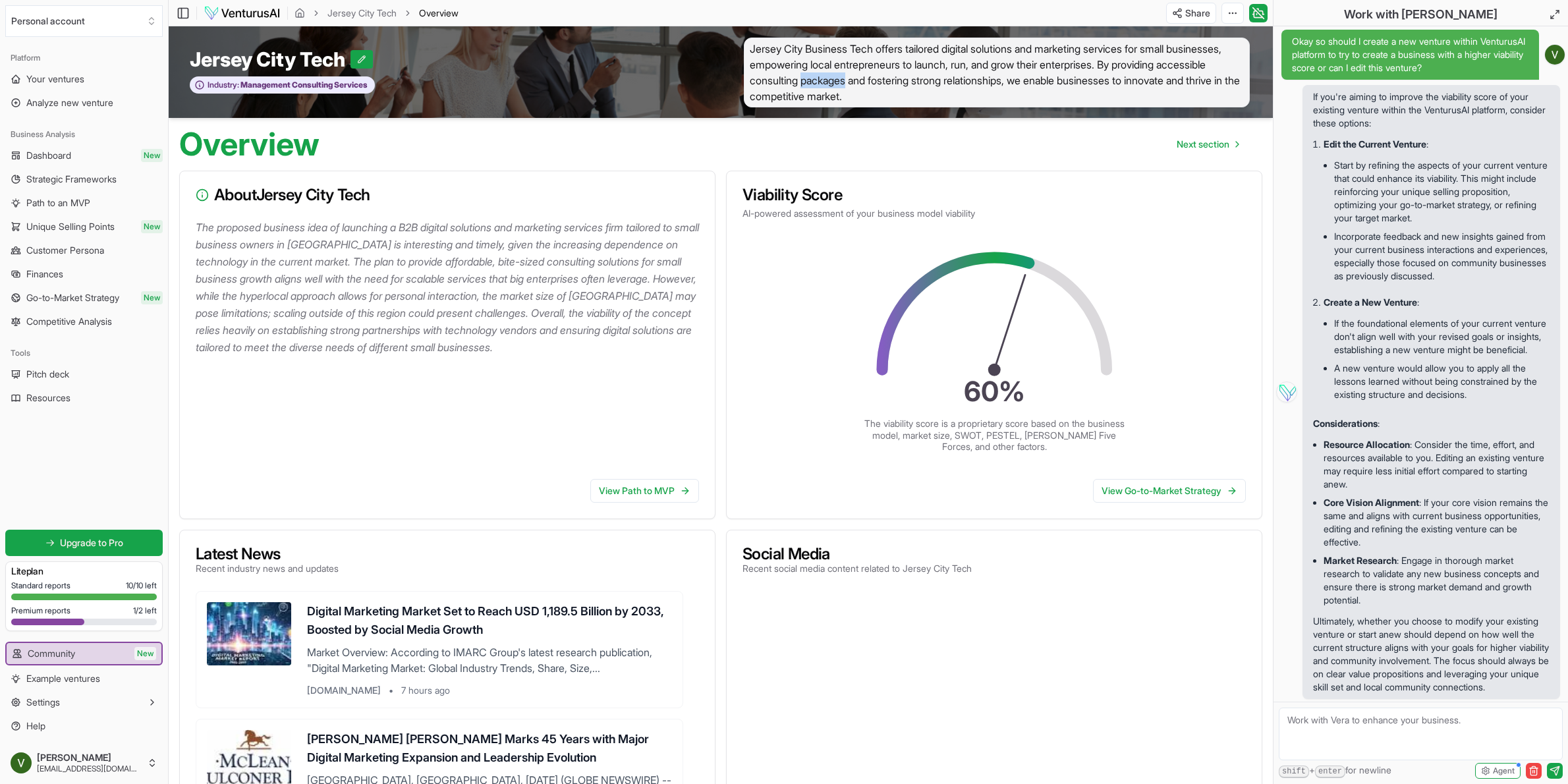
scroll to position [3658, 0]
click at [1434, 186] on li "Start by refining the aspects of your current venture that could enhance its vi…" at bounding box center [1442, 191] width 216 height 71
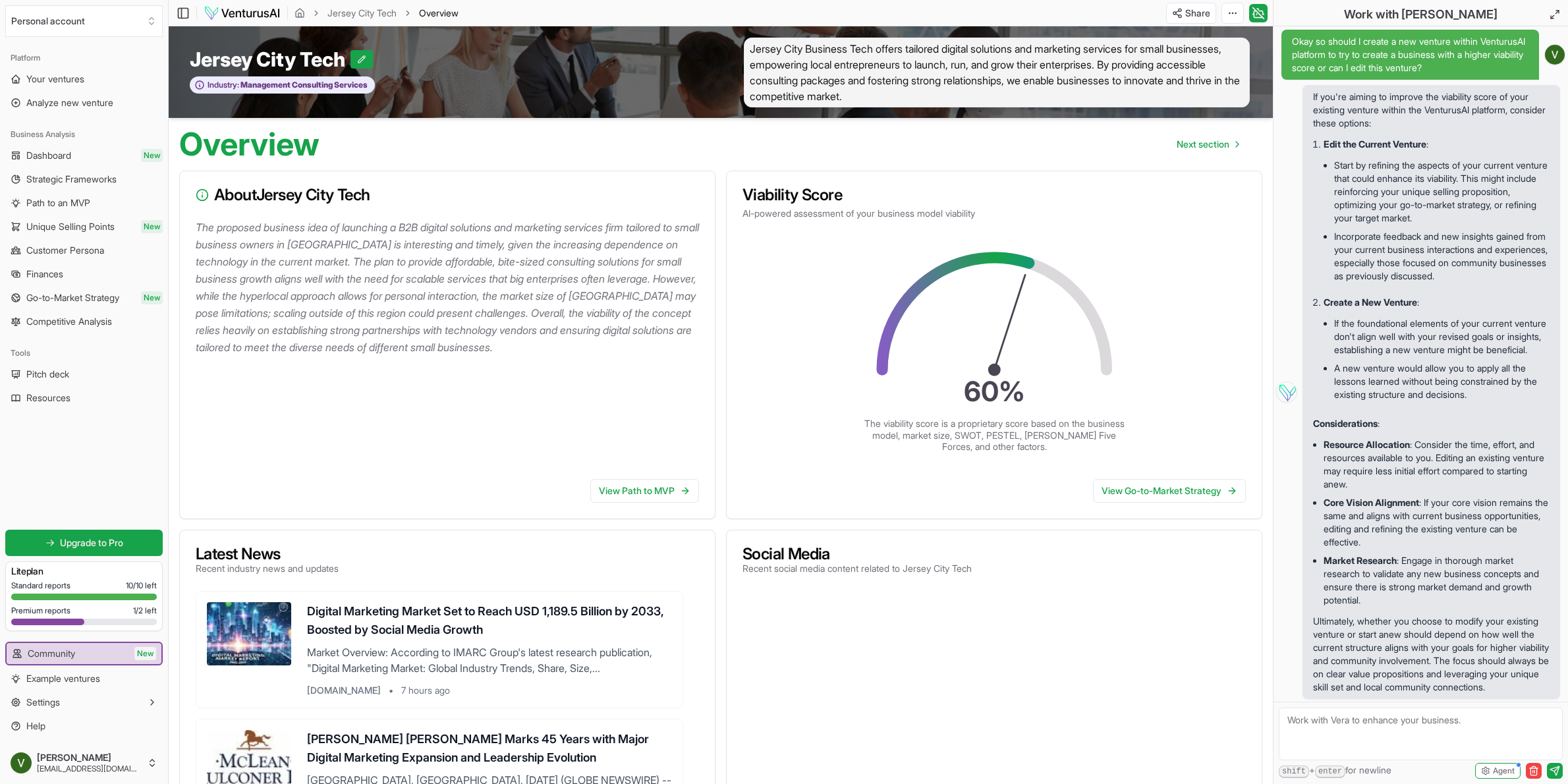
click at [1455, 265] on li "Incorporate feedback and new insights gained from your current business interac…" at bounding box center [1442, 256] width 216 height 58
click at [1394, 730] on textarea at bounding box center [1421, 734] width 284 height 53
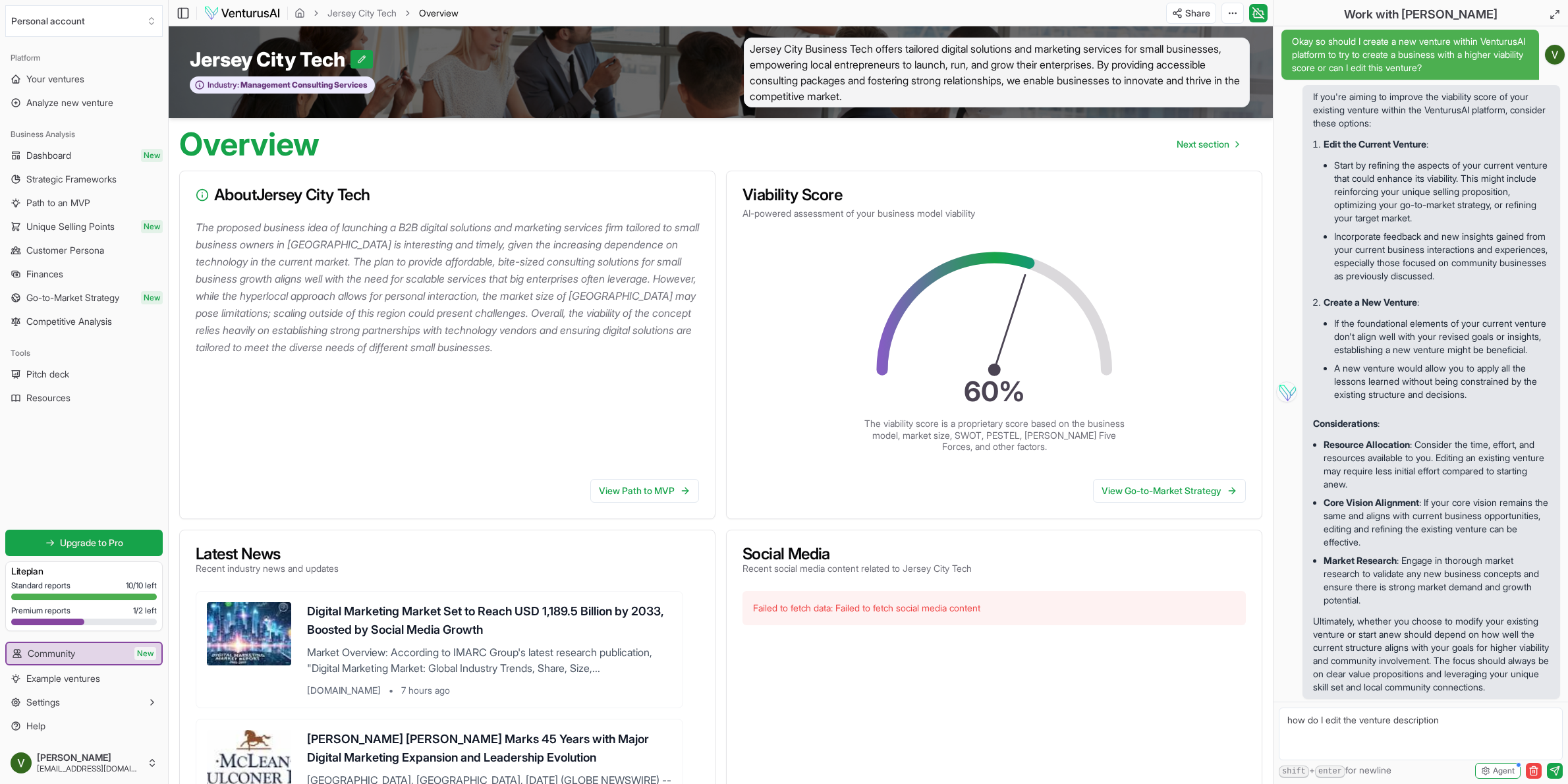
type textarea "how do I edit the venture description?"
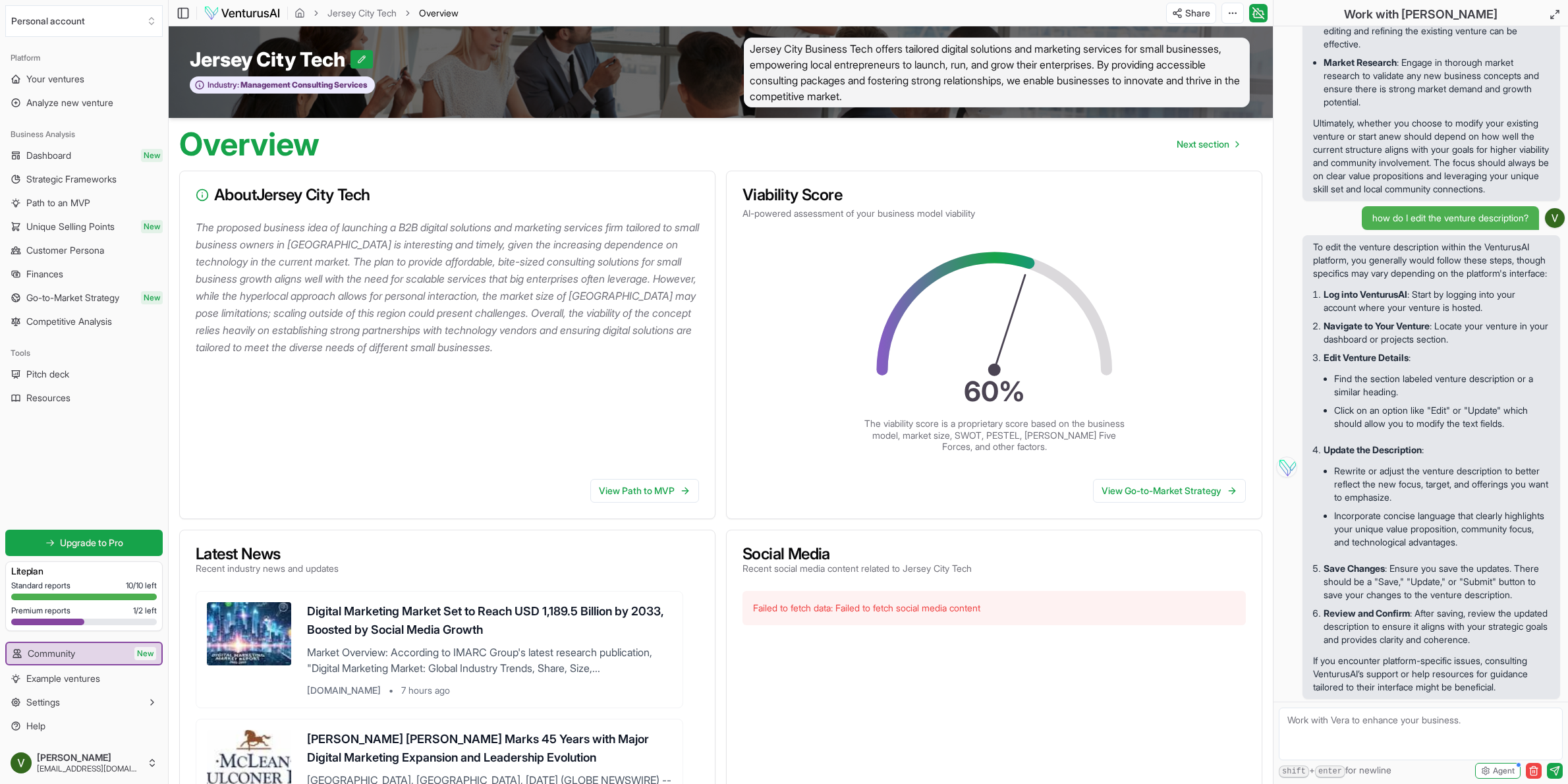
scroll to position [4229, 0]
click at [1406, 739] on textarea at bounding box center [1421, 734] width 284 height 53
click at [150, 700] on icon "button" at bounding box center [152, 702] width 10 height 10
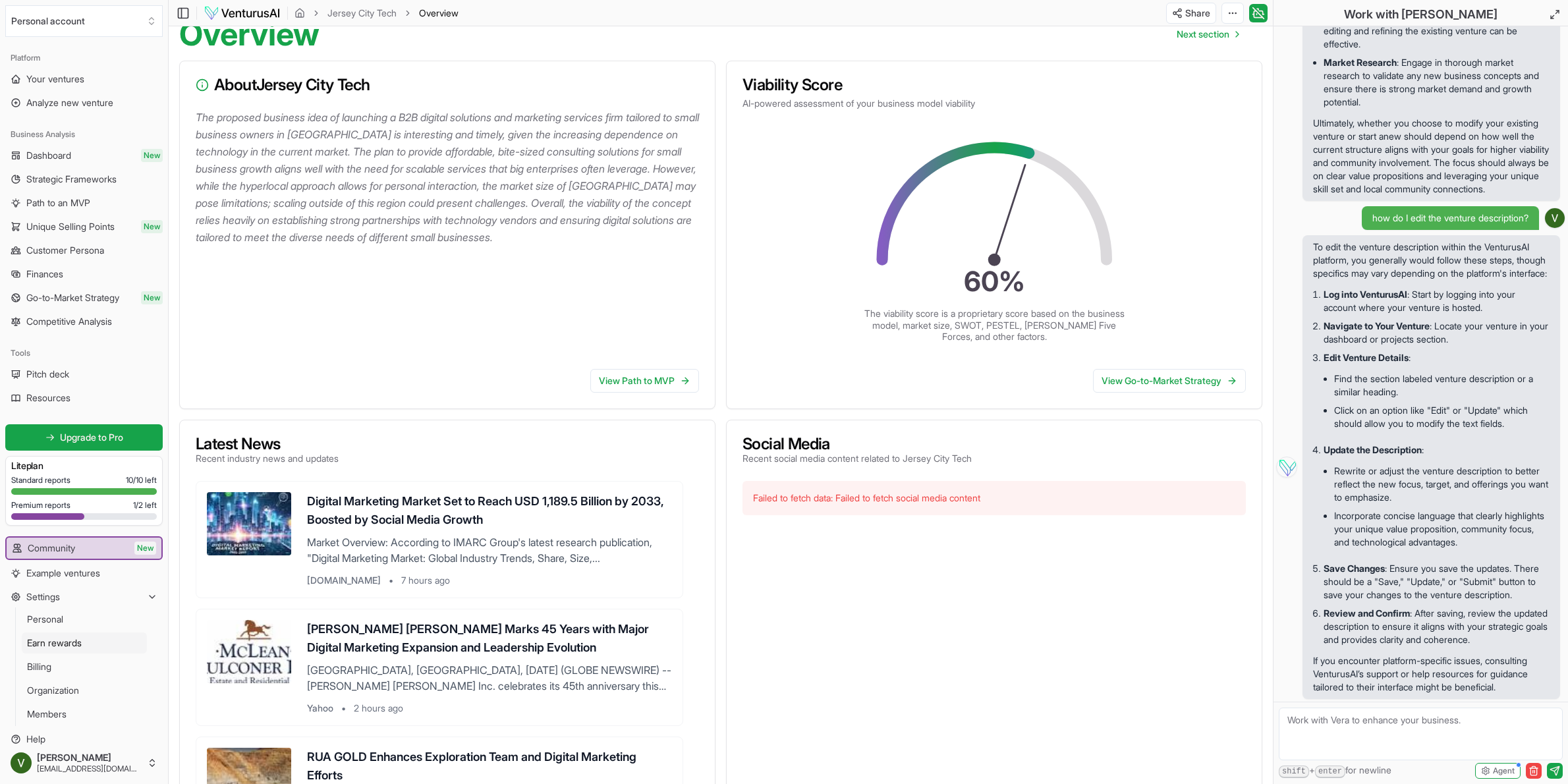
scroll to position [159, 0]
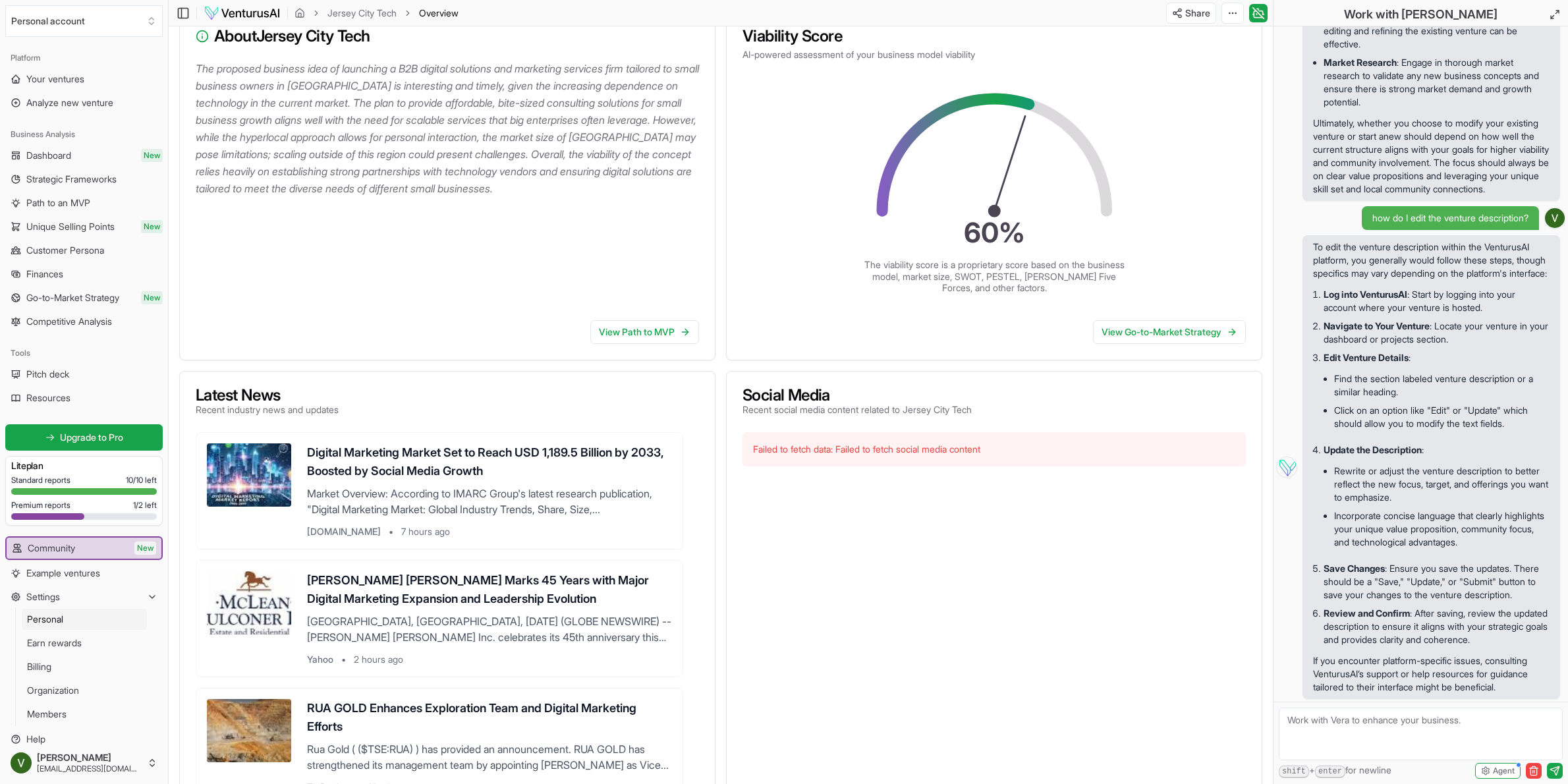
click at [98, 619] on link "Personal" at bounding box center [84, 619] width 125 height 21
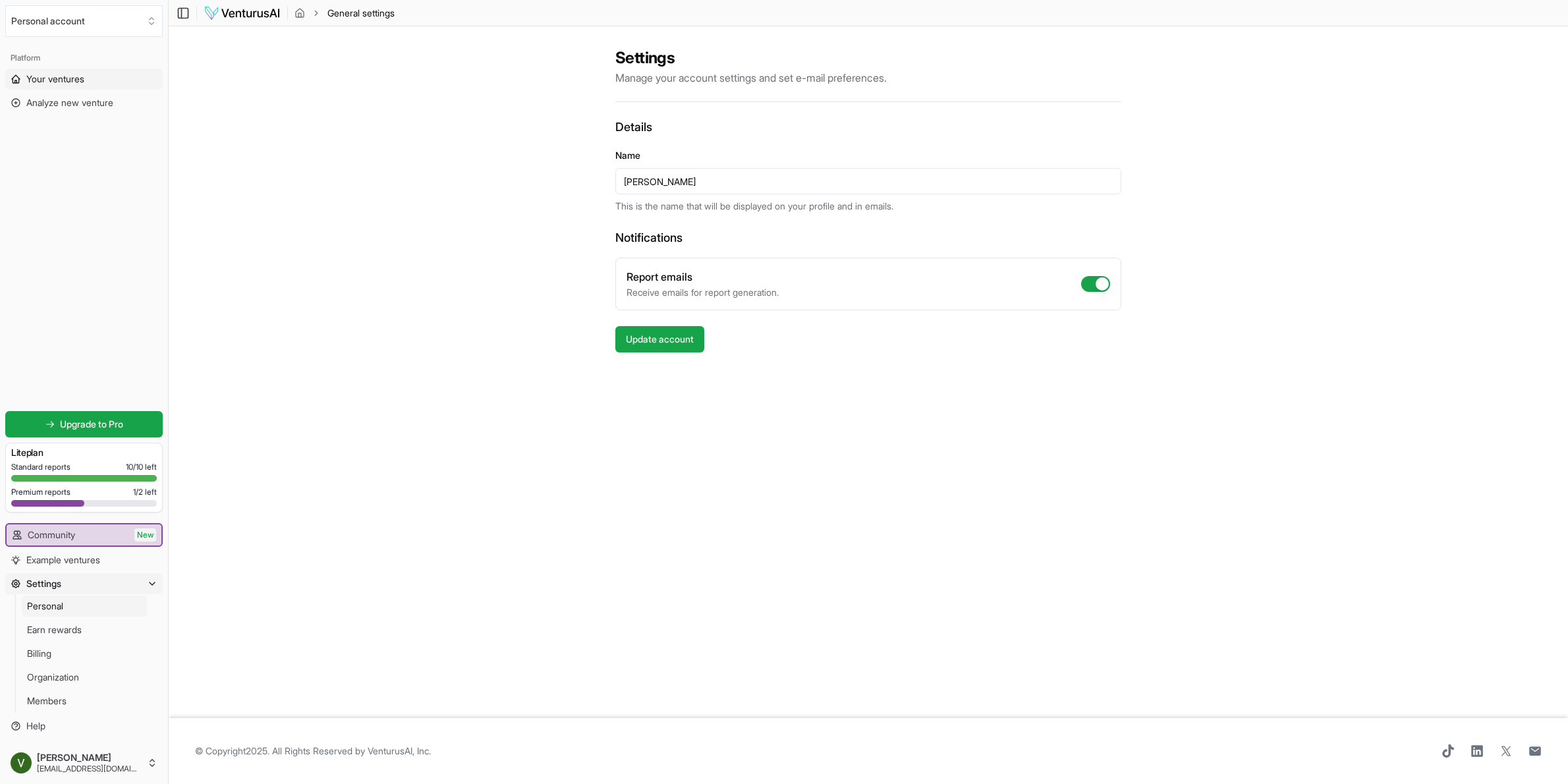
click at [40, 79] on span "Your ventures" at bounding box center [55, 79] width 58 height 13
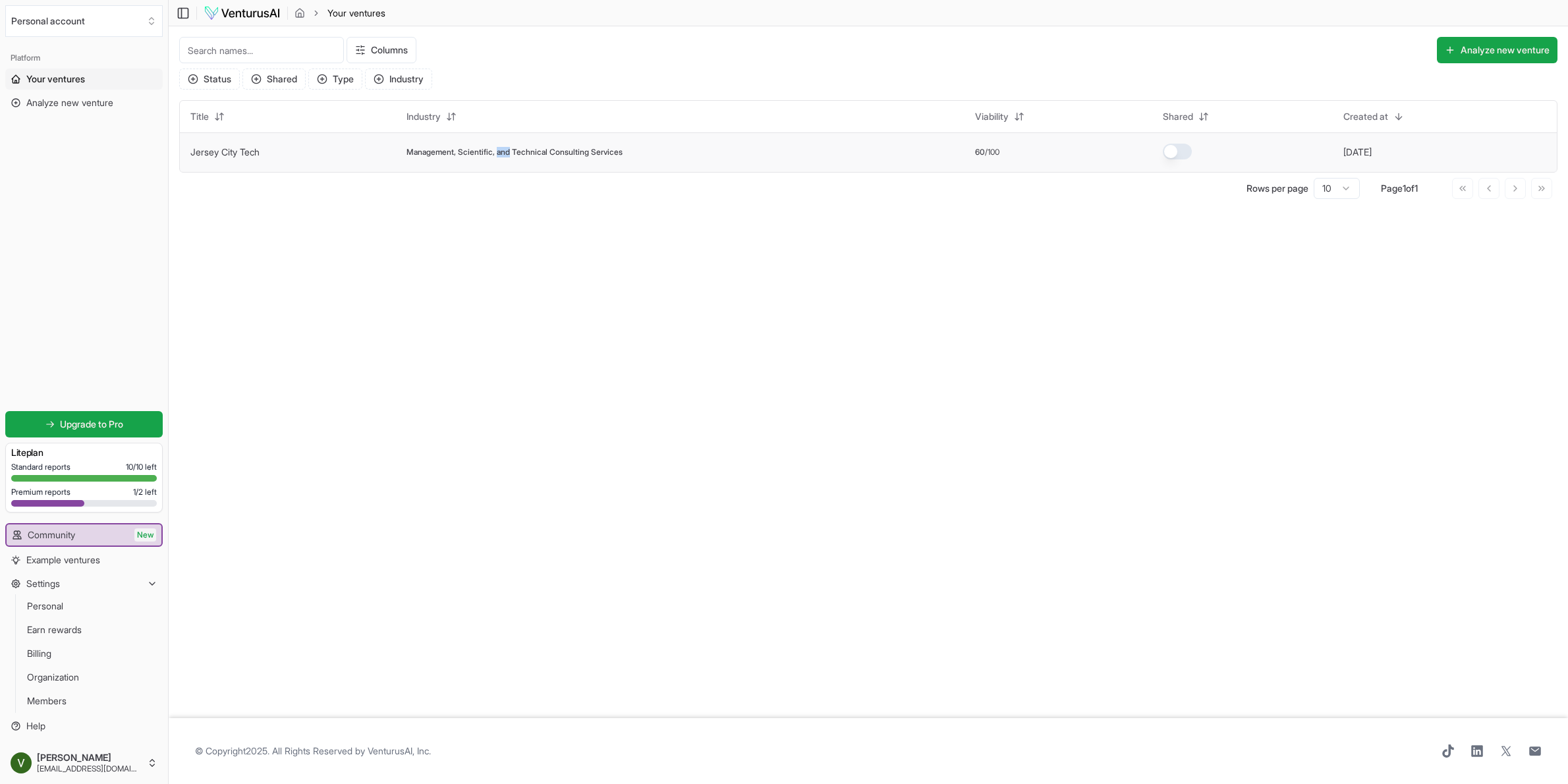
click at [225, 154] on link "Jersey City Tech" at bounding box center [225, 152] width 69 height 11
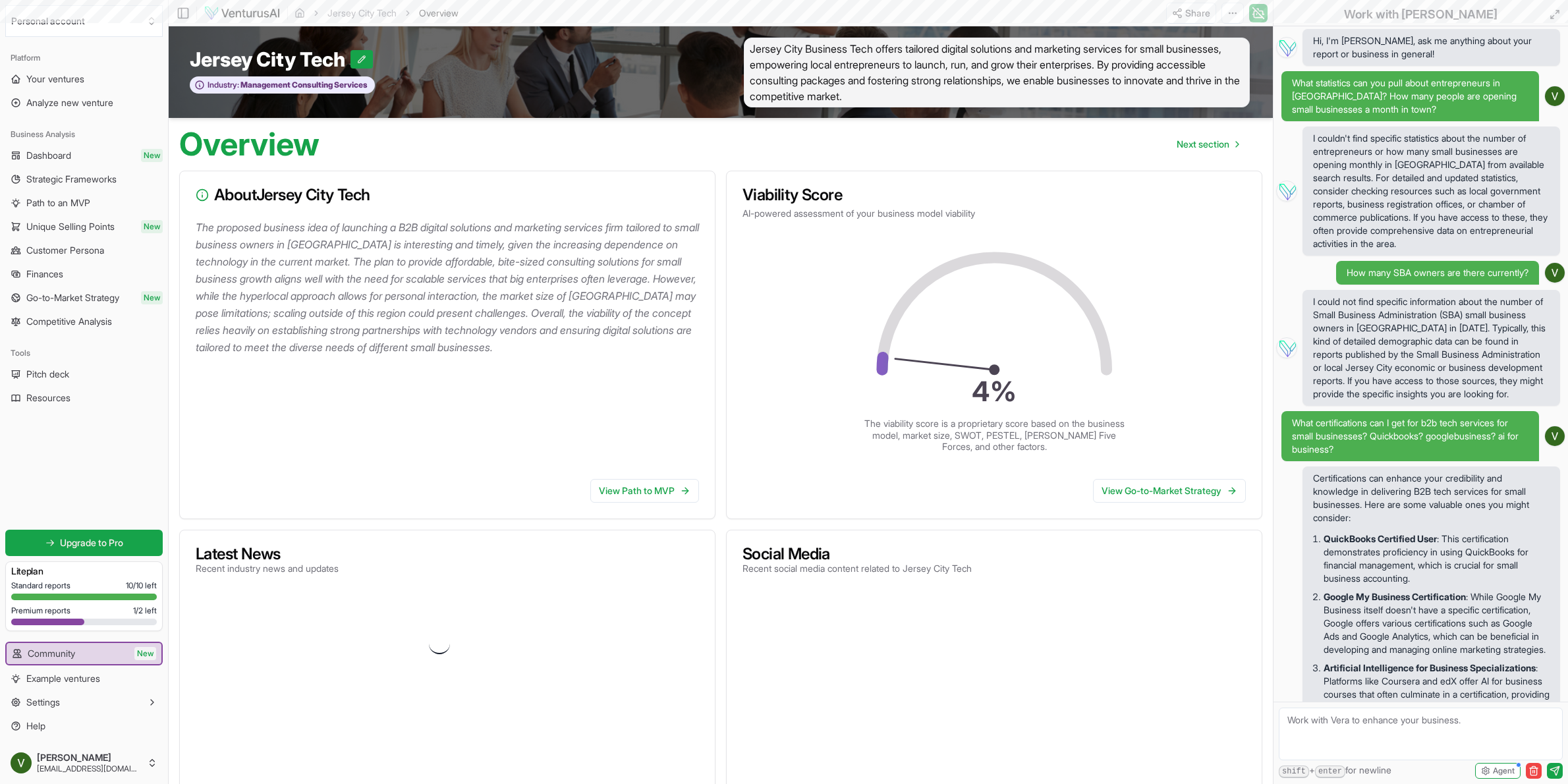
scroll to position [4229, 0]
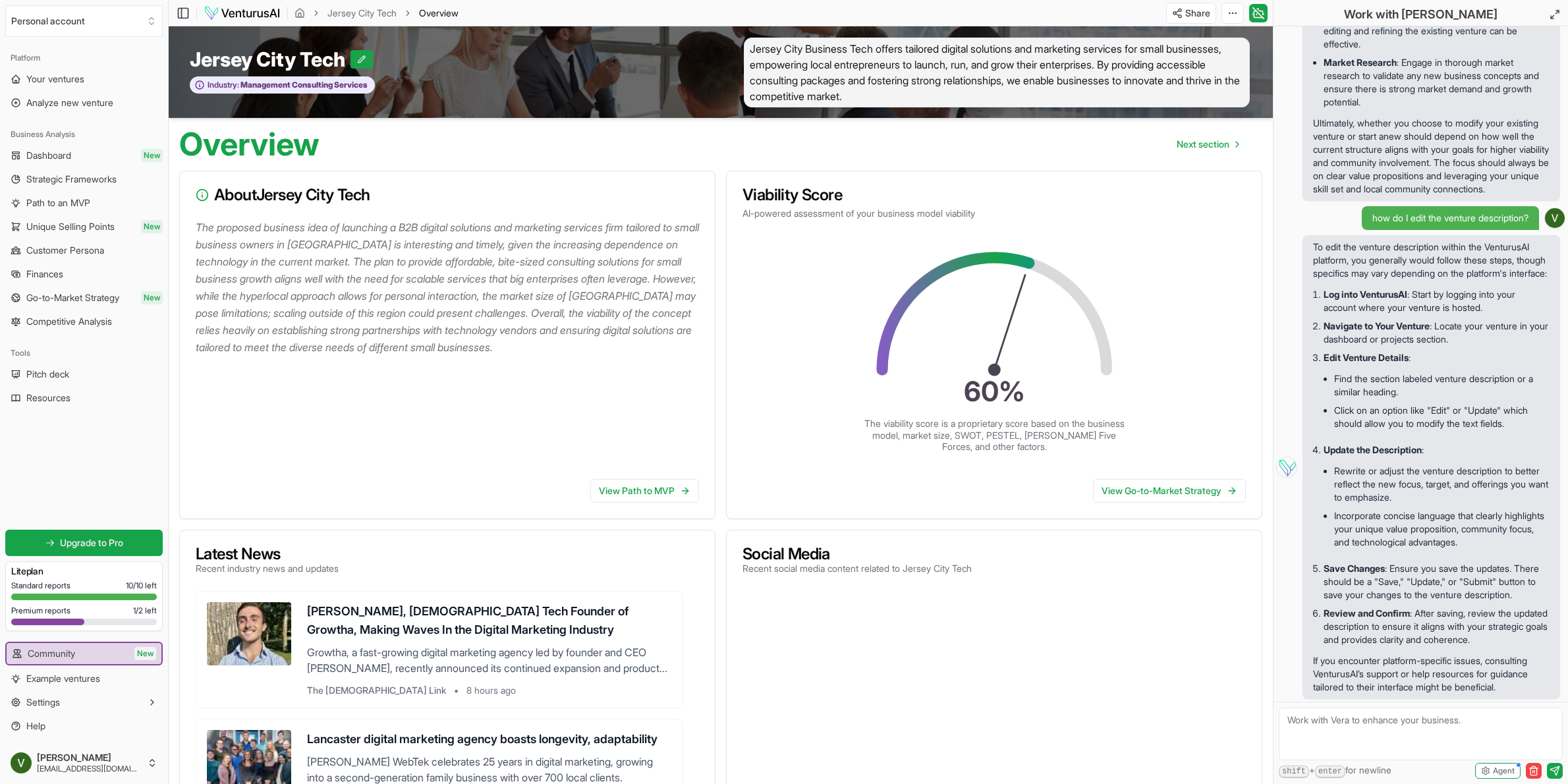
click at [202, 195] on icon at bounding box center [202, 194] width 13 height 13
click at [65, 152] on span "Dashboard" at bounding box center [49, 155] width 45 height 13
click at [63, 172] on span "Strategic Frameworks" at bounding box center [71, 178] width 90 height 13
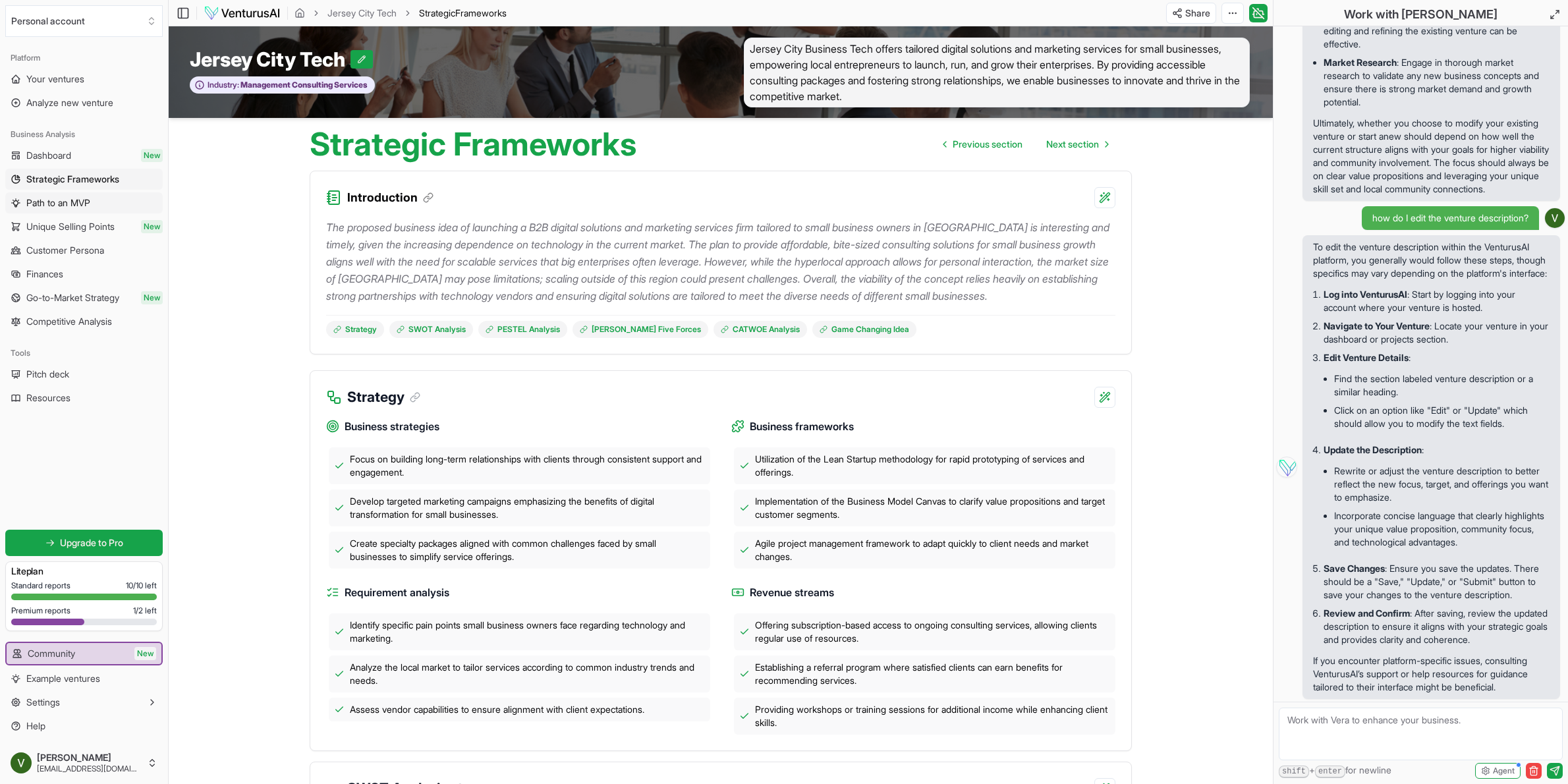
click at [60, 192] on link "Path to an MVP" at bounding box center [84, 203] width 158 height 21
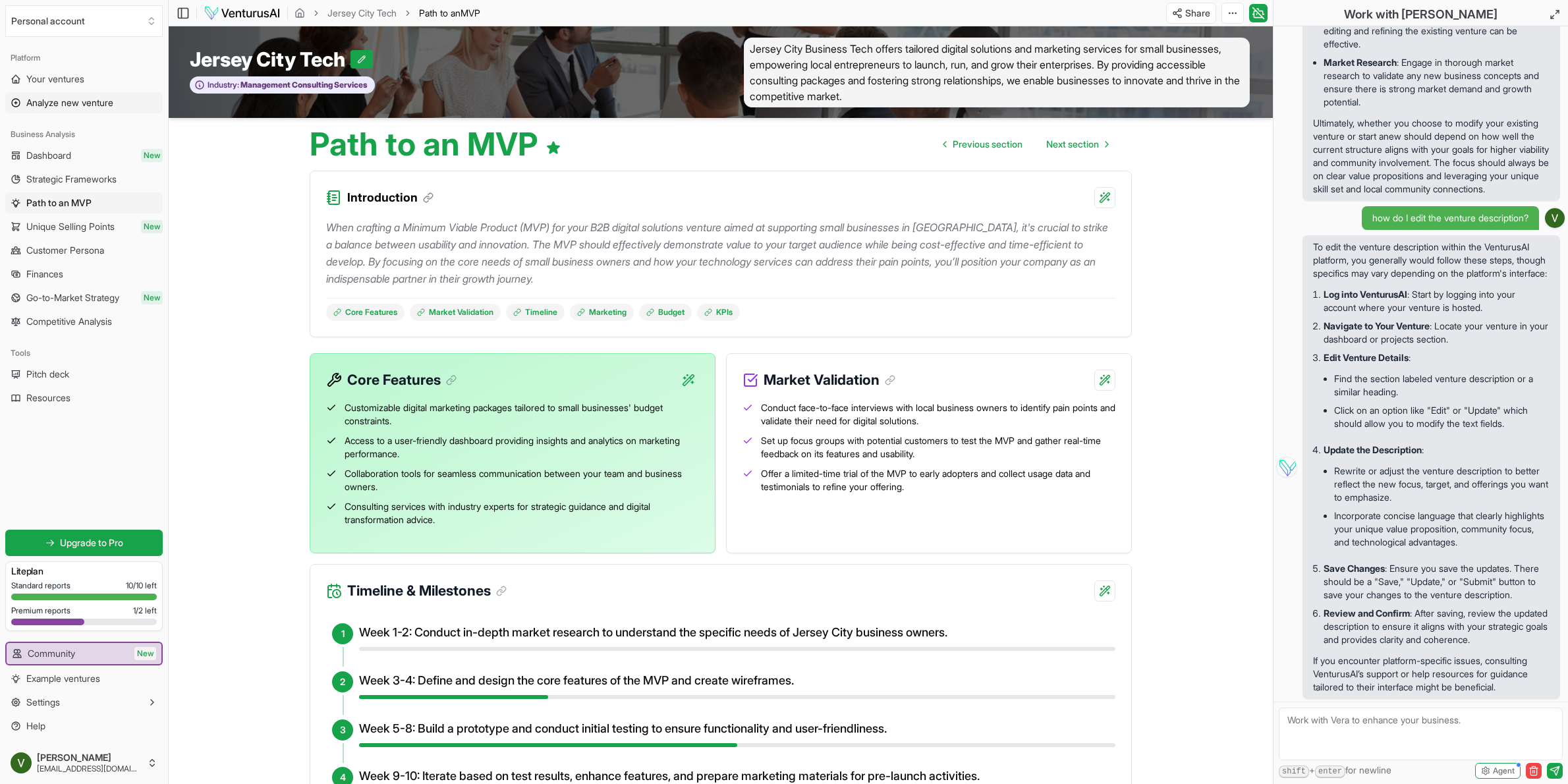
click at [87, 98] on span "Analyze new venture" at bounding box center [69, 102] width 87 height 13
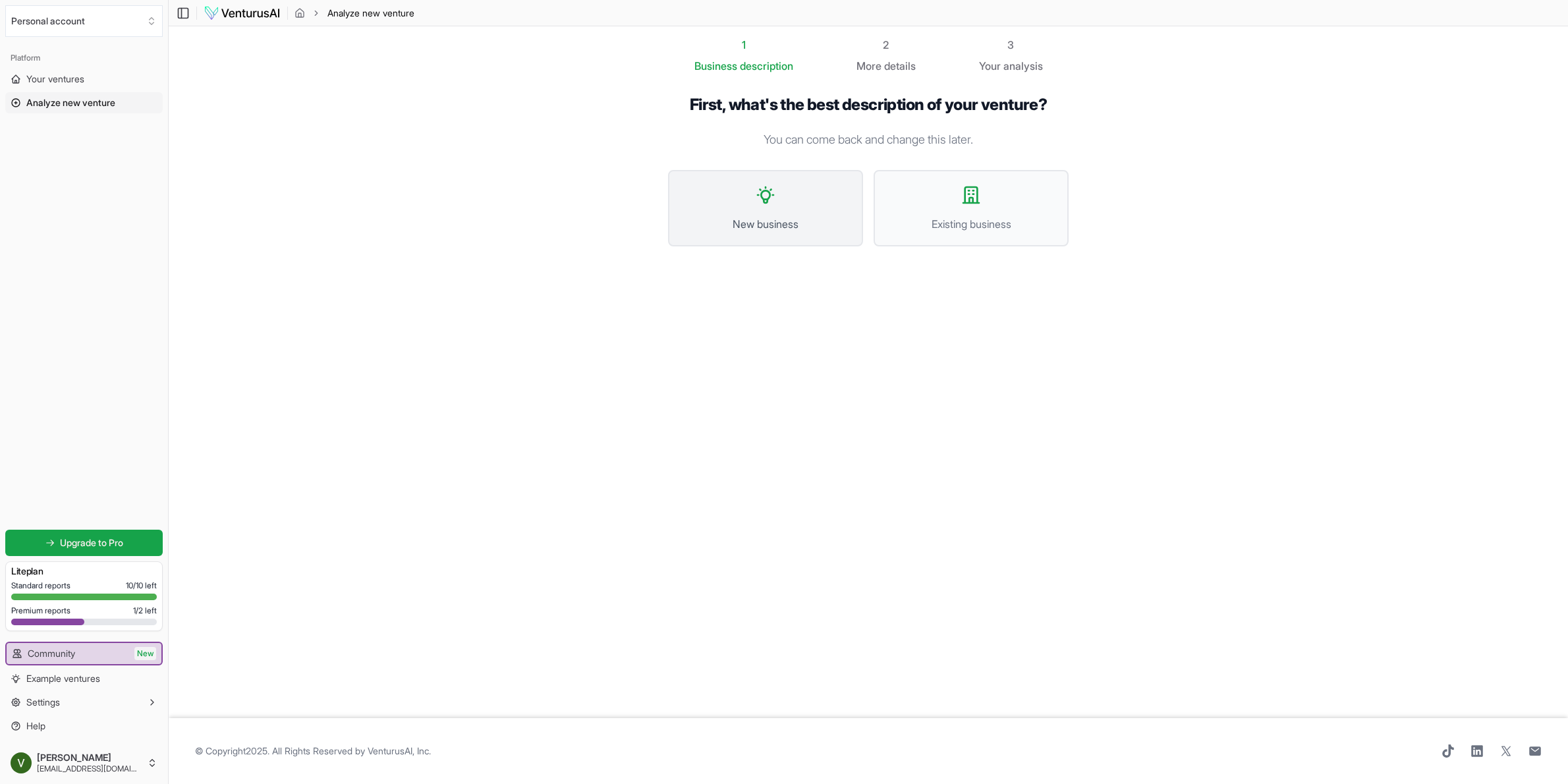
click at [794, 213] on button "New business" at bounding box center [765, 208] width 195 height 76
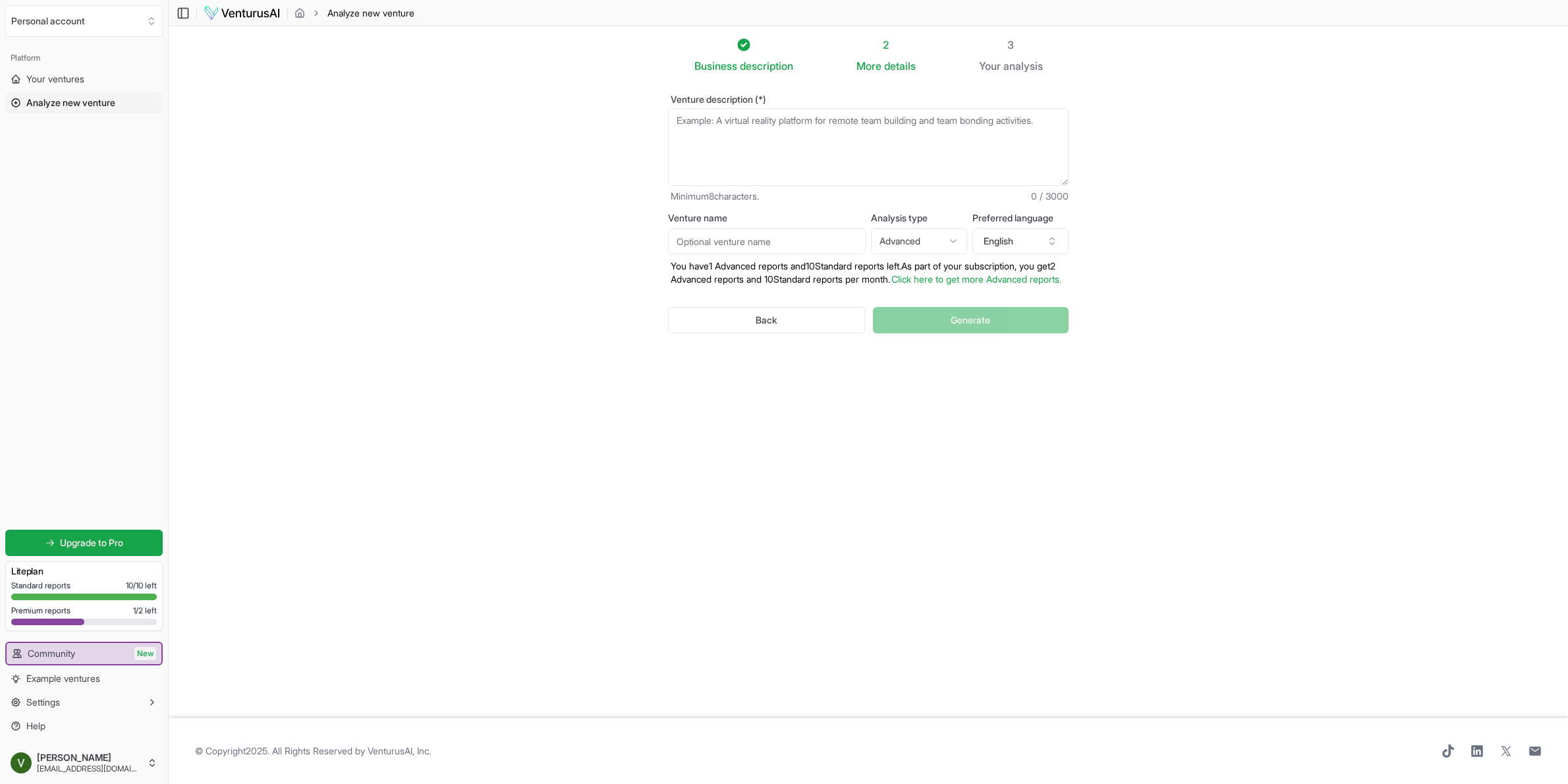
click at [784, 151] on textarea "Venture description (*)" at bounding box center [868, 147] width 400 height 78
paste textarea "Loremips Dolo: Sitame Cons Adipisci Elit (seddoeiusm.temp) Incididu Utlabore: E…"
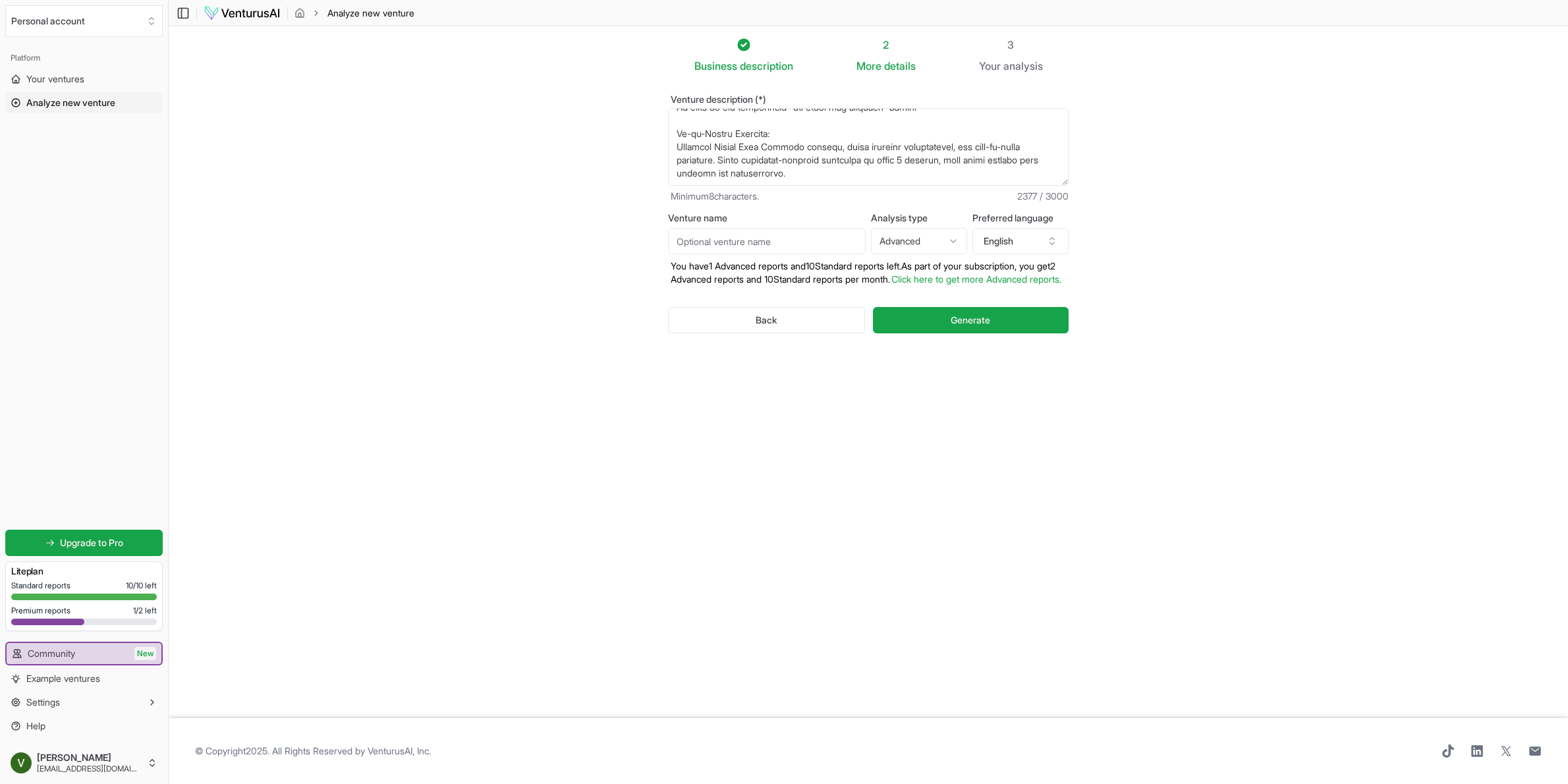
scroll to position [658, 0]
type textarea "Loremips Dolo: Sitame Cons Adipisci Elit (seddoeiusm.temp) Incididu Utlabore: E…"
click at [782, 240] on input "Venture name" at bounding box center [767, 241] width 198 height 26
click at [763, 169] on textarea "Venture description (*)" at bounding box center [868, 147] width 400 height 78
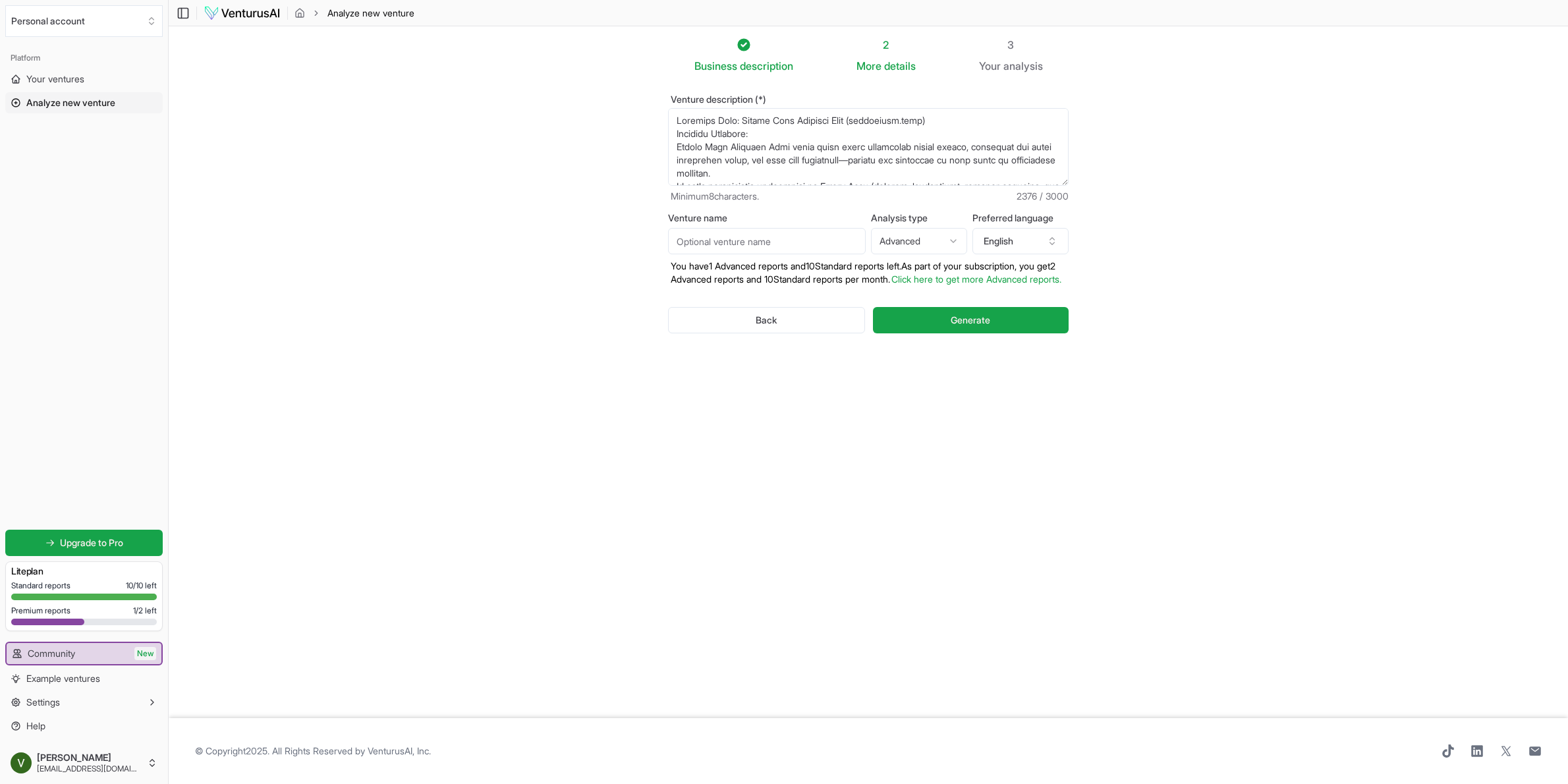
drag, startPoint x: 859, startPoint y: 123, endPoint x: 753, endPoint y: 127, distance: 106.1
click at [751, 126] on textarea "Venture description (*)" at bounding box center [868, 147] width 400 height 78
click at [741, 237] on input "Venture name" at bounding box center [767, 241] width 198 height 26
paste input "Jersey City Business Tech"
type input "Jersey City Business Tech"
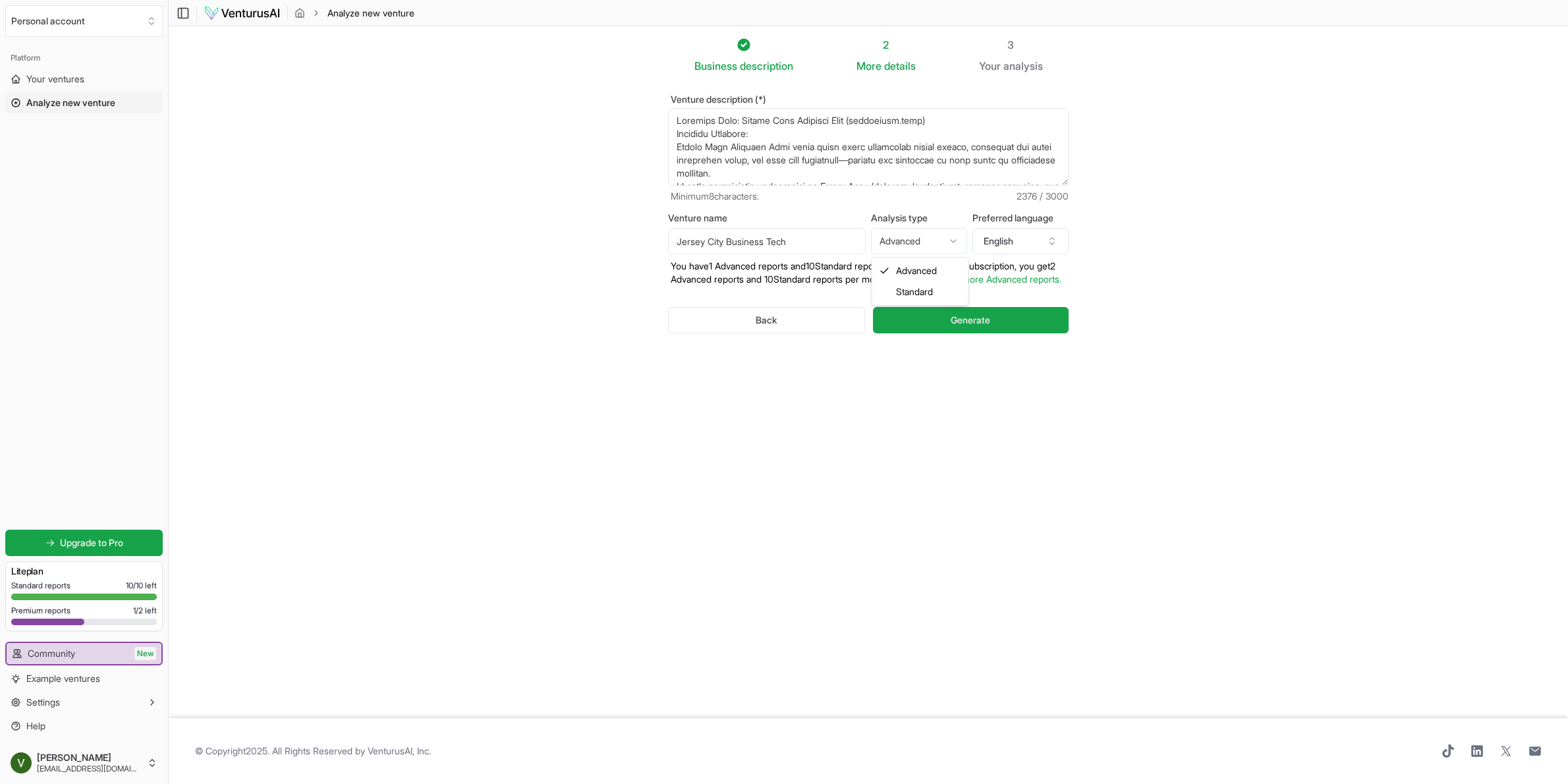
click at [931, 246] on html "We value your privacy We use cookies to enhance your browsing experience, serve…" at bounding box center [784, 392] width 1568 height 784
click at [936, 246] on html "We value your privacy We use cookies to enhance your browsing experience, serve…" at bounding box center [784, 392] width 1568 height 784
click at [986, 327] on span "Generate" at bounding box center [970, 320] width 40 height 13
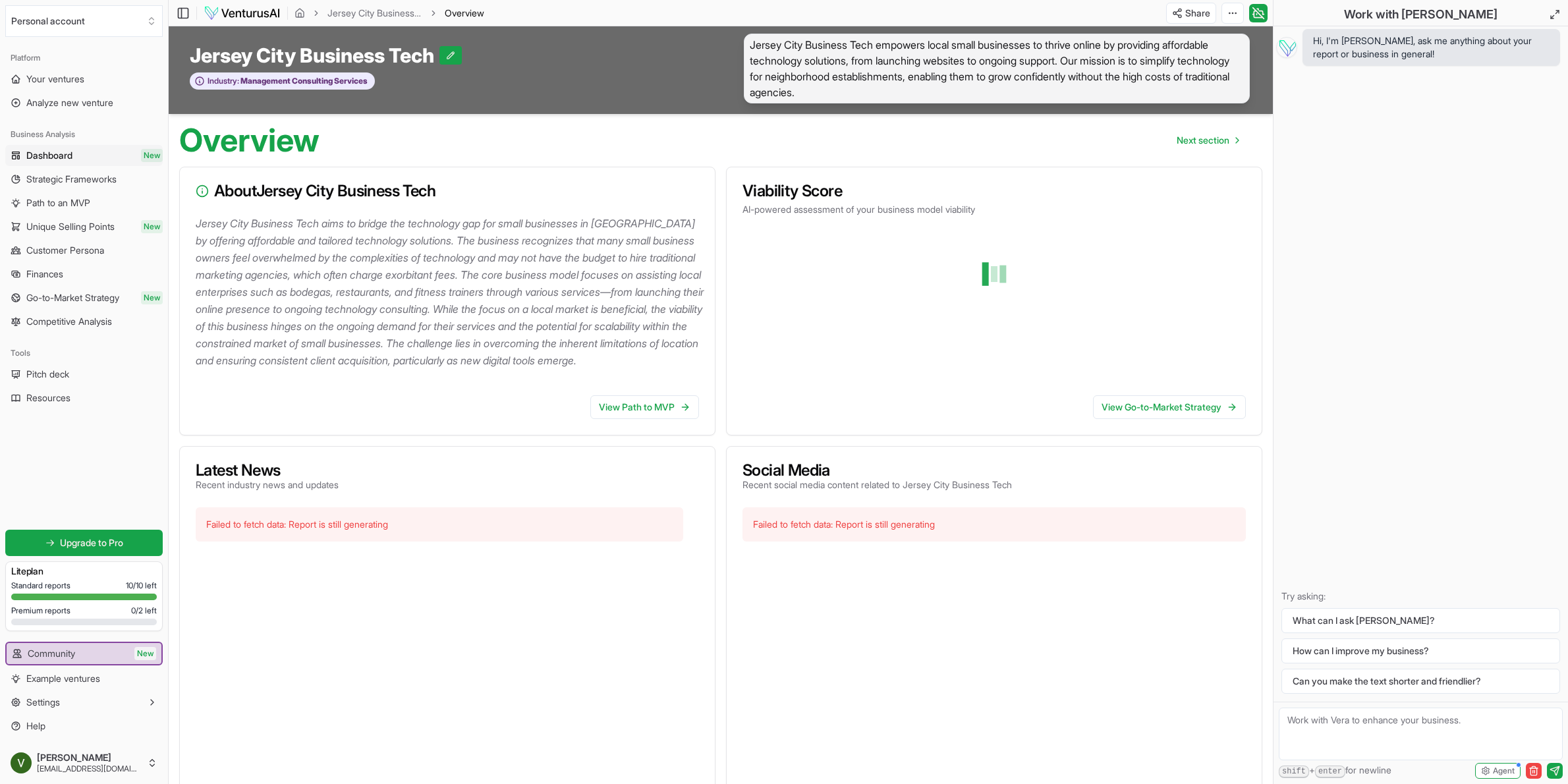
scroll to position [2, 0]
